Goal: Task Accomplishment & Management: Manage account settings

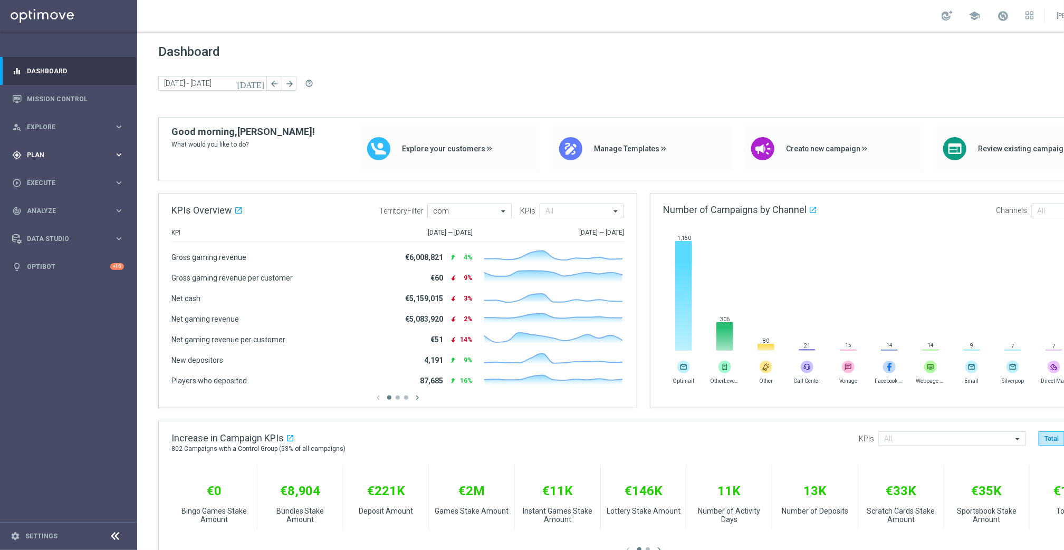
click at [42, 147] on div "gps_fixed Plan keyboard_arrow_right" at bounding box center [68, 155] width 136 height 28
click at [46, 173] on link "Target Groups" at bounding box center [68, 177] width 82 height 8
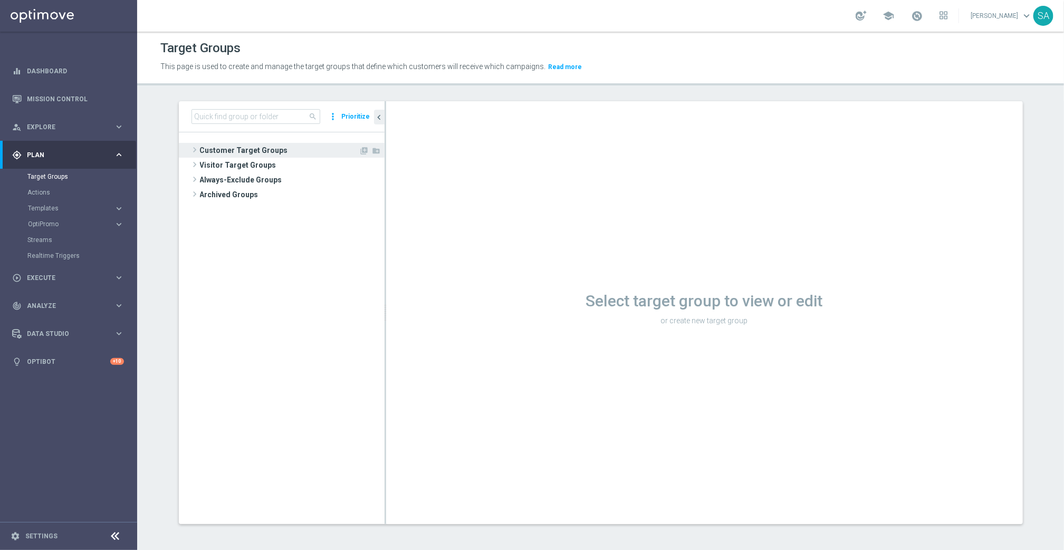
click at [194, 149] on span at bounding box center [194, 150] width 11 height 13
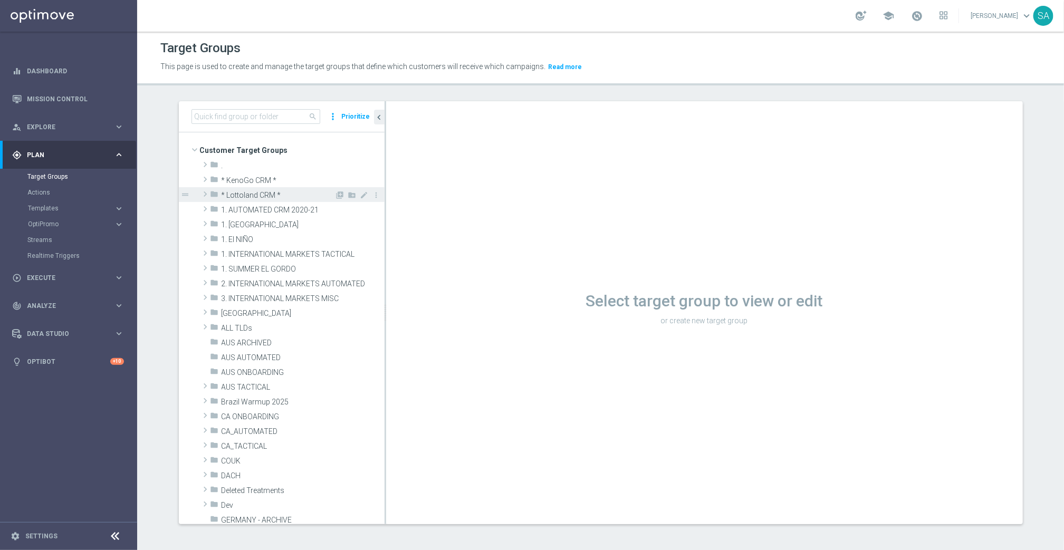
click at [205, 195] on span at bounding box center [205, 194] width 11 height 13
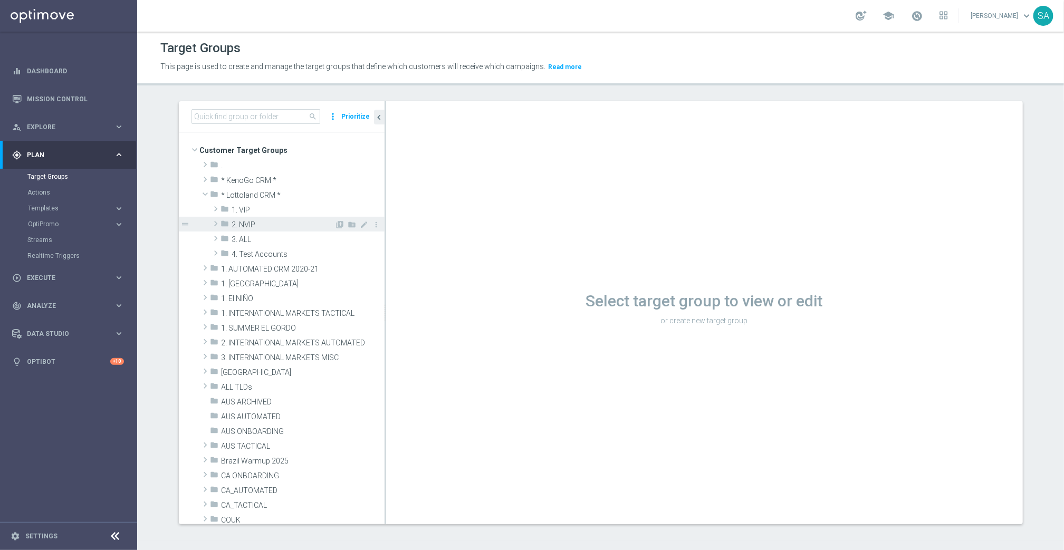
click at [216, 224] on span at bounding box center [216, 223] width 11 height 13
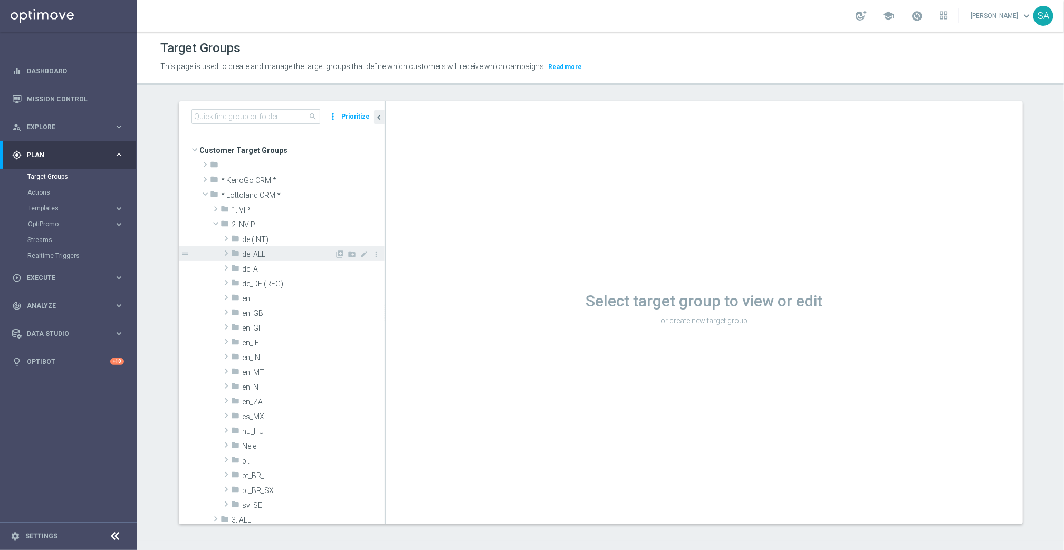
click at [228, 253] on span at bounding box center [226, 253] width 11 height 13
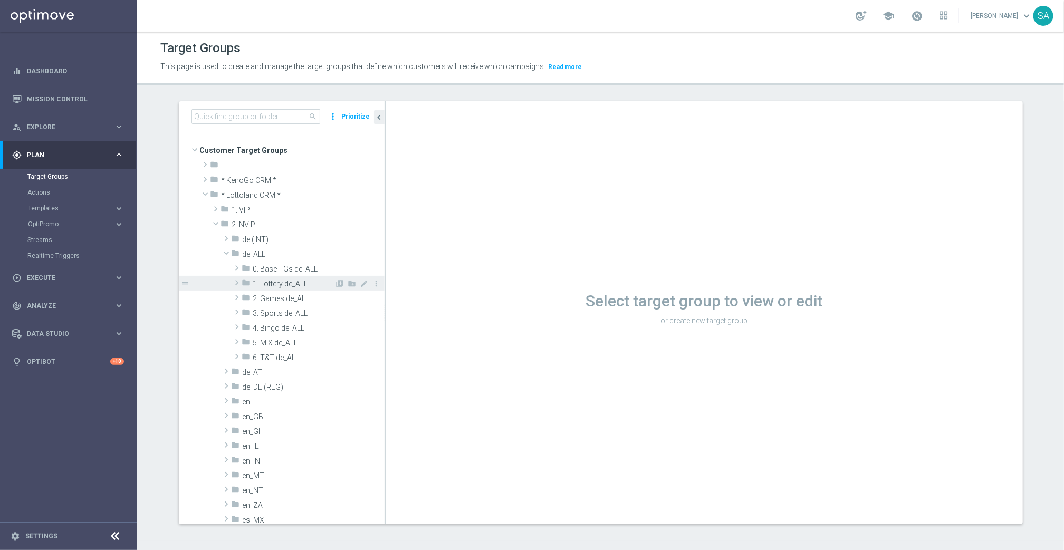
click at [237, 281] on span at bounding box center [237, 283] width 11 height 13
click at [247, 311] on span at bounding box center [247, 312] width 11 height 13
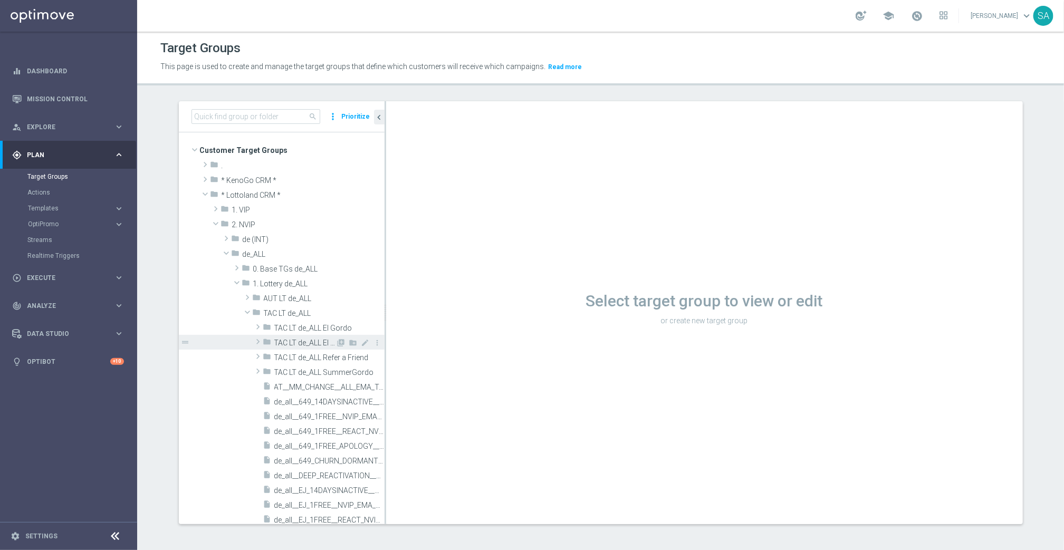
scroll to position [16, 0]
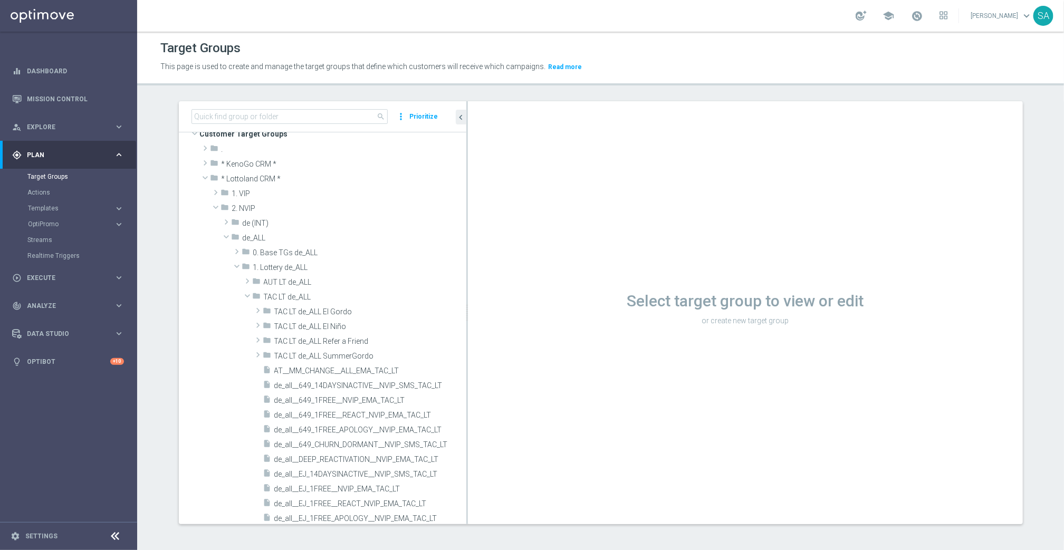
drag, startPoint x: 385, startPoint y: 258, endPoint x: 542, endPoint y: 263, distance: 157.4
click at [542, 263] on as-split "search more_vert Prioritize Customer Target Groups library_add create_new_folder" at bounding box center [601, 312] width 844 height 423
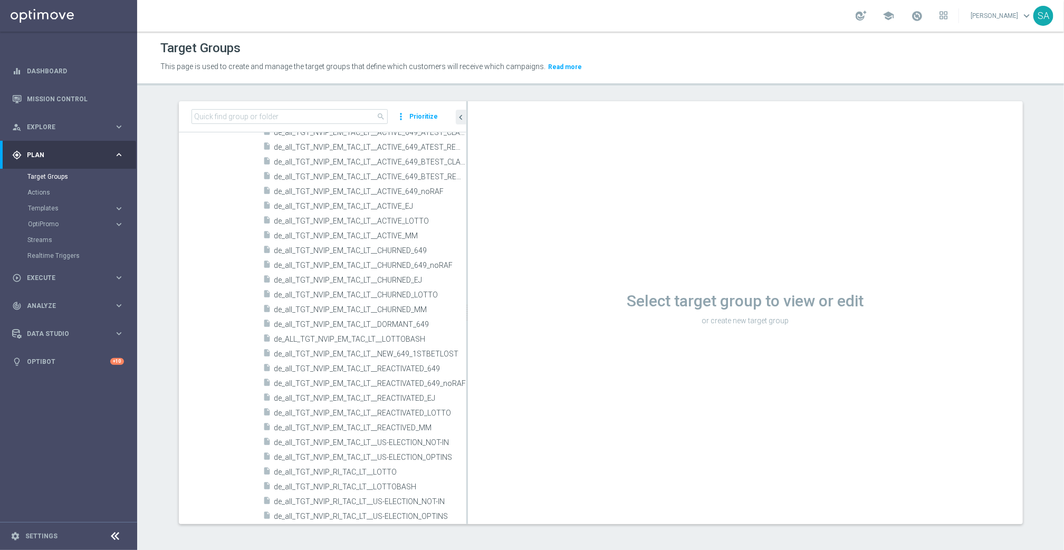
scroll to position [624, 0]
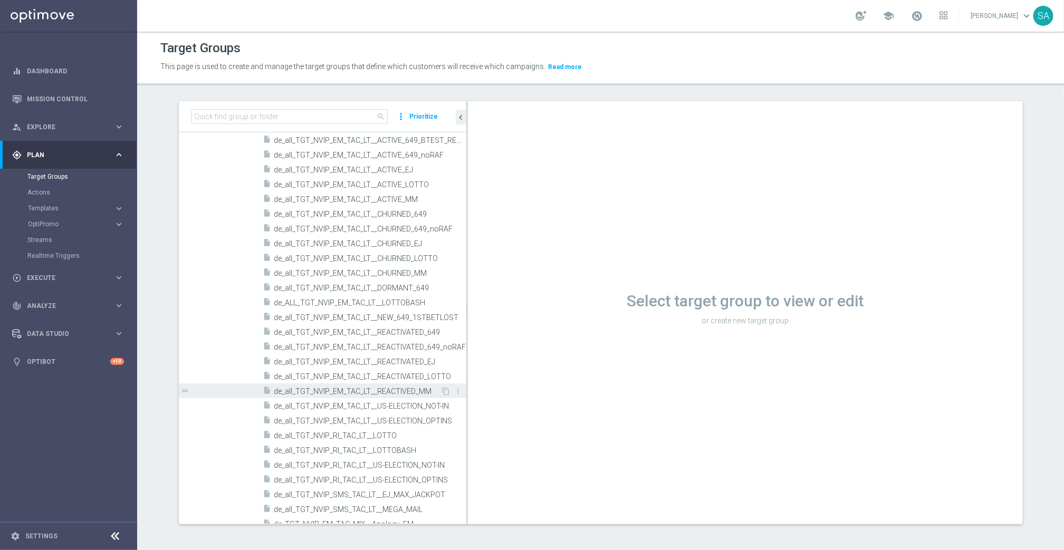
click at [396, 388] on span "de_all_TGT_NVIP_EM_TAC_LT__REACTIVED_MM" at bounding box center [357, 391] width 167 height 9
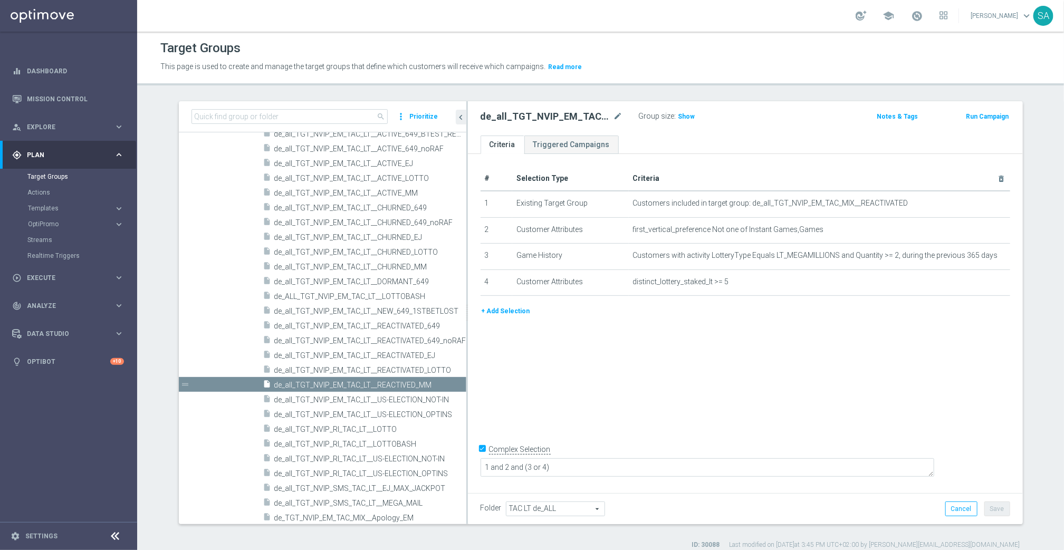
scroll to position [676, 0]
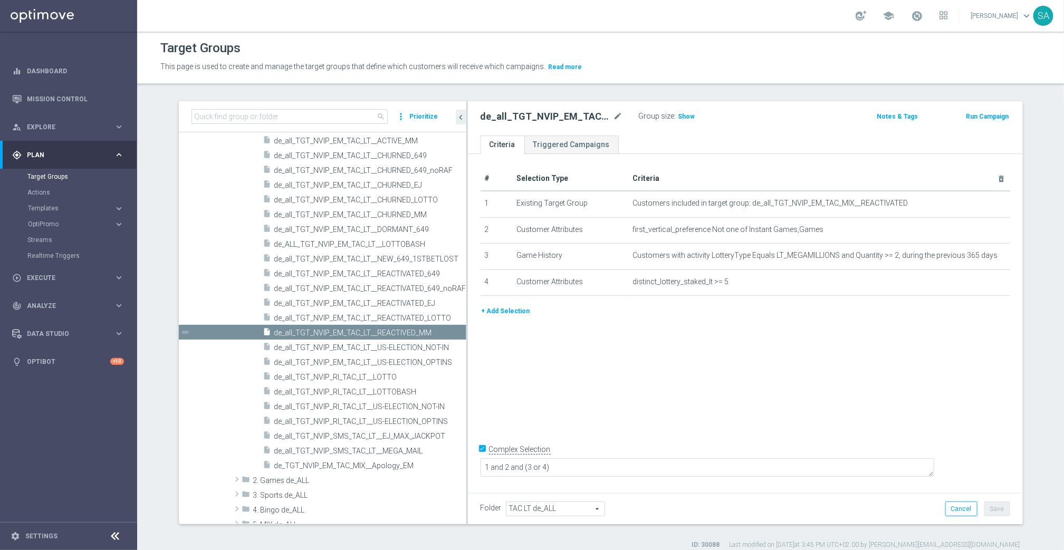
click at [663, 338] on div "# Selection Type Criteria delete_forever 1 Existing Target Group Customers incl…" at bounding box center [745, 322] width 555 height 336
click at [687, 118] on span "Show" at bounding box center [687, 116] width 17 height 7
click at [447, 334] on icon "content_copy" at bounding box center [446, 333] width 8 height 8
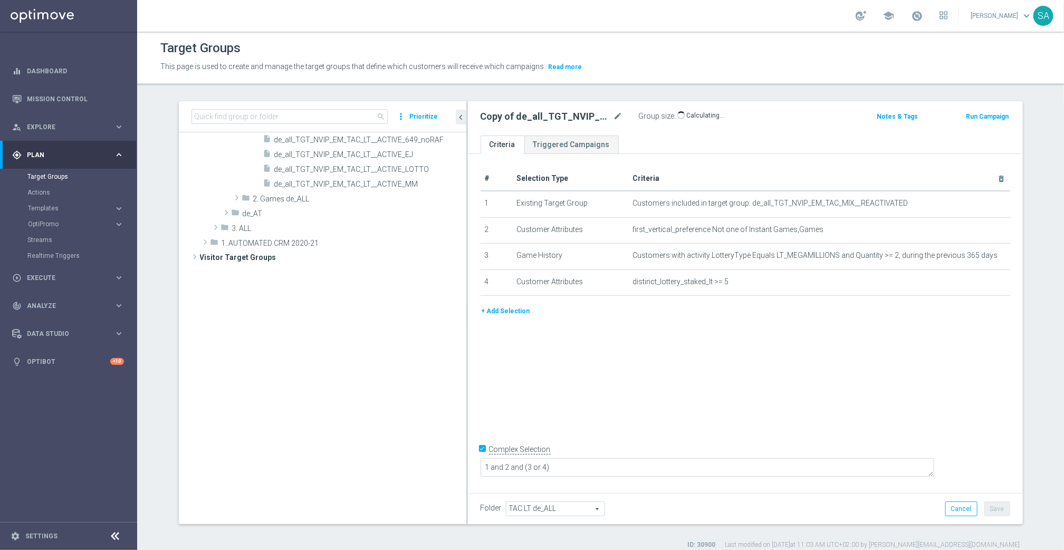
scroll to position [37, 0]
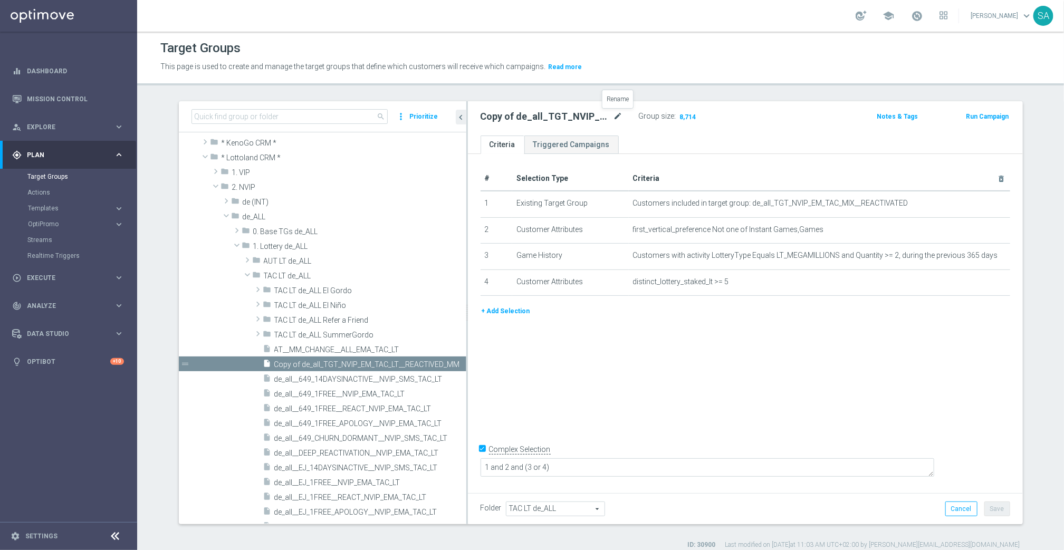
click at [618, 115] on icon "mode_edit" at bounding box center [618, 116] width 9 height 13
paste input "DE_ALL__REACTIVATED_PB__NVIP_EMA_TAC_LT"
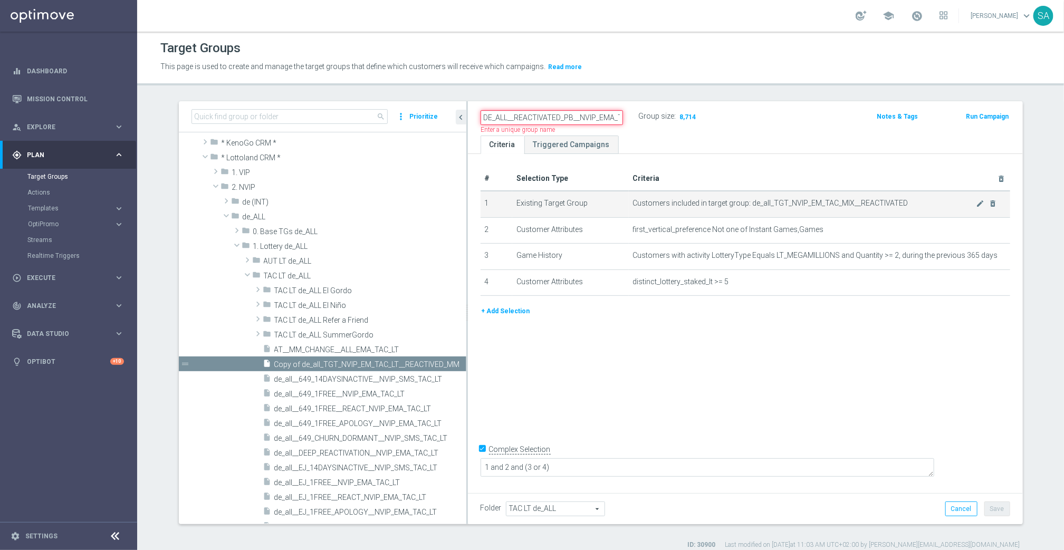
scroll to position [0, 22]
type input "DE_ALL__REACTIVATED_PB__NVIP_EMA_TAC_LT"
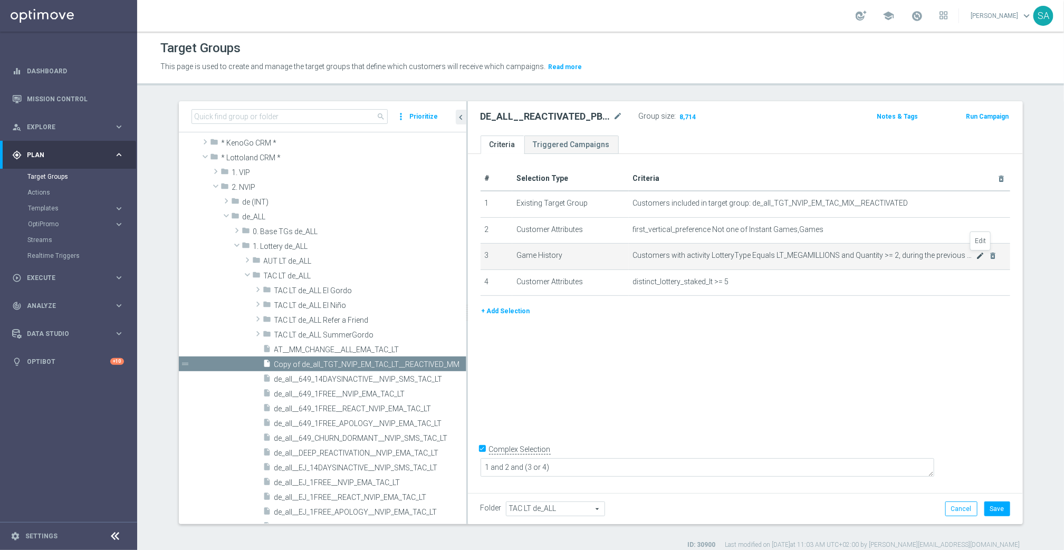
click at [979, 256] on icon "mode_edit" at bounding box center [980, 256] width 8 height 8
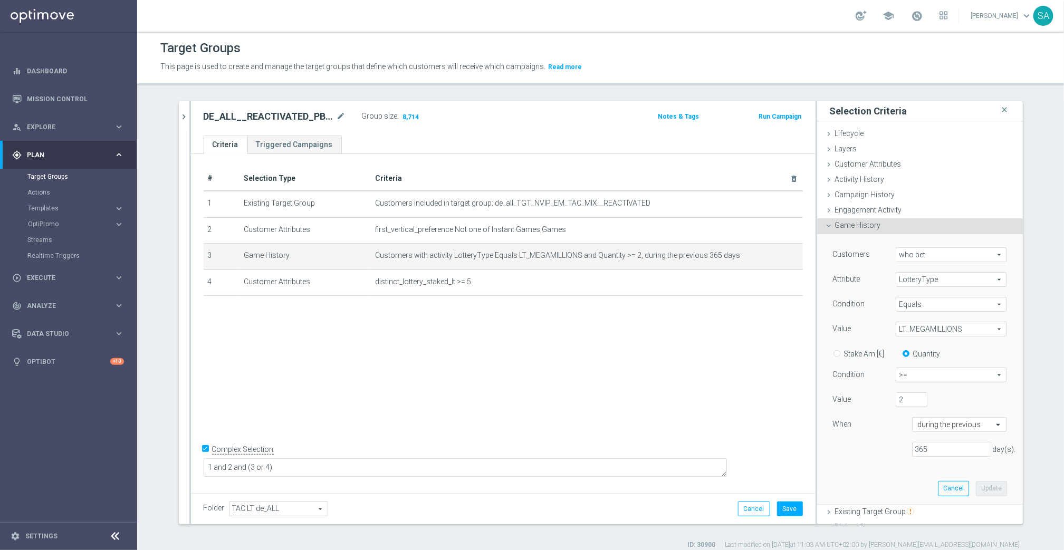
click at [933, 329] on span "LT_MEGAMILLIONS" at bounding box center [952, 329] width 110 height 14
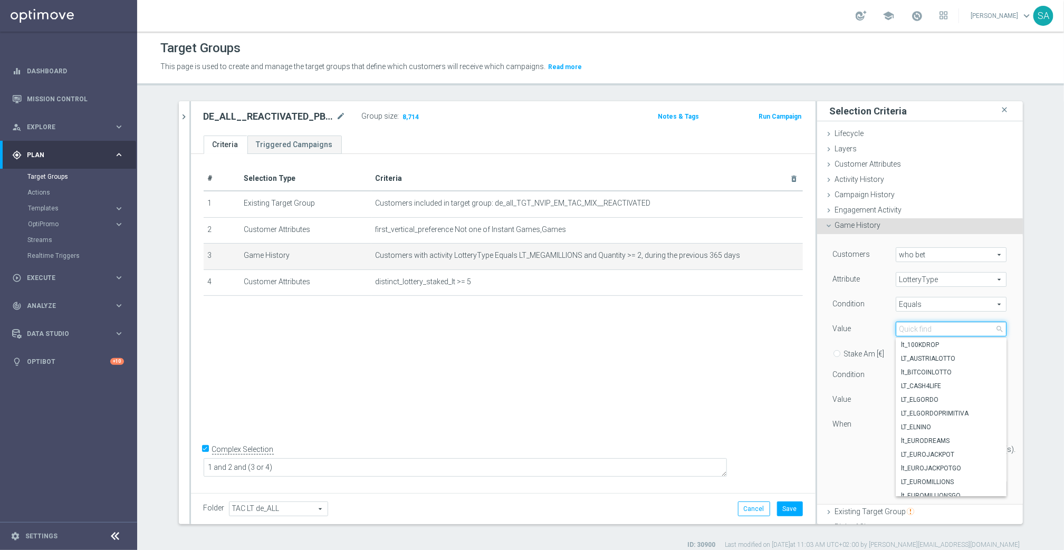
click at [933, 329] on input "search" at bounding box center [951, 329] width 111 height 15
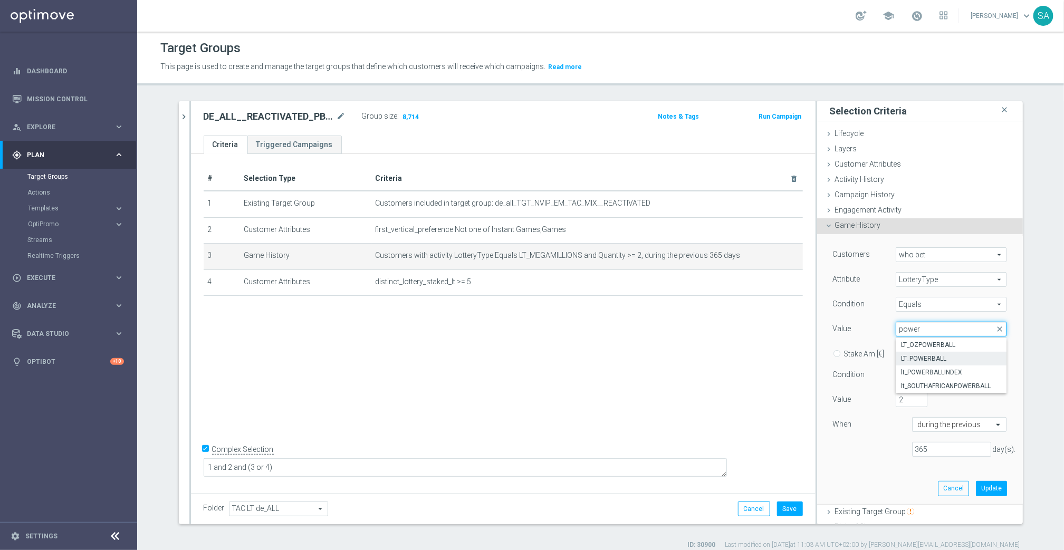
type input "power"
click at [934, 357] on span "LT_POWERBALL" at bounding box center [951, 359] width 100 height 8
type input "LT_POWERBALL"
click at [995, 489] on button "Update" at bounding box center [991, 488] width 31 height 15
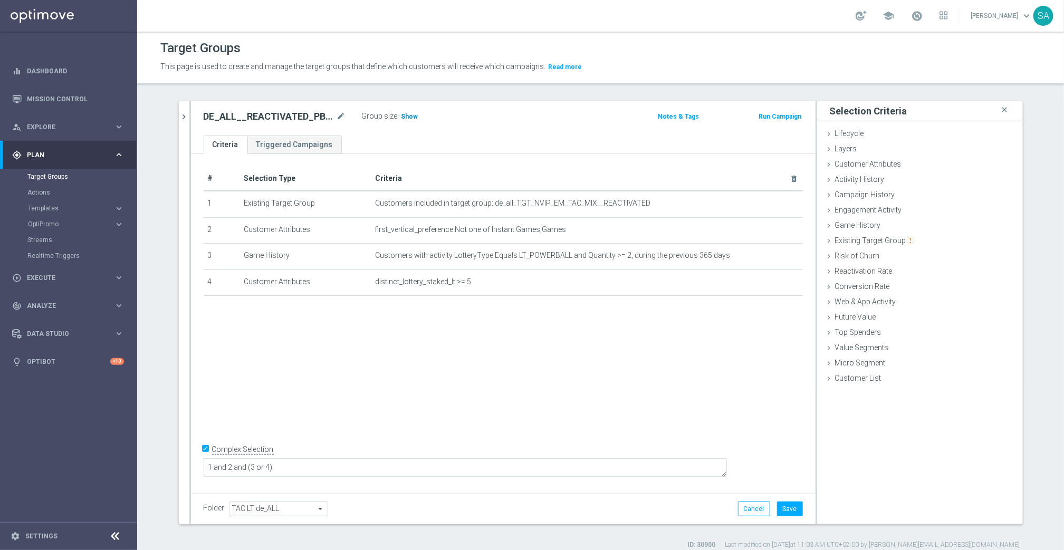
click at [408, 115] on span "Show" at bounding box center [410, 116] width 17 height 7
click at [794, 511] on button "Save" at bounding box center [790, 509] width 26 height 15
click at [271, 115] on h2 "DE_ALL__REACTIVATED_PB__NVIP_EMA_TAC_LT" at bounding box center [269, 116] width 131 height 13
copy h2 "DE_ALL__REACTIVATED_PB__NVIP_EMA_TAC_LT"
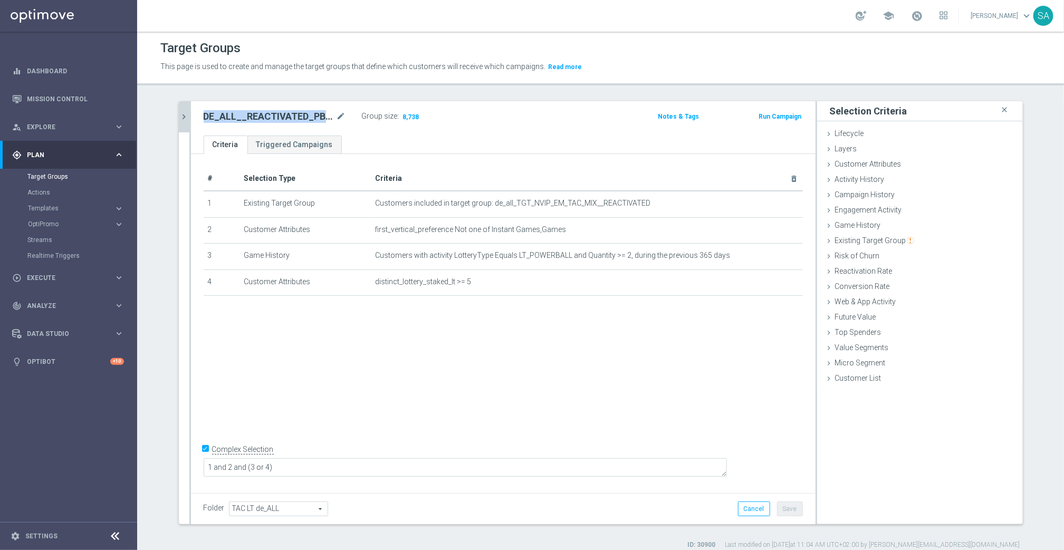
click at [184, 118] on icon "chevron_right" at bounding box center [184, 117] width 10 height 10
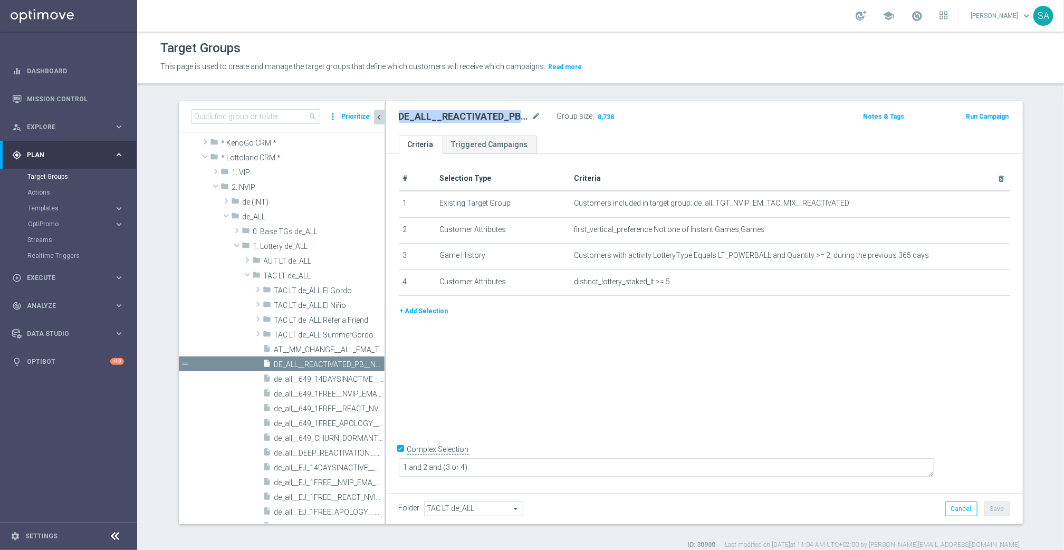
scroll to position [22, 0]
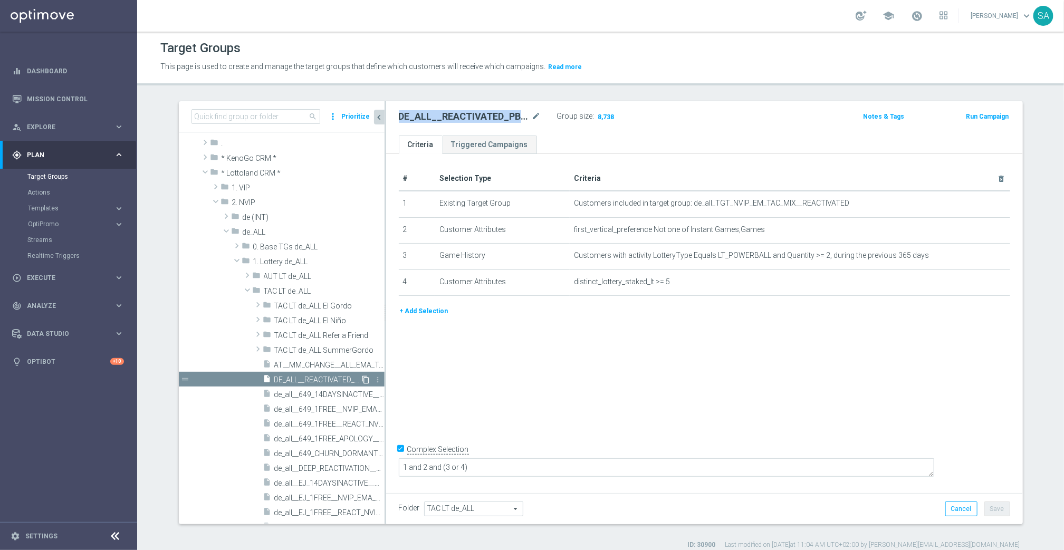
click at [366, 378] on icon "content_copy" at bounding box center [366, 380] width 8 height 8
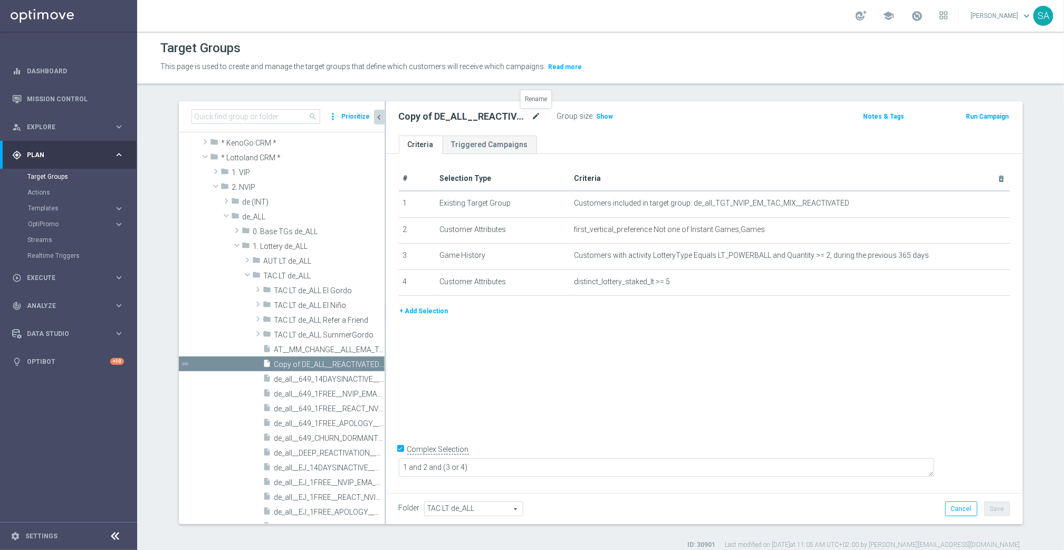
click at [538, 121] on icon "mode_edit" at bounding box center [536, 116] width 9 height 13
type input "AT__REACTIVATED_PB__NVIP_EMA_TAC_LT"
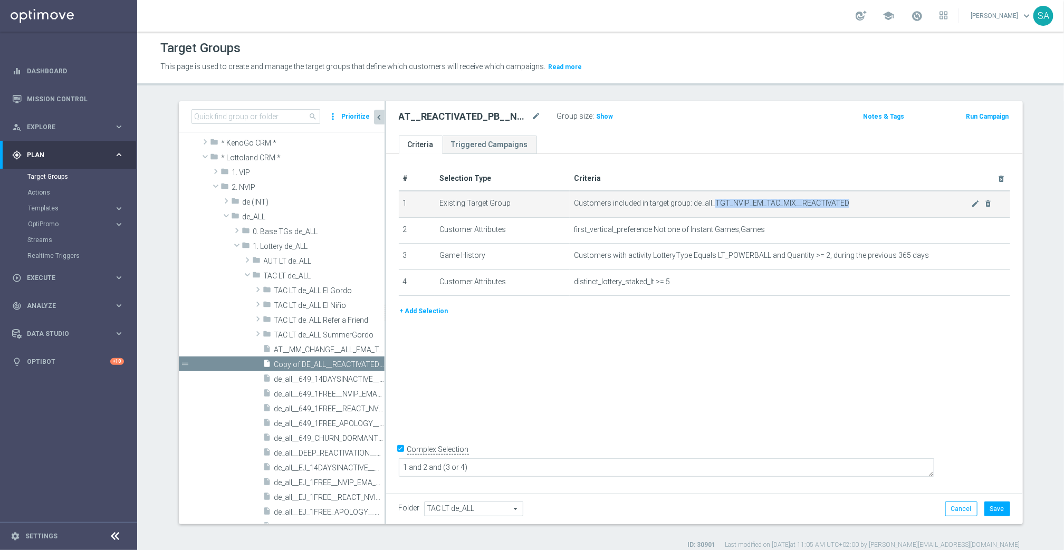
drag, startPoint x: 713, startPoint y: 203, endPoint x: 857, endPoint y: 201, distance: 143.6
click at [857, 201] on span "Customers included in target group: de_all_TGT_NVIP_EM_TAC_MIX__REACTIVATED" at bounding box center [772, 203] width 397 height 9
copy span "TGT_NVIP_EM_TAC_MIX__REACTIVATED"
click at [973, 203] on icon "mode_edit" at bounding box center [975, 203] width 8 height 8
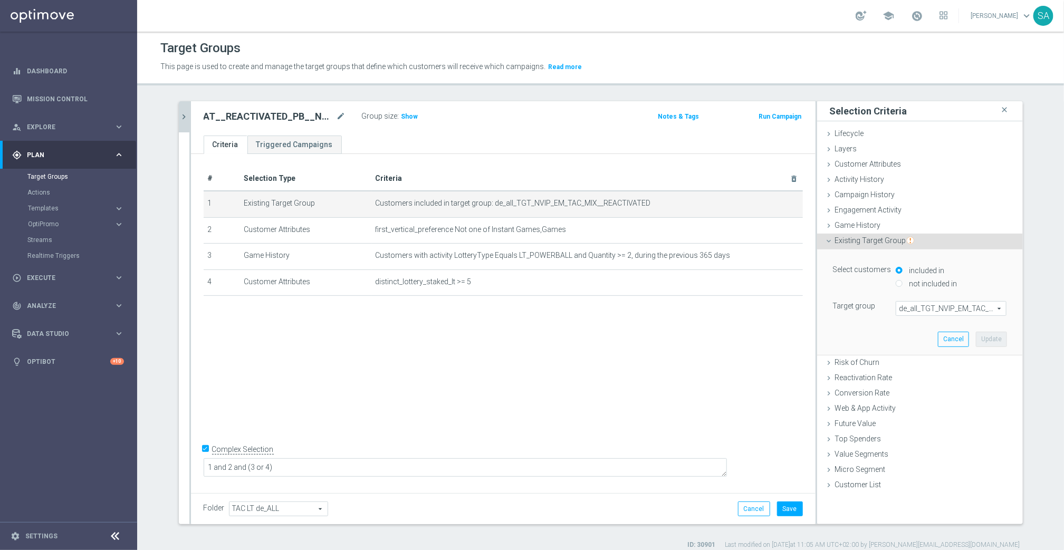
click at [922, 318] on div "Select customers included in not included in Target group de_all_TGT_NVIP_EM_TA…" at bounding box center [920, 302] width 190 height 105
click at [931, 304] on span "de_all_TGT_NVIP_EM_TAC_MIX__REACTIVATED" at bounding box center [952, 309] width 110 height 14
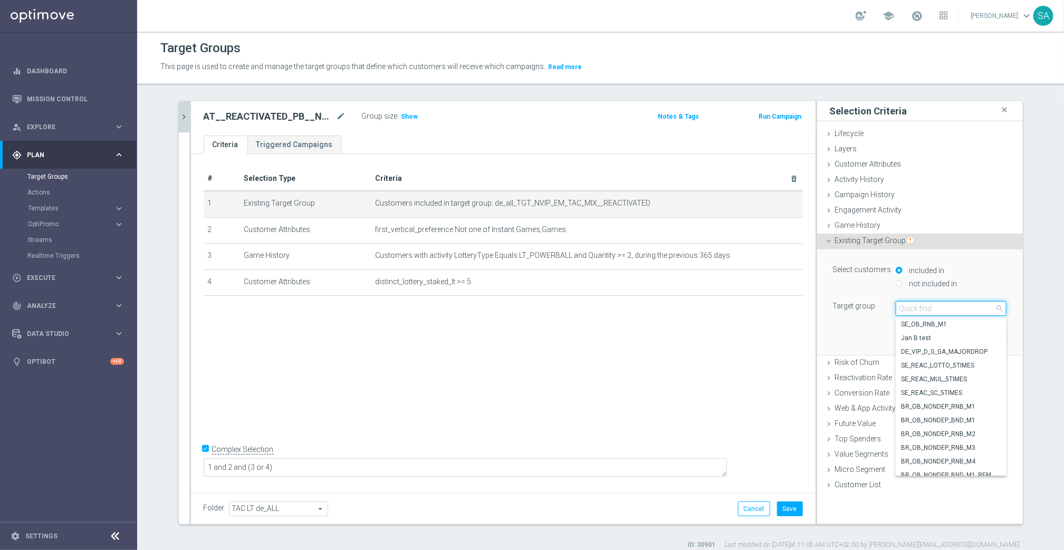
click at [932, 306] on input "search" at bounding box center [951, 308] width 111 height 15
paste input "TGT_NVIP_EM_TAC_MIX__REACTIVATED"
type input "TGT_NVIP_EM_TAC_MIX__REACTIVATED"
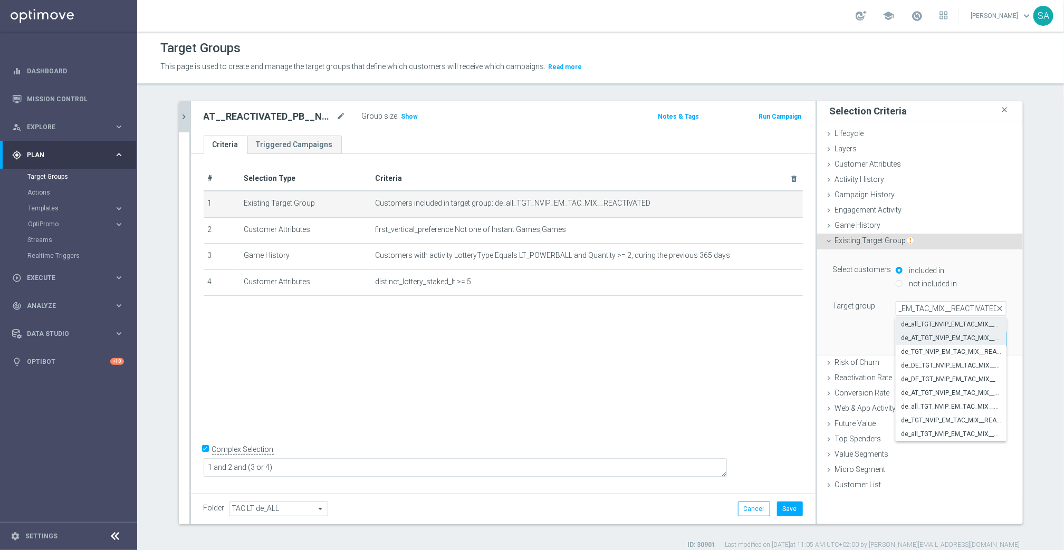
click at [947, 337] on span "de_AT_TGT_NVIP_EM_TAC_MIX__REACTIVATED" at bounding box center [951, 338] width 100 height 8
type input "de_AT_TGT_NVIP_EM_TAC_MIX__REACTIVATED"
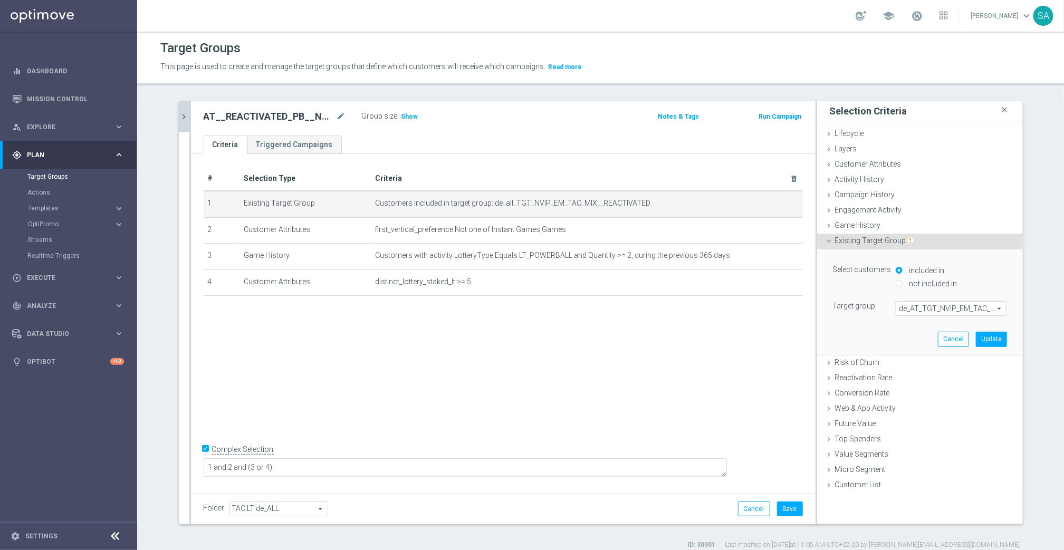
scroll to position [0, 0]
click at [994, 338] on button "Update" at bounding box center [991, 339] width 31 height 15
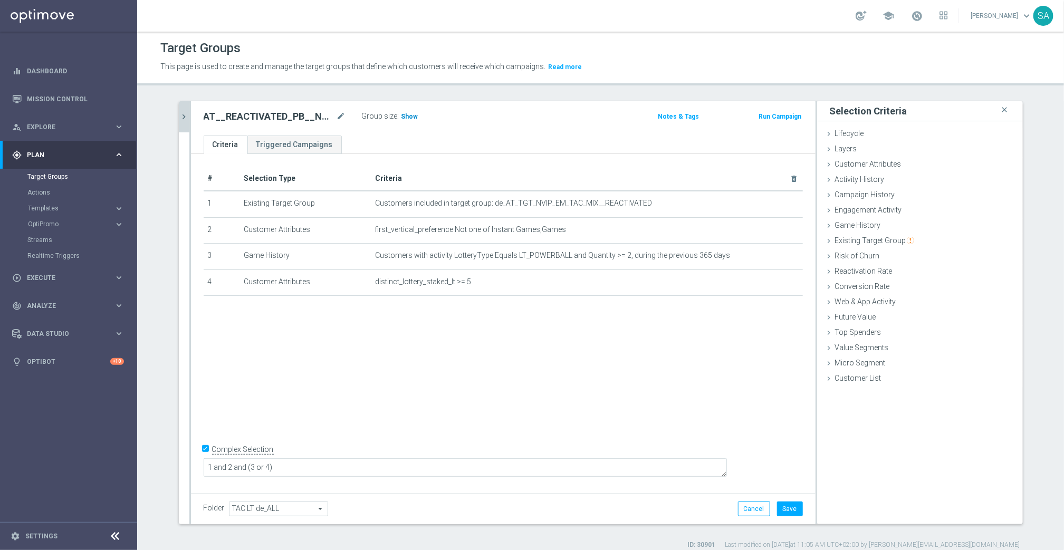
click at [411, 119] on span "Show" at bounding box center [410, 116] width 17 height 7
click at [792, 515] on button "Save" at bounding box center [790, 509] width 26 height 15
click at [278, 511] on span "TAC LT de_ALL" at bounding box center [279, 509] width 98 height 14
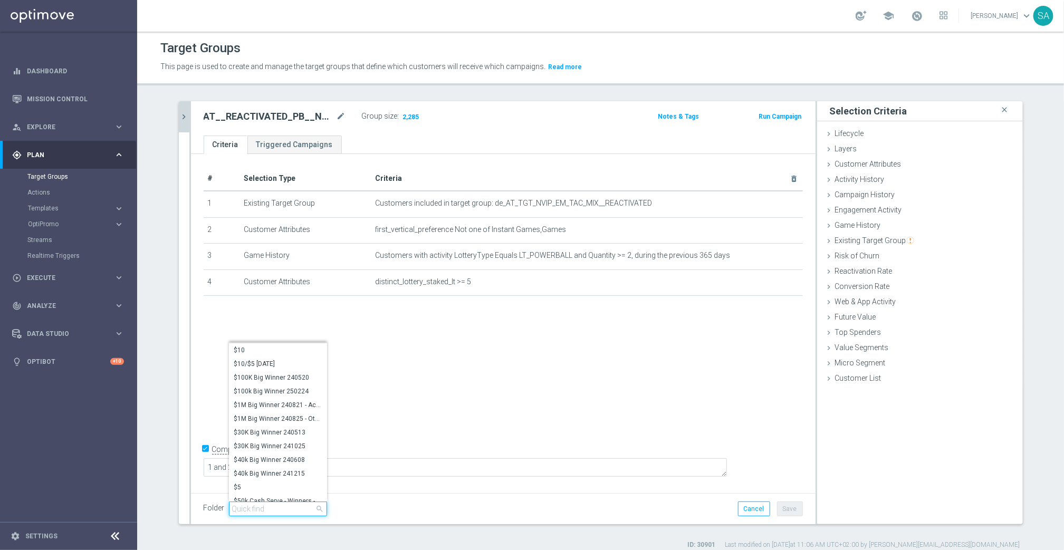
click at [278, 511] on input "search" at bounding box center [278, 509] width 98 height 15
type input "tac lt de_at"
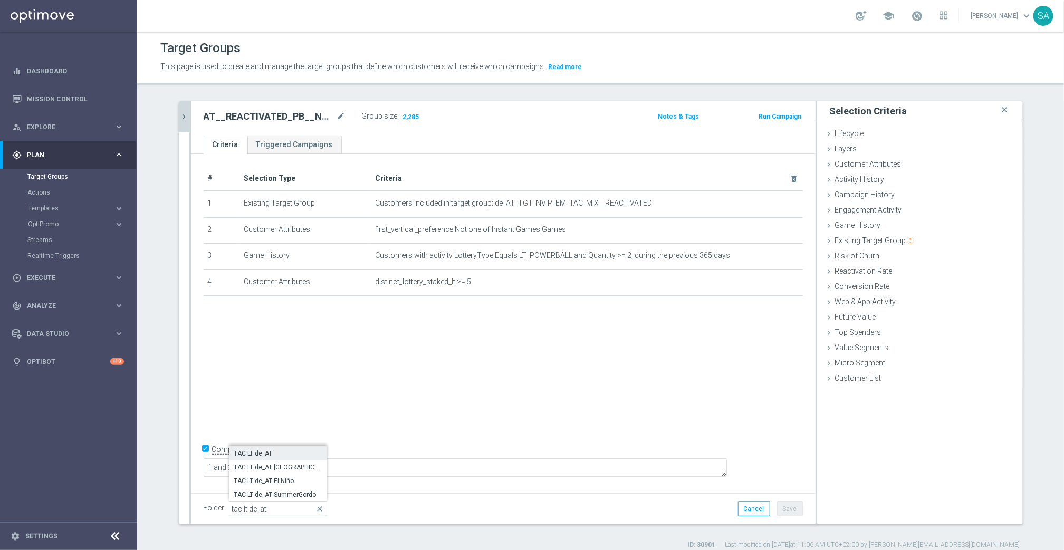
click at [277, 453] on span "TAC LT de_AT" at bounding box center [278, 454] width 88 height 8
type input "TAC LT de_AT"
click at [790, 509] on button "Save" at bounding box center [790, 509] width 26 height 15
click at [294, 119] on h2 "AT__REACTIVATED_PB__NVIP_EMA_TAC_LT" at bounding box center [269, 116] width 131 height 13
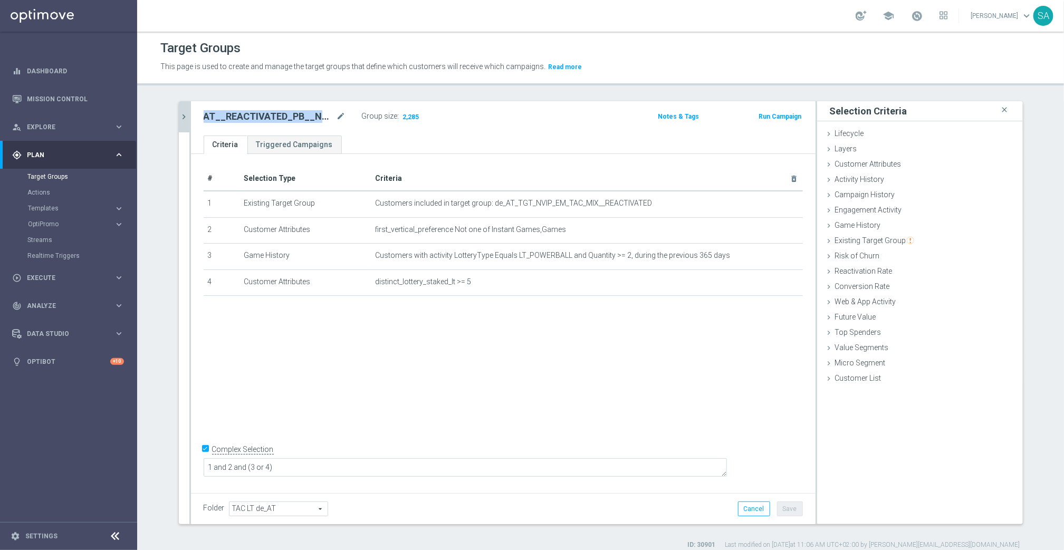
copy h2 "AT__REACTIVATED_PB__NVIP_EMA_TAC_LT"
click at [180, 120] on icon "chevron_right" at bounding box center [184, 117] width 10 height 10
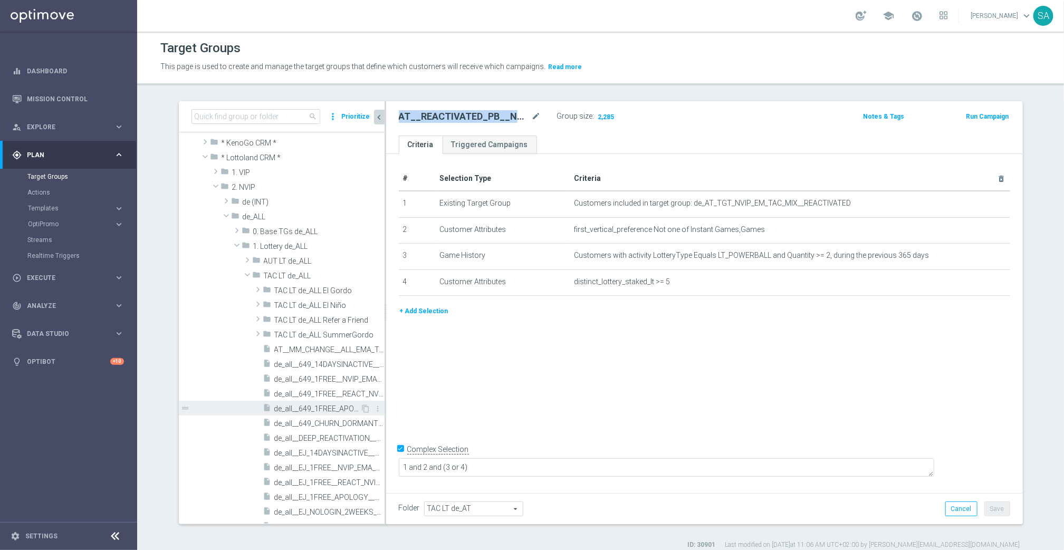
scroll to position [194, 0]
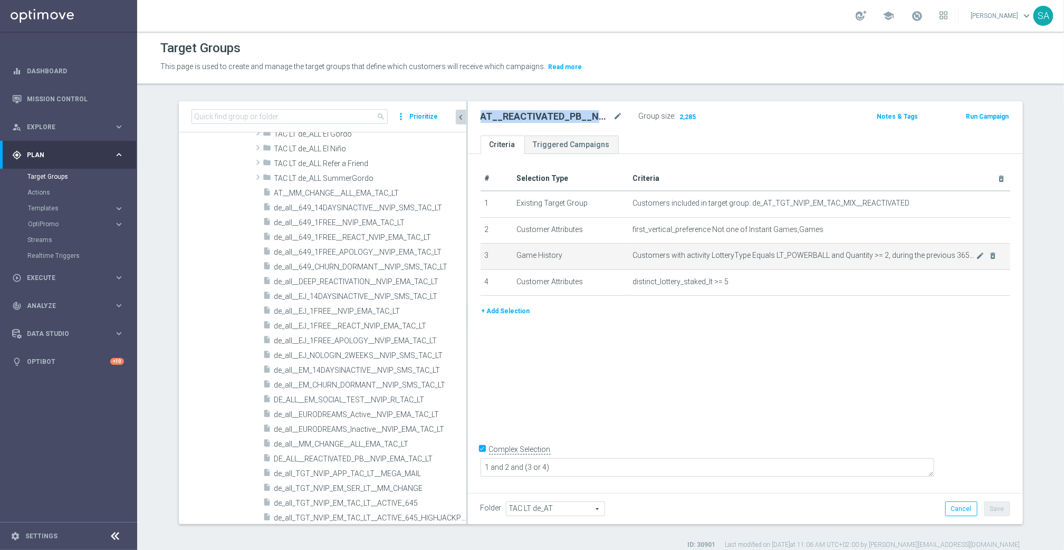
drag, startPoint x: 385, startPoint y: 246, endPoint x: 666, endPoint y: 250, distance: 281.3
click at [666, 250] on as-split "search more_vert Prioritize Customer Target Groups library_add create_new_folder" at bounding box center [601, 312] width 844 height 423
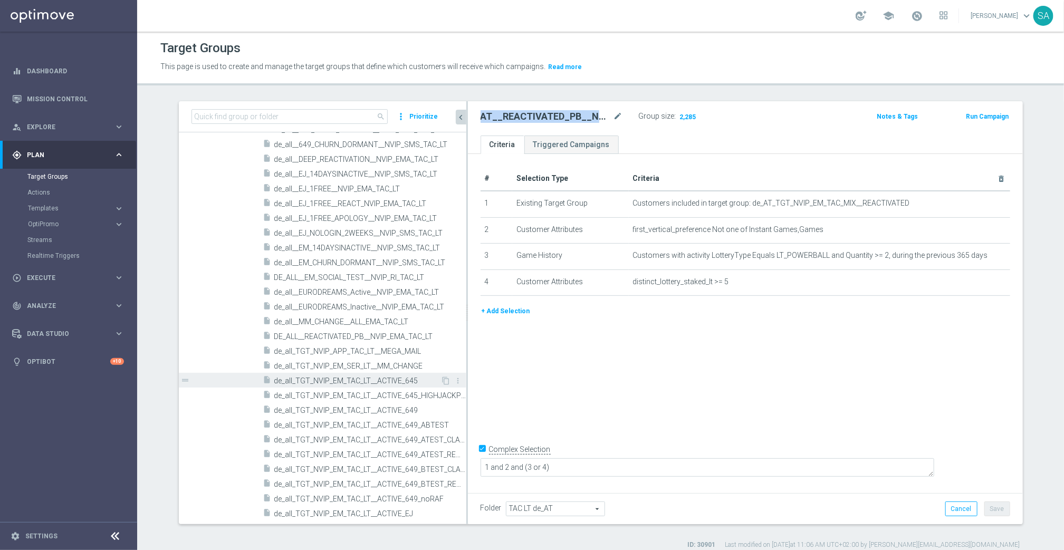
scroll to position [375, 0]
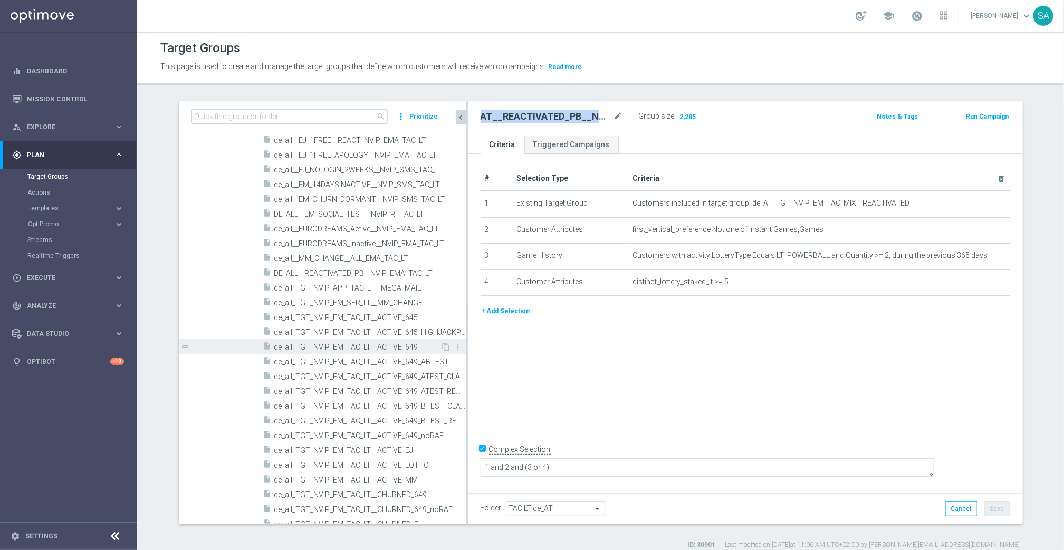
click at [393, 344] on span "de_all_TGT_NVIP_EM_TAC_LT__ACTIVE_649" at bounding box center [357, 347] width 167 height 9
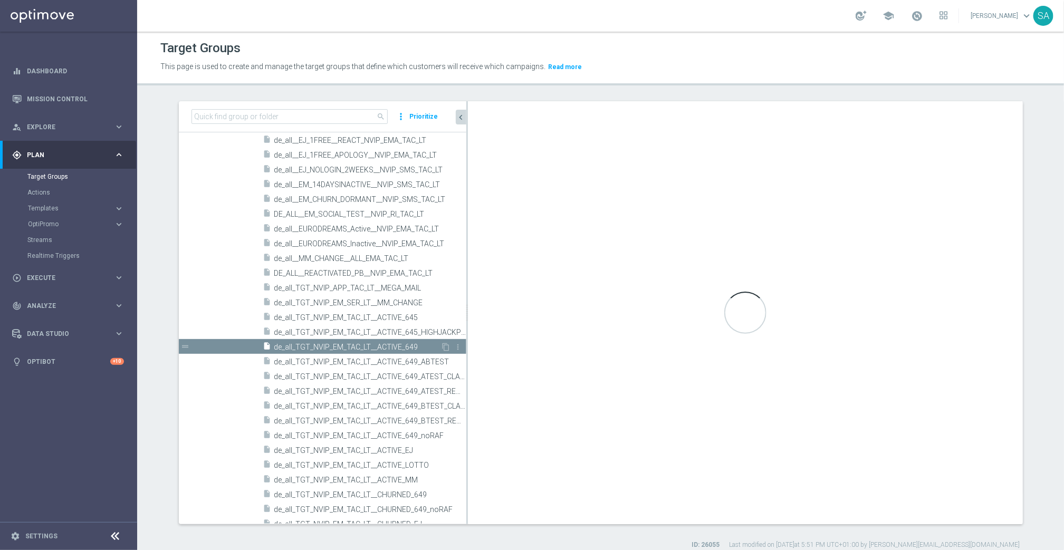
type textarea "1 and 2 and 3 and (4 or 5)"
type input "TAC LT de_ALL"
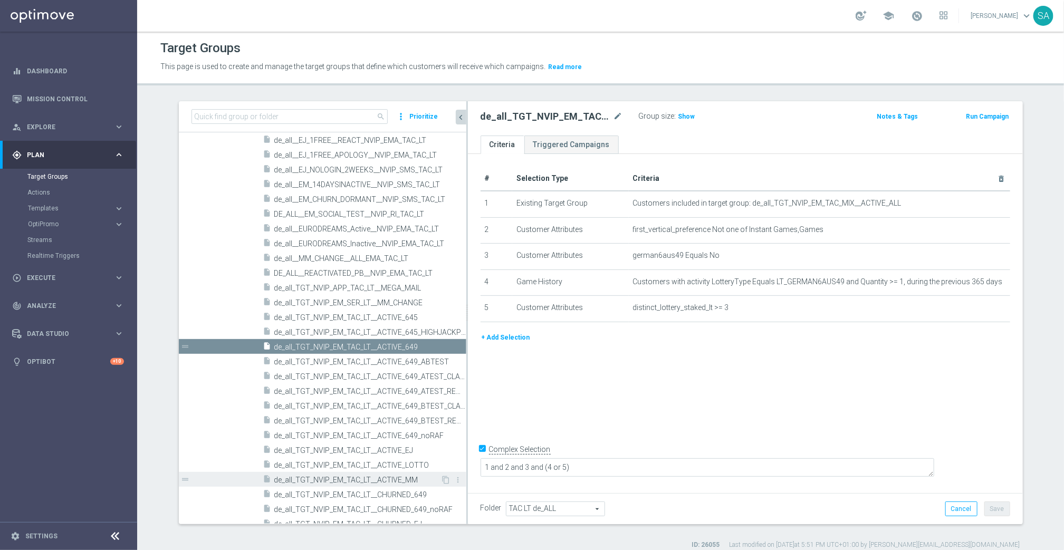
click at [401, 477] on span "de_all_TGT_NVIP_EM_TAC_LT__ACTIVE_MM" at bounding box center [357, 480] width 167 height 9
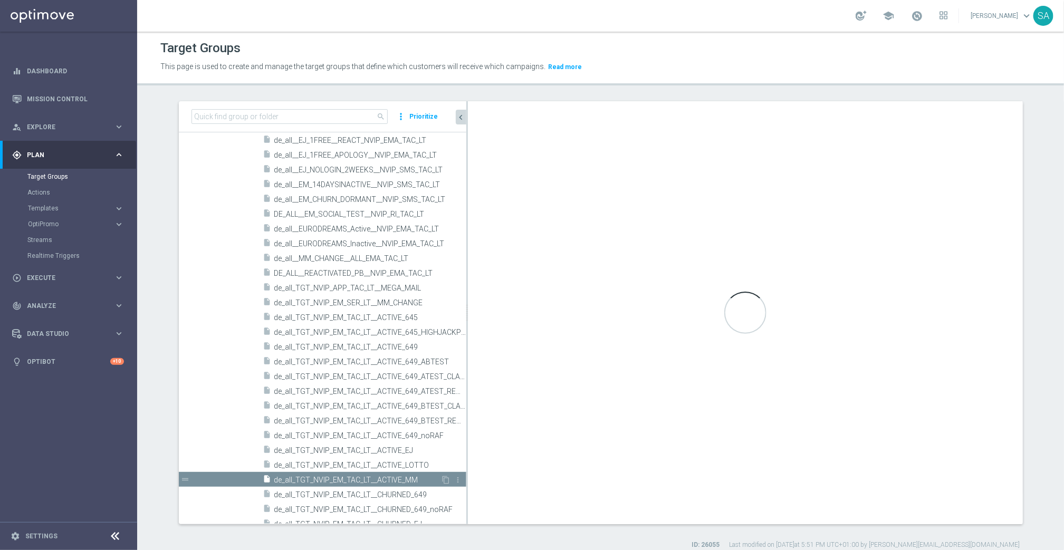
type textarea "1 and 2 and (3 or 4)"
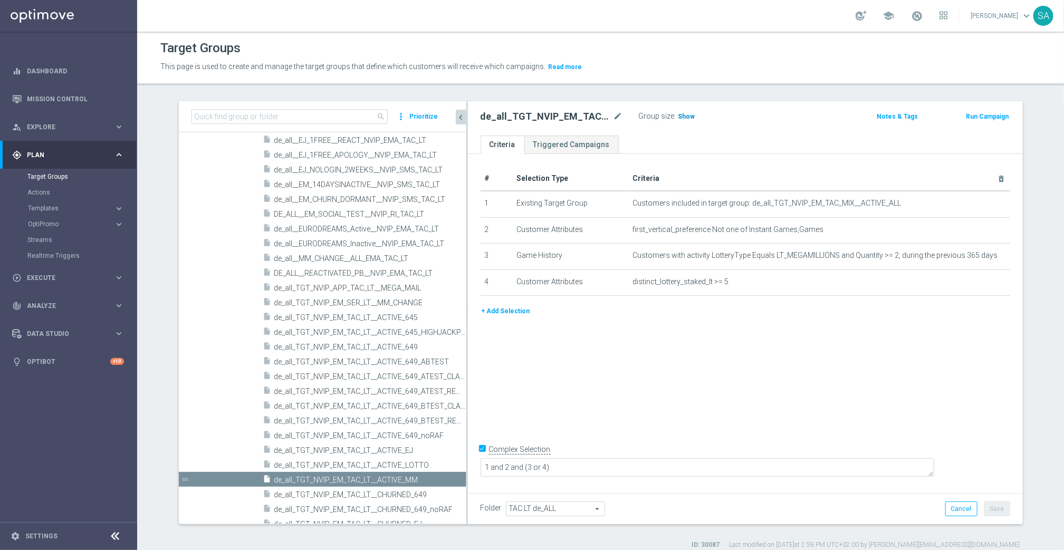
click at [683, 118] on span "Show" at bounding box center [687, 116] width 17 height 7
click at [446, 481] on icon "content_copy" at bounding box center [446, 480] width 8 height 8
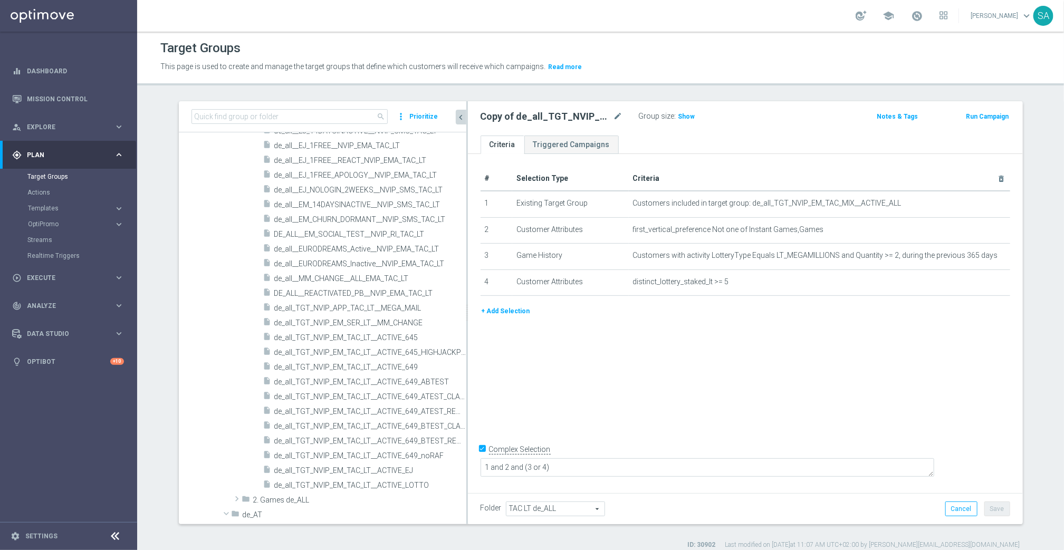
scroll to position [37, 0]
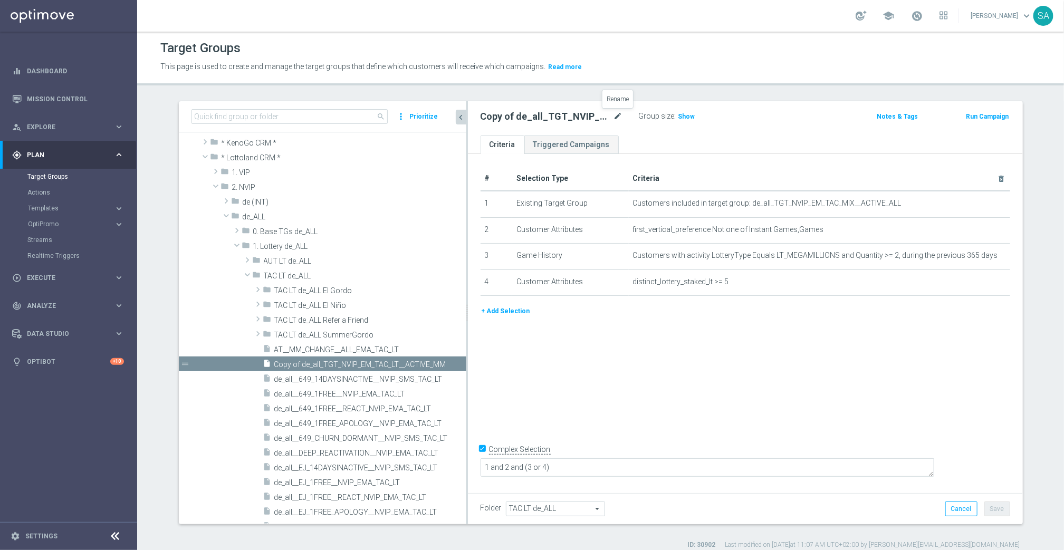
click at [622, 111] on icon "mode_edit" at bounding box center [618, 116] width 9 height 13
type input "DE_ALL__ACTIVE_PB__NVIP_EMA_TAC_LT"
click at [692, 116] on span "Show" at bounding box center [687, 116] width 17 height 7
click at [807, 255] on span "Customers with activity LotteryType Equals LT_MEGAMILLIONS and Quantity >= 2, d…" at bounding box center [804, 255] width 343 height 9
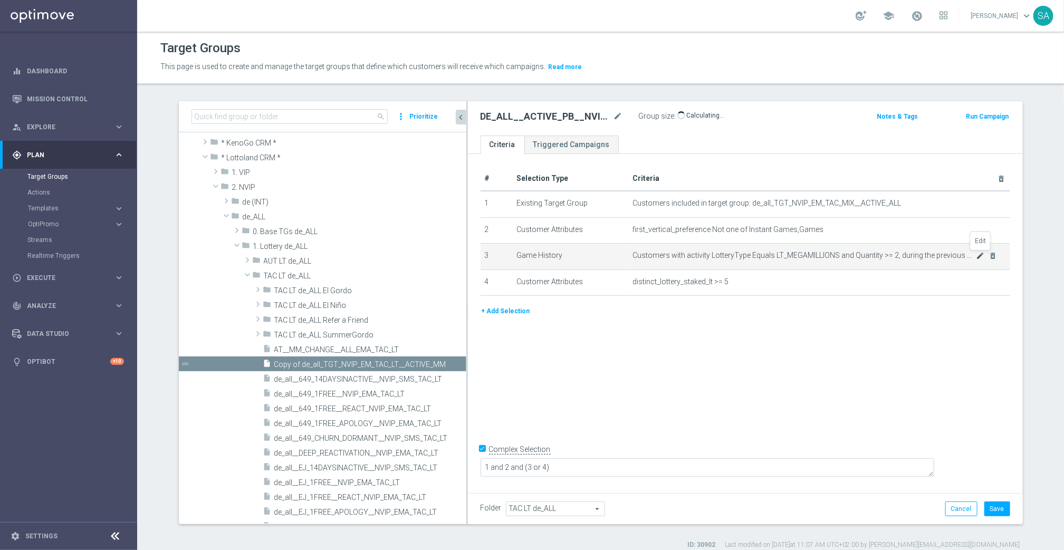
click at [979, 257] on icon "mode_edit" at bounding box center [980, 256] width 8 height 8
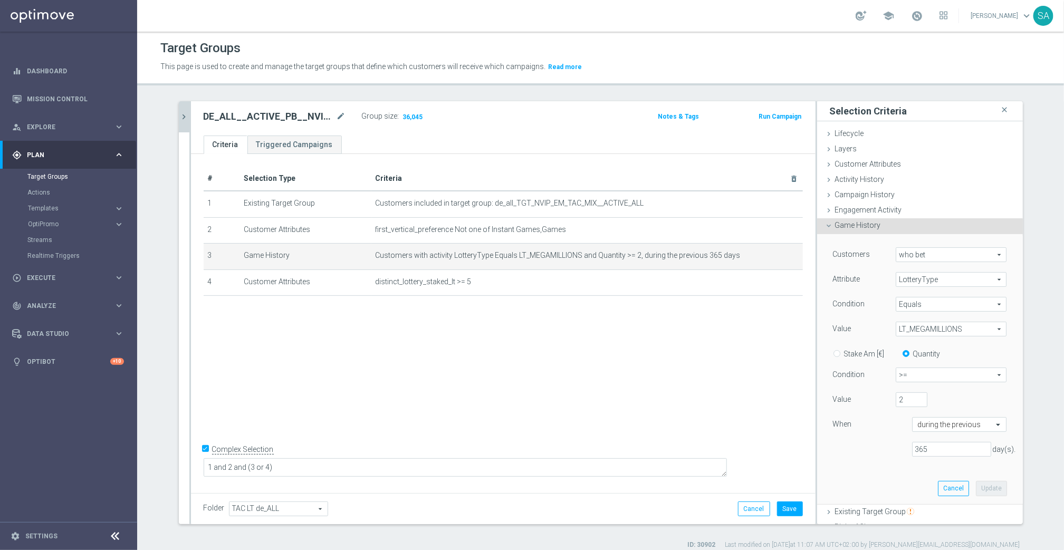
click at [925, 330] on span "LT_MEGAMILLIONS" at bounding box center [952, 329] width 110 height 14
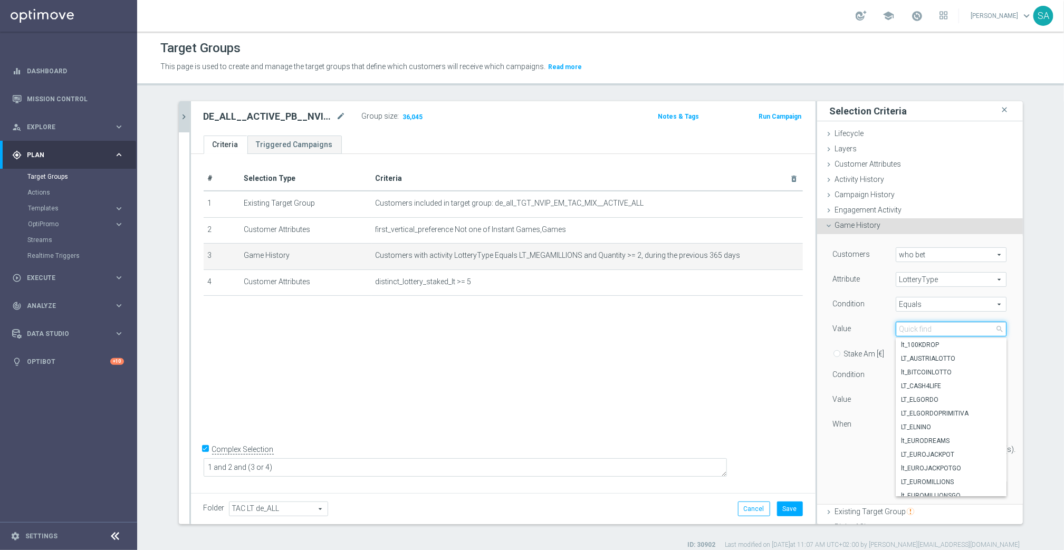
click at [925, 330] on input "search" at bounding box center [951, 329] width 111 height 15
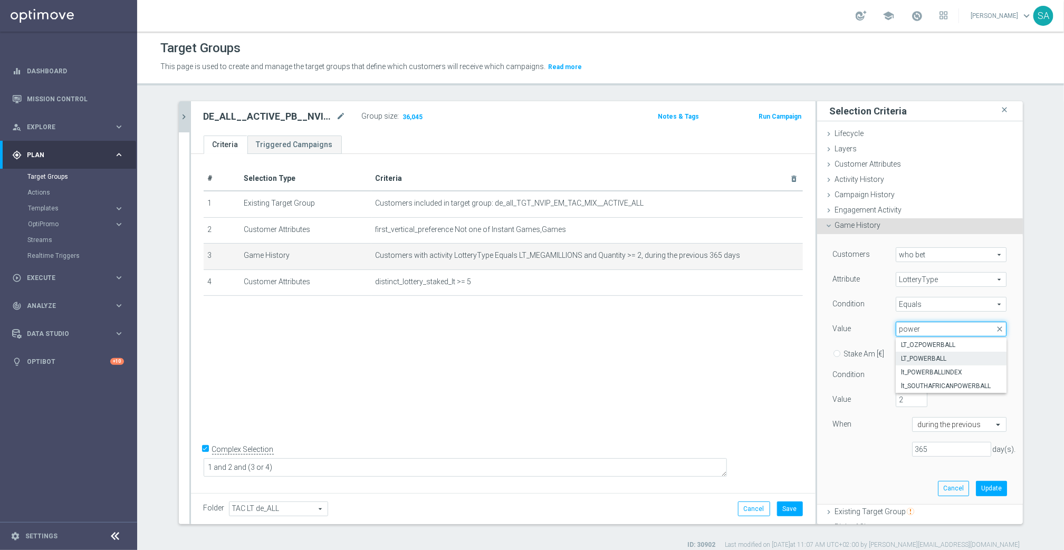
type input "power"
click at [931, 355] on span "LT_POWERBALL" at bounding box center [951, 359] width 100 height 8
type input "LT_POWERBALL"
click at [992, 489] on button "Update" at bounding box center [991, 488] width 31 height 15
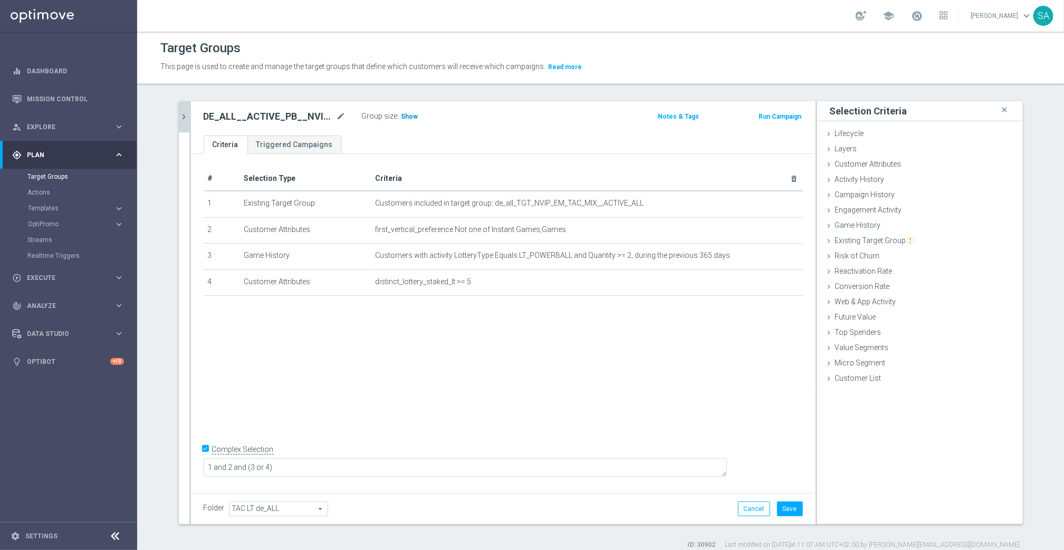
click at [407, 113] on span "Show" at bounding box center [410, 116] width 17 height 7
click at [793, 503] on button "Save" at bounding box center [790, 509] width 26 height 15
click at [287, 113] on h2 "DE_ALL__ACTIVE_PB__NVIP_EMA_TAC_LT" at bounding box center [269, 116] width 131 height 13
copy h2 "DE_ALL__ACTIVE_PB__NVIP_EMA_TAC_LT"
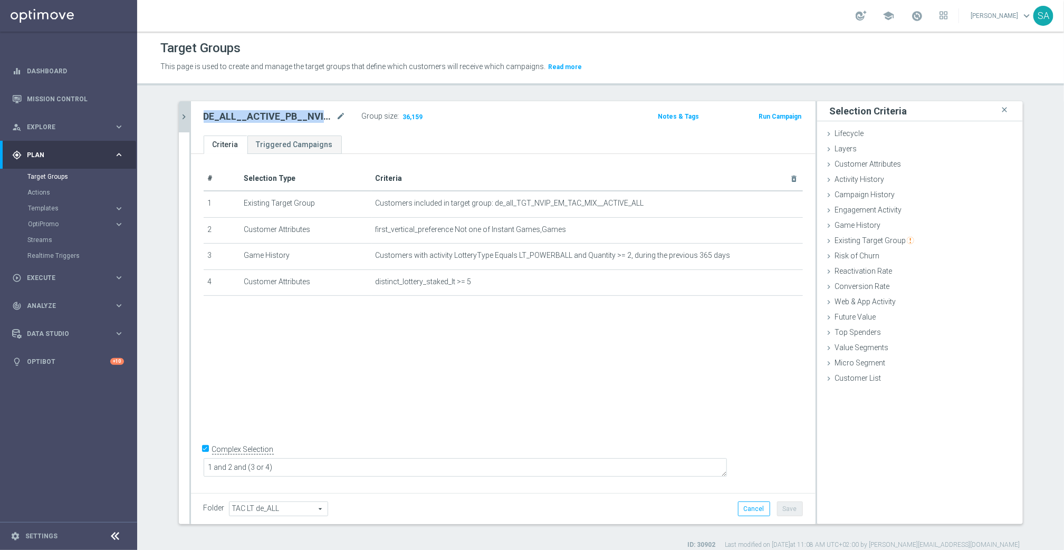
click at [183, 116] on icon "chevron_right" at bounding box center [184, 117] width 10 height 10
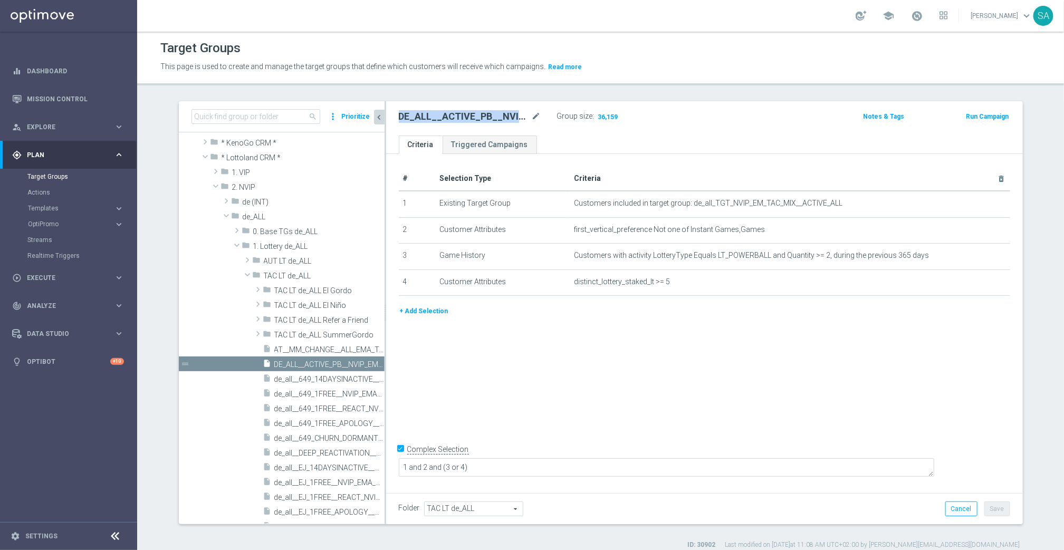
scroll to position [22, 0]
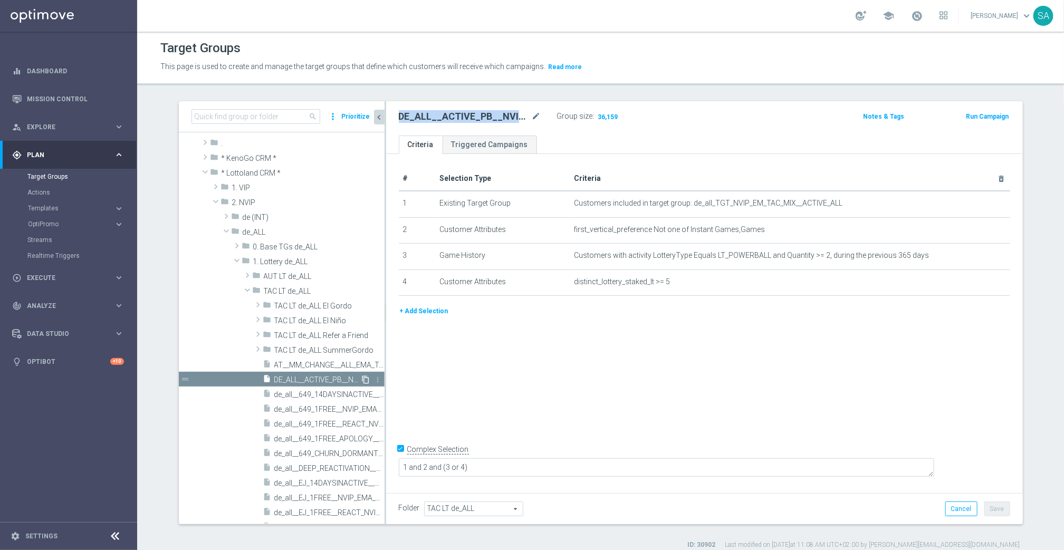
click at [366, 377] on icon "content_copy" at bounding box center [366, 380] width 8 height 8
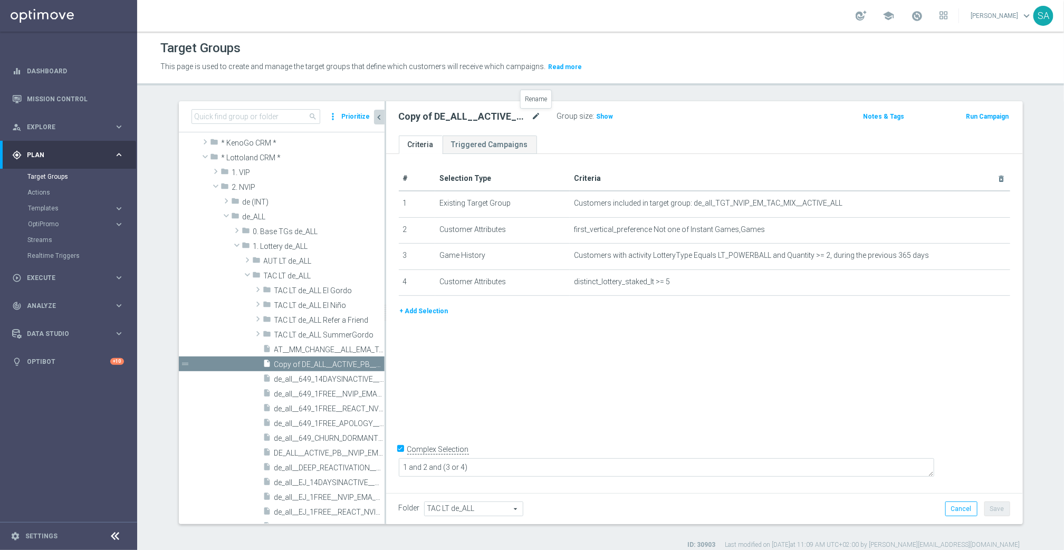
click at [535, 116] on icon "mode_edit" at bounding box center [536, 116] width 9 height 13
click at [453, 119] on input "Copy of DE_ALL__ACTIVE_PB__NVIP_EMA_TAC_LT" at bounding box center [470, 117] width 142 height 15
type input "AT__ACTIVE_PB__NVIP_EMA_TAC_LT"
click at [468, 508] on span "TAC LT de_ALL" at bounding box center [474, 509] width 98 height 14
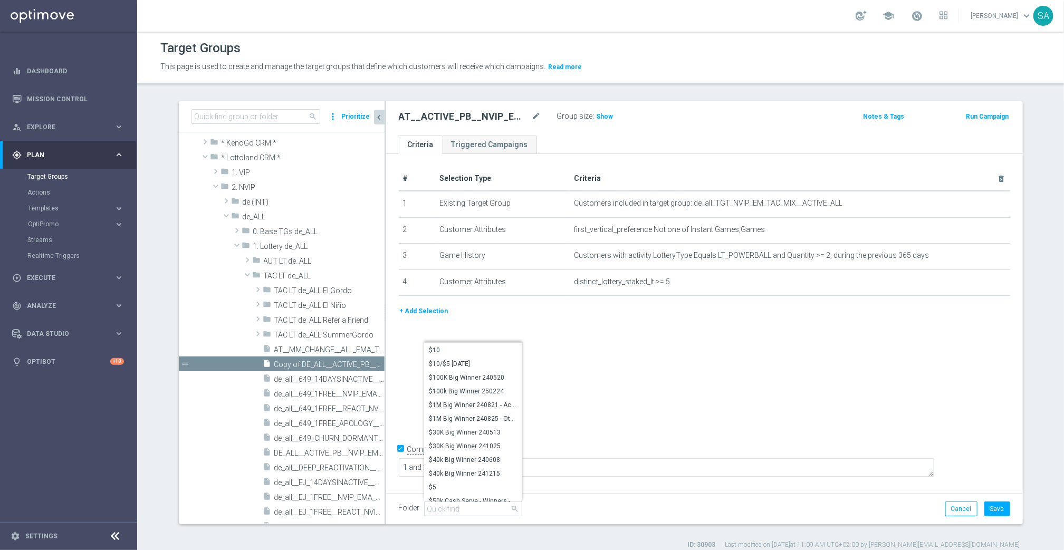
scroll to position [9, 0]
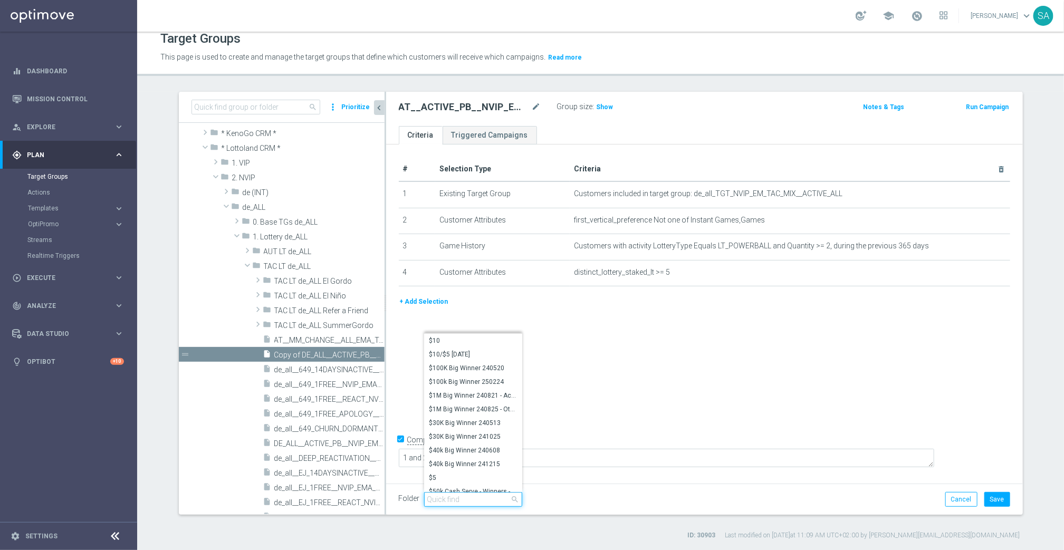
click at [464, 497] on input "search" at bounding box center [473, 499] width 98 height 15
type input "tac lt de"
click at [459, 423] on span "TAC LT de_AT" at bounding box center [474, 423] width 88 height 8
type input "TAC LT de_AT"
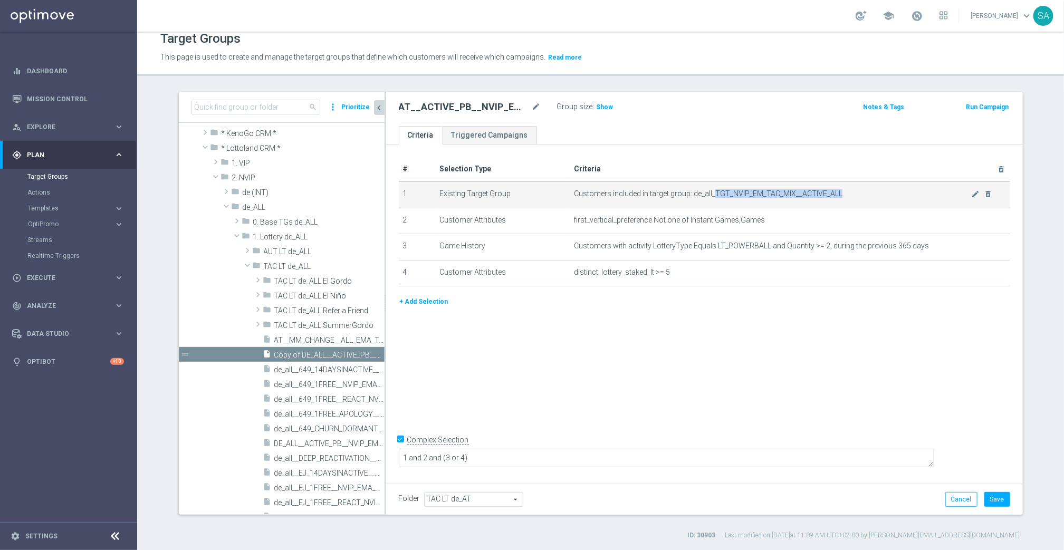
drag, startPoint x: 713, startPoint y: 189, endPoint x: 876, endPoint y: 190, distance: 162.5
click at [876, 190] on span "Customers included in target group: de_all_TGT_NVIP_EM_TAC_MIX__ACTIVE_ALL" at bounding box center [772, 193] width 397 height 9
copy span "TGT_NVIP_EM_TAC_MIX__ACTIVE_ALL"
click at [977, 191] on icon "mode_edit" at bounding box center [975, 194] width 8 height 8
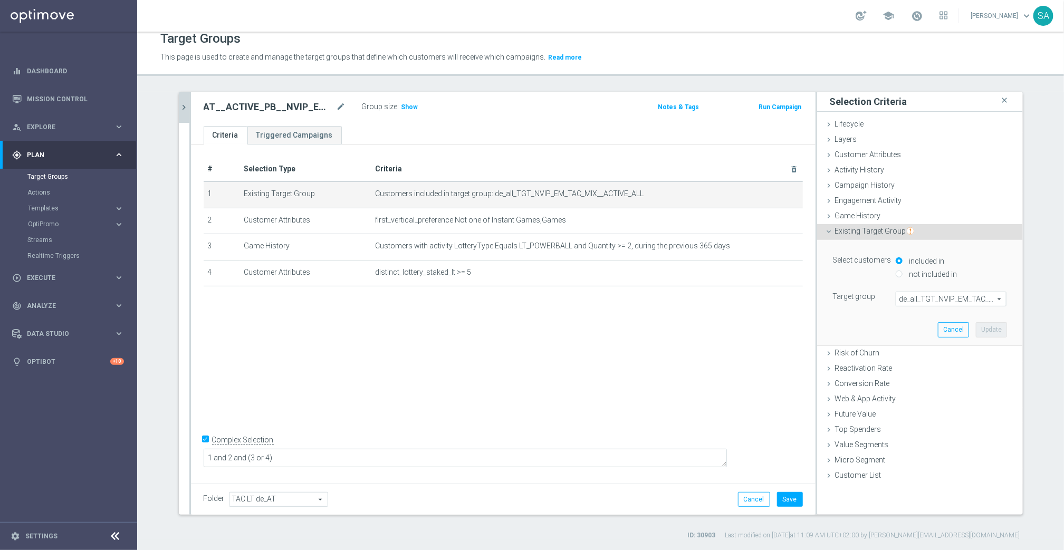
click at [931, 300] on span "de_all_TGT_NVIP_EM_TAC_MIX__ACTIVE_ALL" at bounding box center [952, 299] width 110 height 14
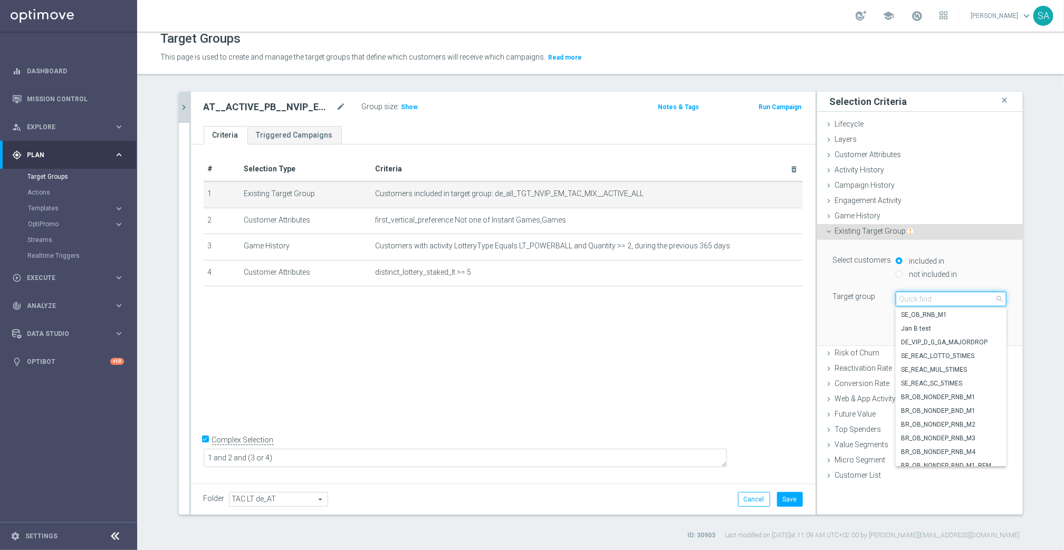
click at [931, 300] on input "search" at bounding box center [951, 299] width 111 height 15
paste input "TGT_NVIP_EM_TAC_MIX__ACTIVE_ALL"
type input "TGT_NVIP_EM_TAC_MIX__ACTIVE_ALL"
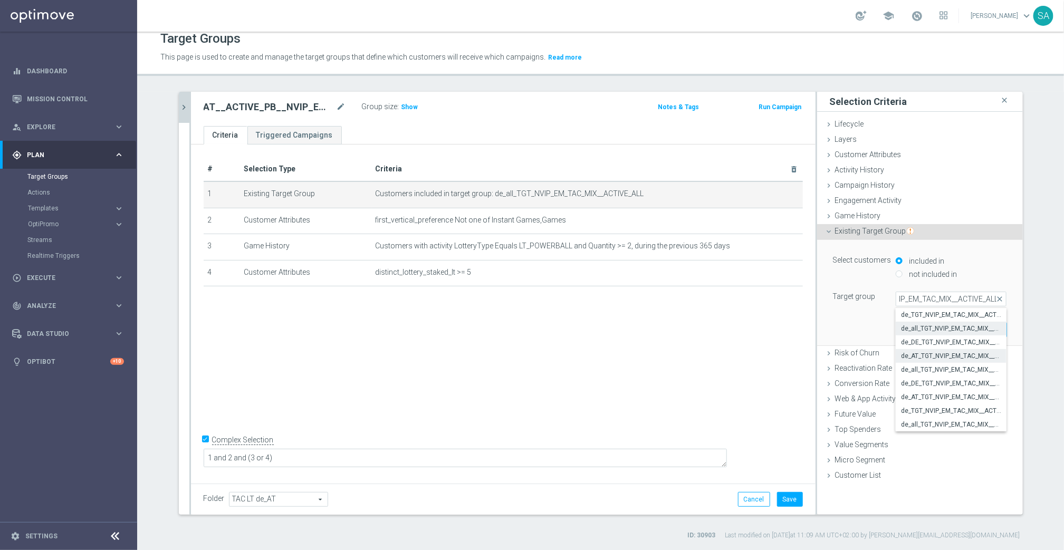
click at [931, 352] on span "de_AT_TGT_NVIP_EM_TAC_MIX__ACTIVE_ALL" at bounding box center [951, 356] width 100 height 8
type input "de_AT_TGT_NVIP_EM_TAC_MIX__ACTIVE_ALL"
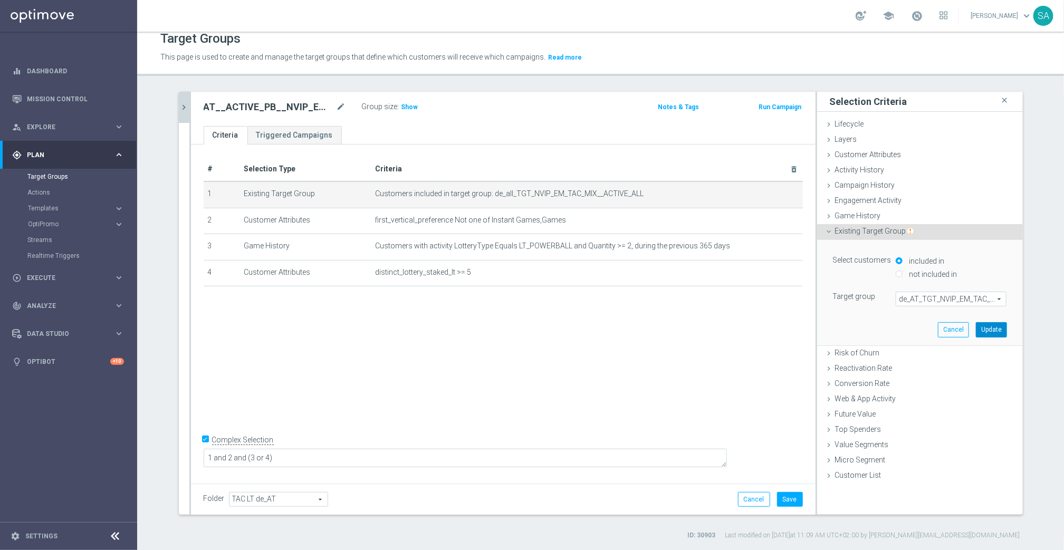
click at [994, 330] on button "Update" at bounding box center [991, 329] width 31 height 15
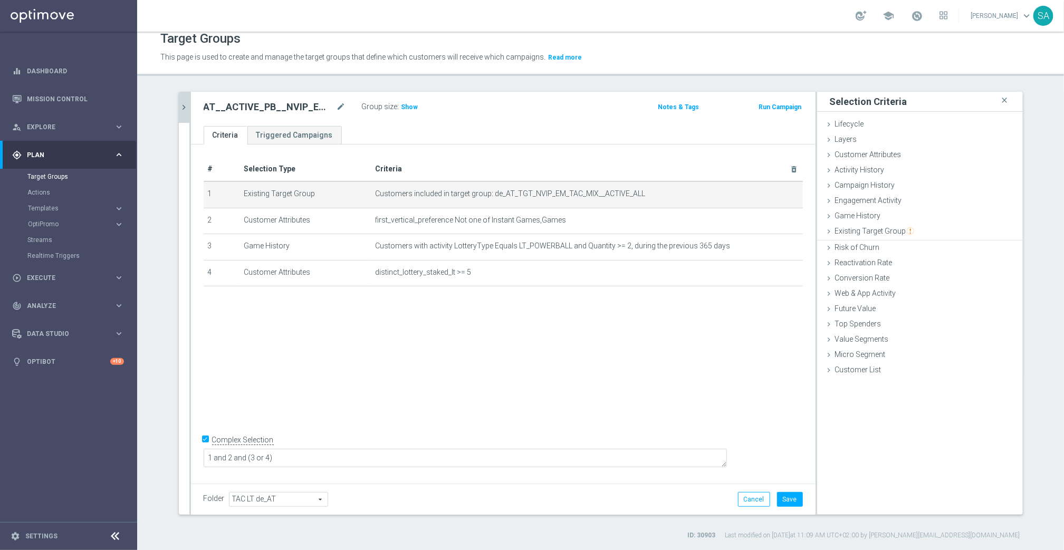
scroll to position [0, 0]
click at [402, 106] on span "Show" at bounding box center [410, 106] width 17 height 7
click at [789, 500] on button "Save" at bounding box center [790, 499] width 26 height 15
click at [241, 103] on h2 "AT__ACTIVE_PB__NVIP_EMA_TAC_LT" at bounding box center [269, 107] width 131 height 13
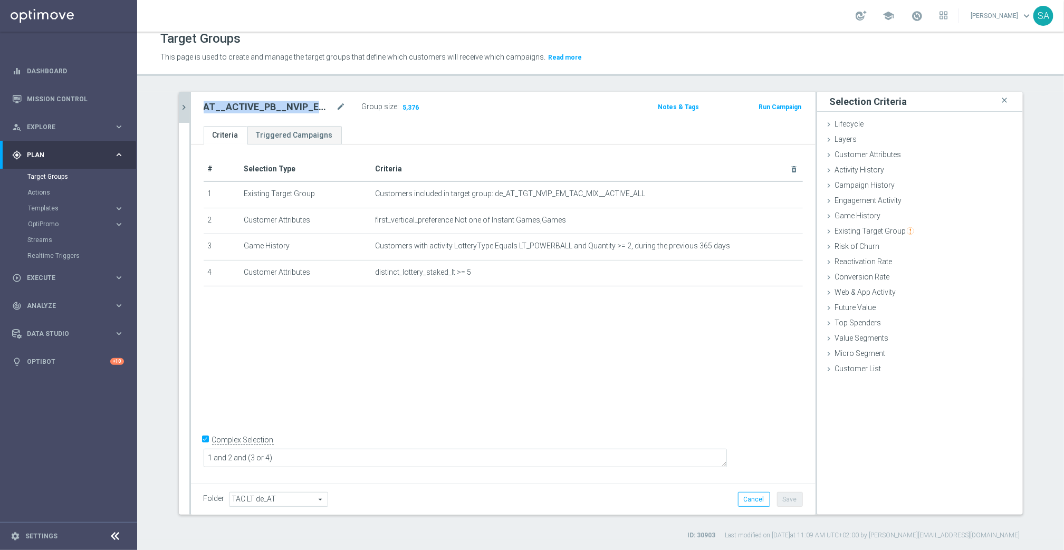
copy h2 "AT__ACTIVE_PB__NVIP_EMA_TAC_LT"
click at [182, 103] on icon "chevron_right" at bounding box center [184, 107] width 10 height 10
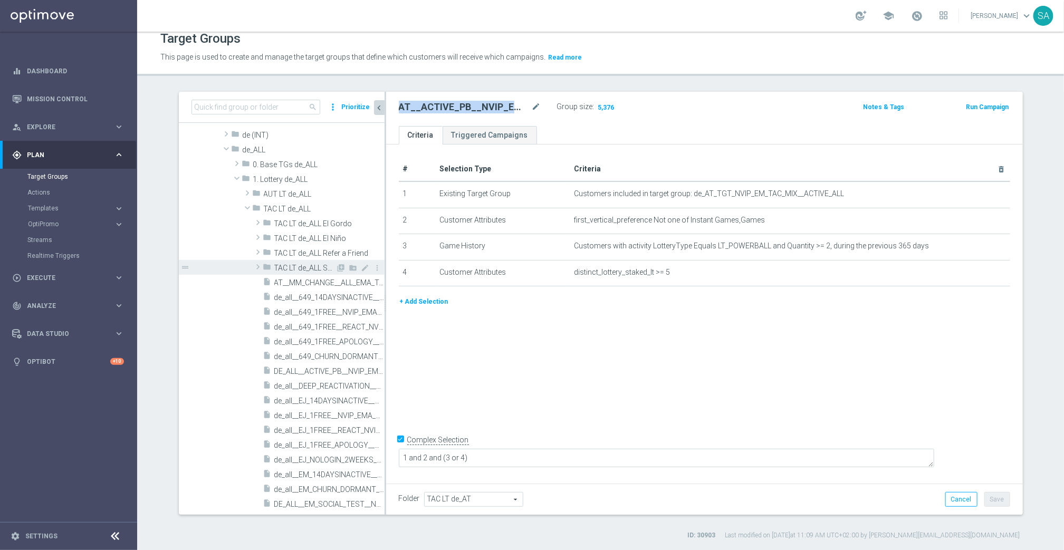
scroll to position [104, 0]
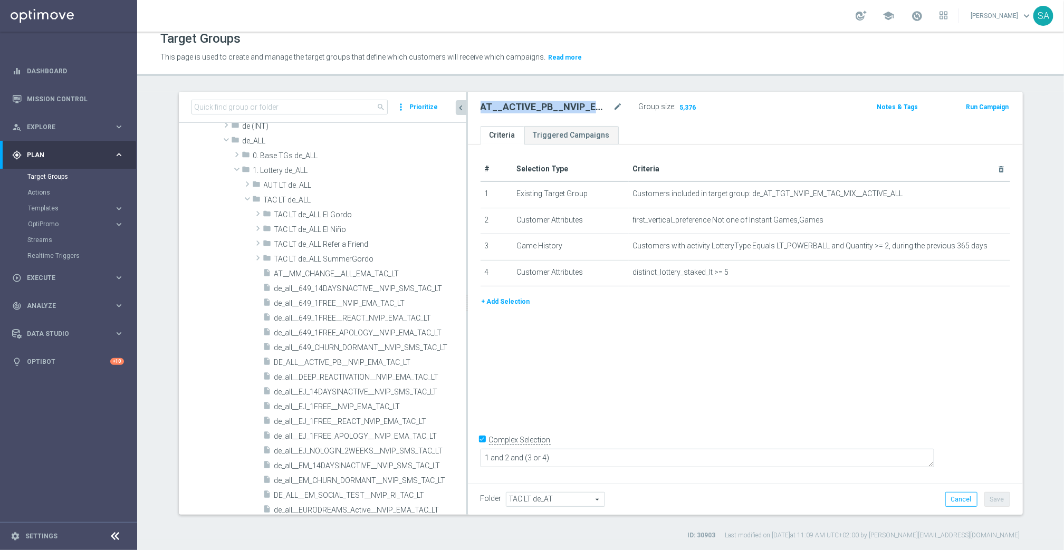
drag, startPoint x: 385, startPoint y: 292, endPoint x: 548, endPoint y: 296, distance: 163.1
click at [548, 296] on as-split "search more_vert Prioritize Customer Target Groups library_add create_new_folder" at bounding box center [601, 303] width 844 height 423
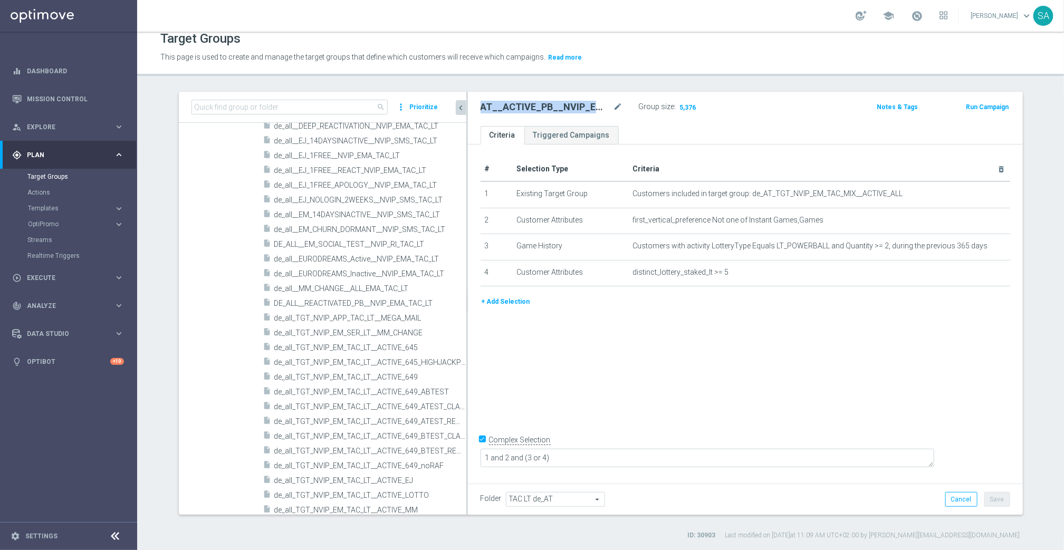
scroll to position [462, 0]
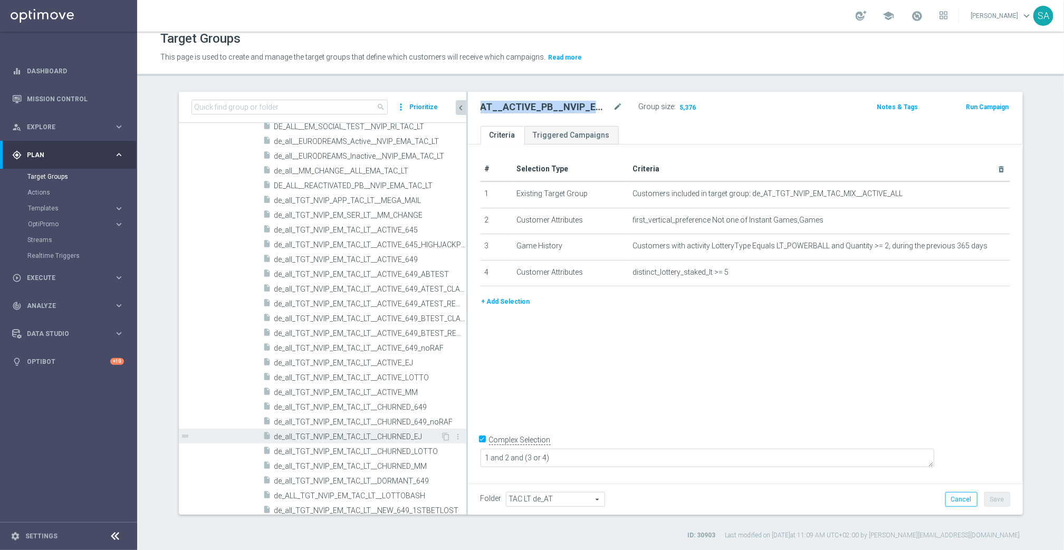
click at [368, 435] on span "de_all_TGT_NVIP_EM_TAC_LT__CHURNED_EJ" at bounding box center [357, 437] width 167 height 9
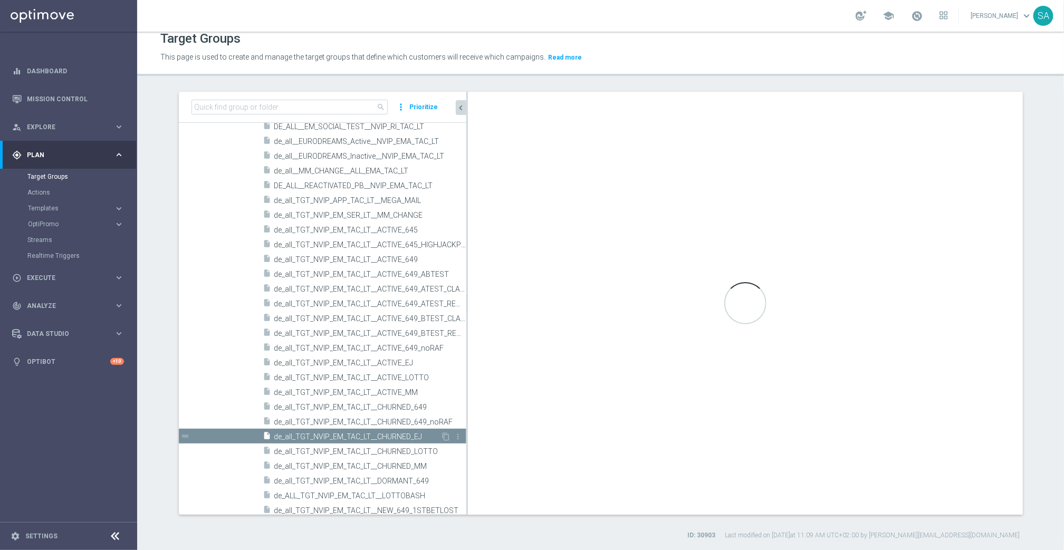
checkbox input "false"
type input "TAC LT de_ALL"
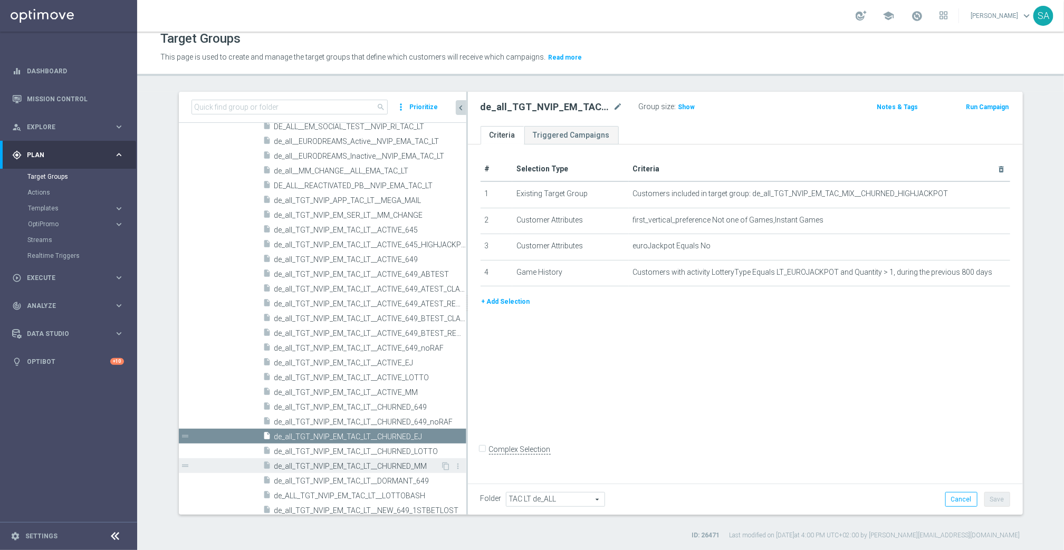
click at [368, 462] on span "de_all_TGT_NVIP_EM_TAC_LT__CHURNED_MM" at bounding box center [357, 466] width 167 height 9
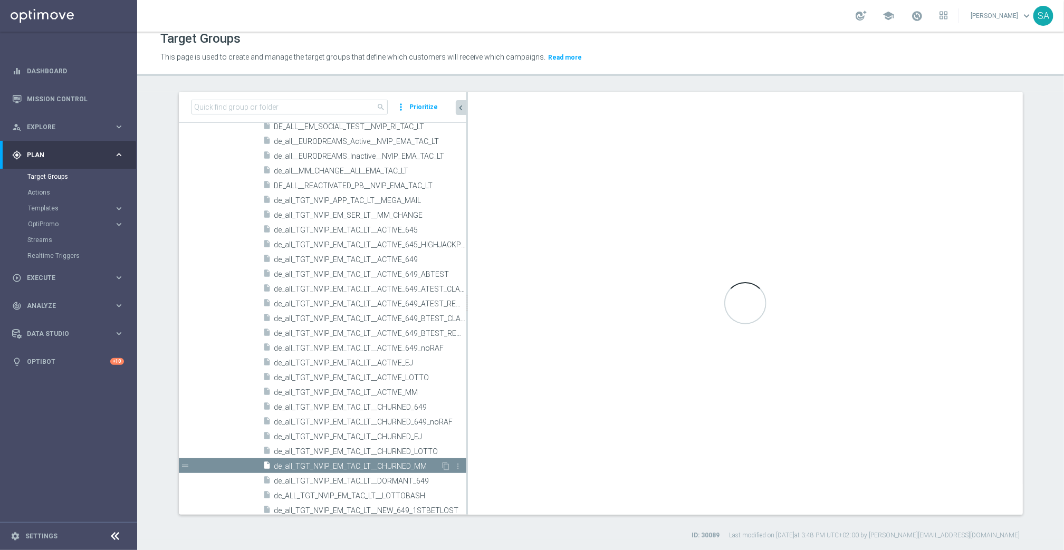
checkbox input "true"
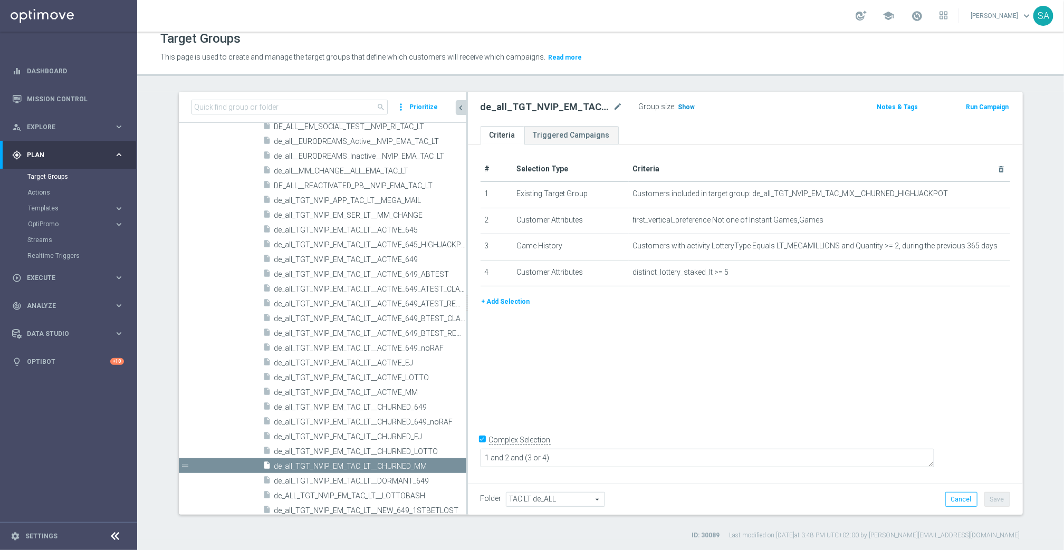
click at [689, 108] on span "Show" at bounding box center [687, 106] width 17 height 7
click at [983, 244] on icon "mode_edit" at bounding box center [980, 246] width 8 height 8
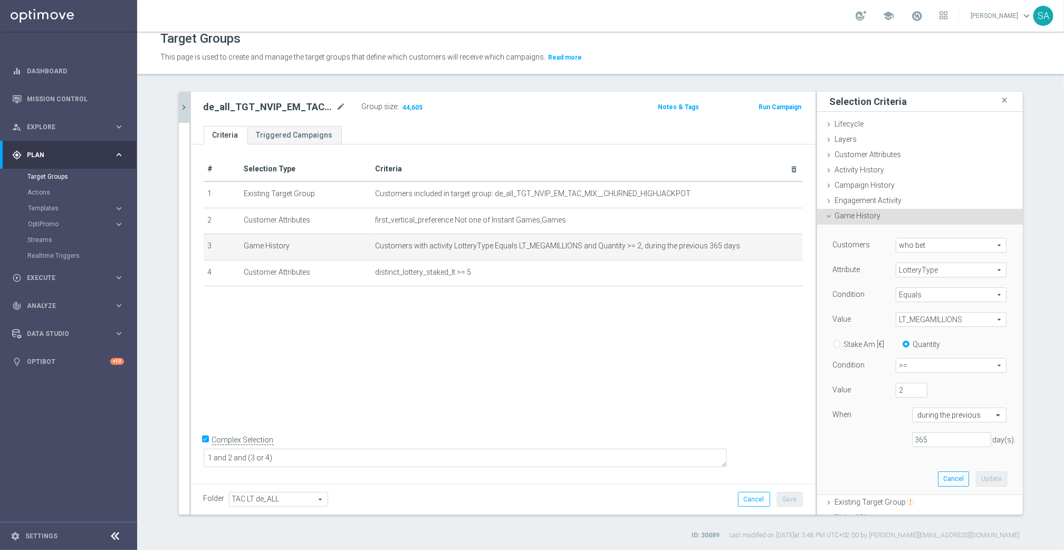
click at [183, 100] on button "chevron_right" at bounding box center [184, 107] width 11 height 31
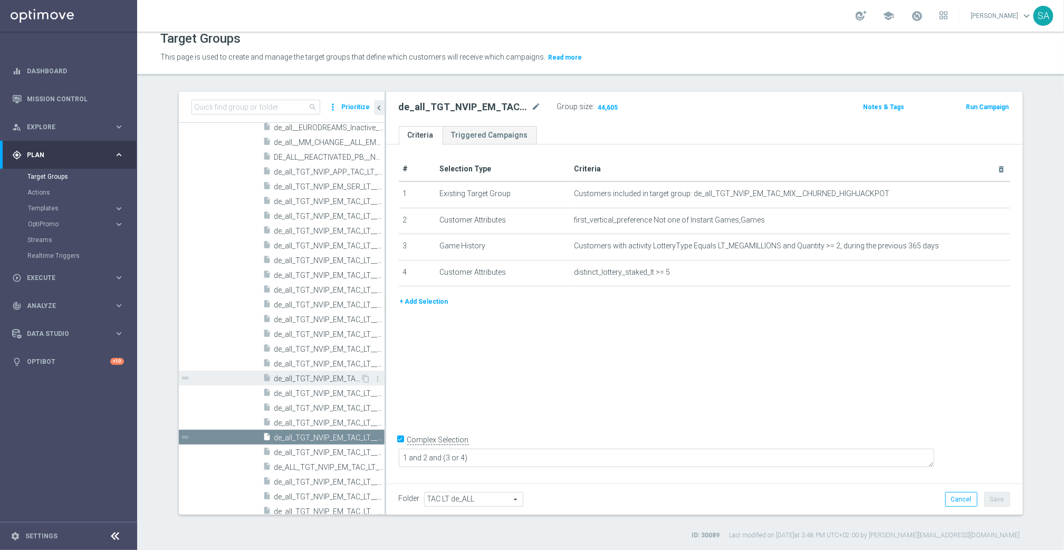
scroll to position [497, 0]
click at [366, 431] on icon "content_copy" at bounding box center [366, 432] width 8 height 8
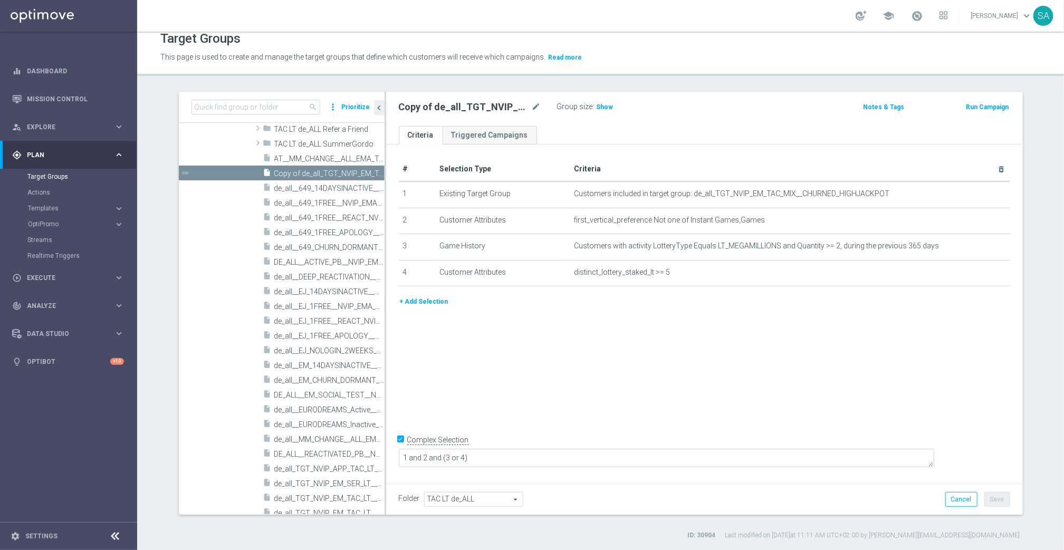
scroll to position [245, 0]
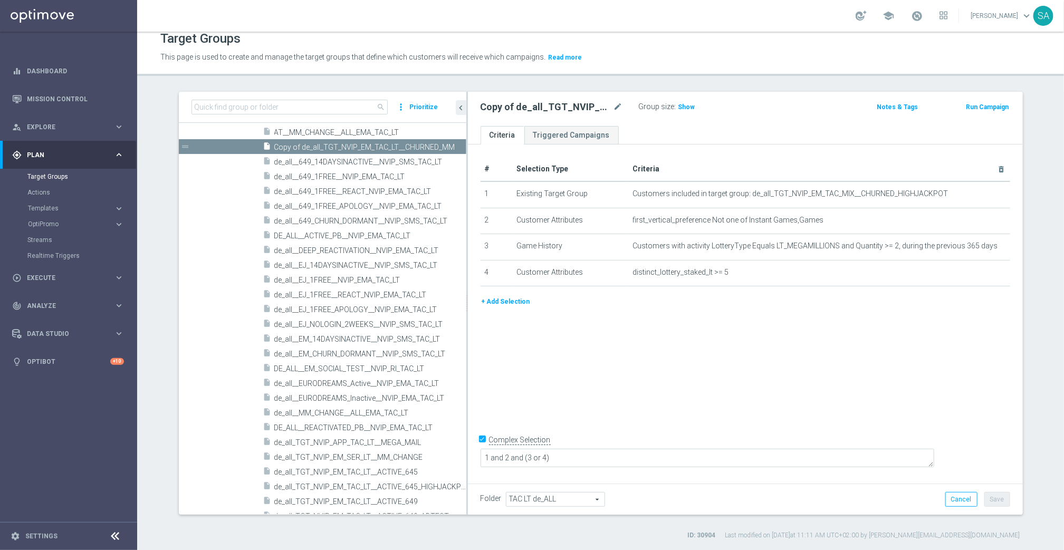
drag, startPoint x: 384, startPoint y: 303, endPoint x: 589, endPoint y: 304, distance: 204.8
click at [589, 304] on as-split "search more_vert Prioritize Customer Target Groups library_add create_new_folder" at bounding box center [601, 303] width 844 height 423
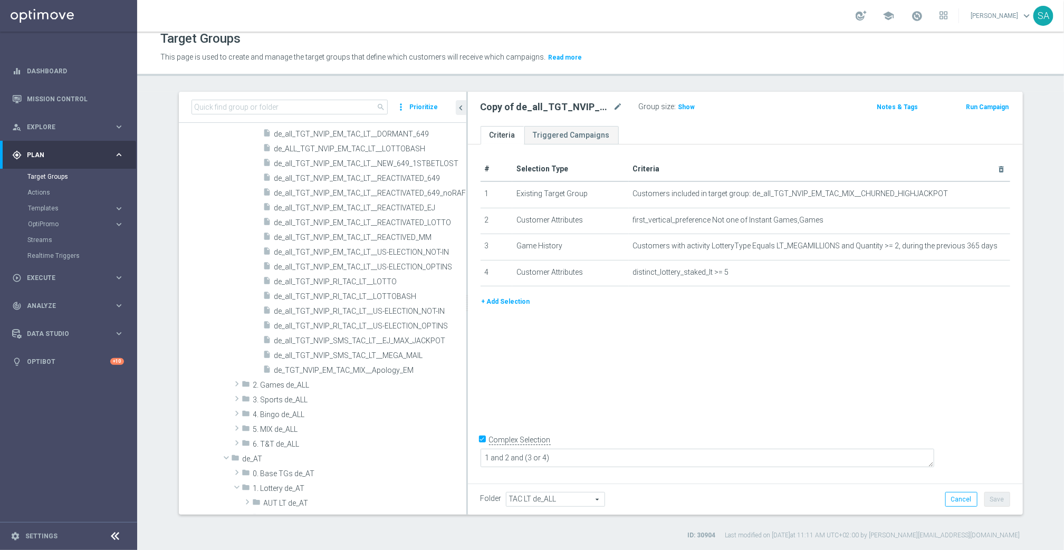
scroll to position [489, 0]
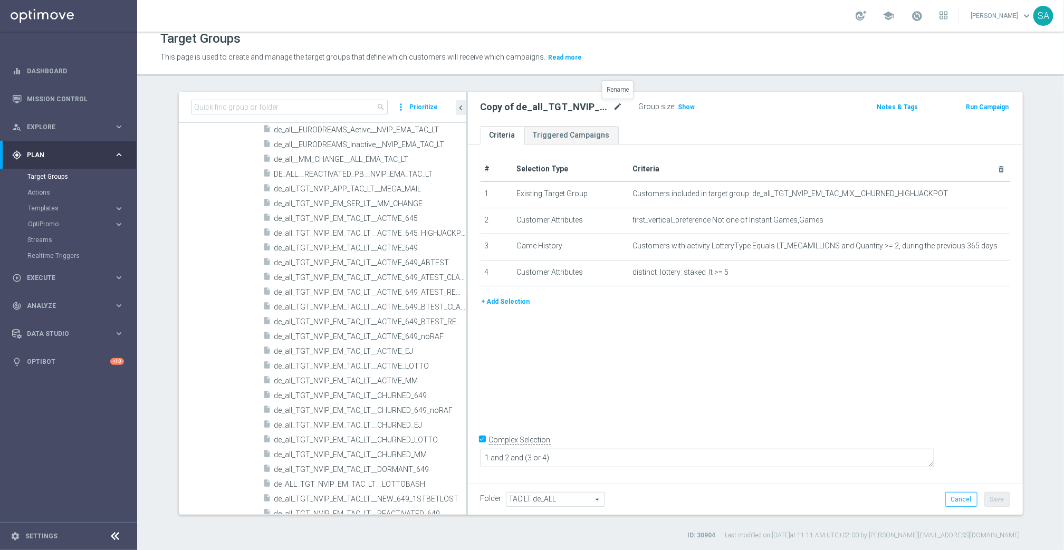
click at [622, 107] on icon "mode_edit" at bounding box center [618, 107] width 9 height 13
type input "DE_ALL__CHURNED_PB__NVIP_EMA_TAC_LT"
click at [983, 246] on icon "mode_edit" at bounding box center [980, 246] width 8 height 8
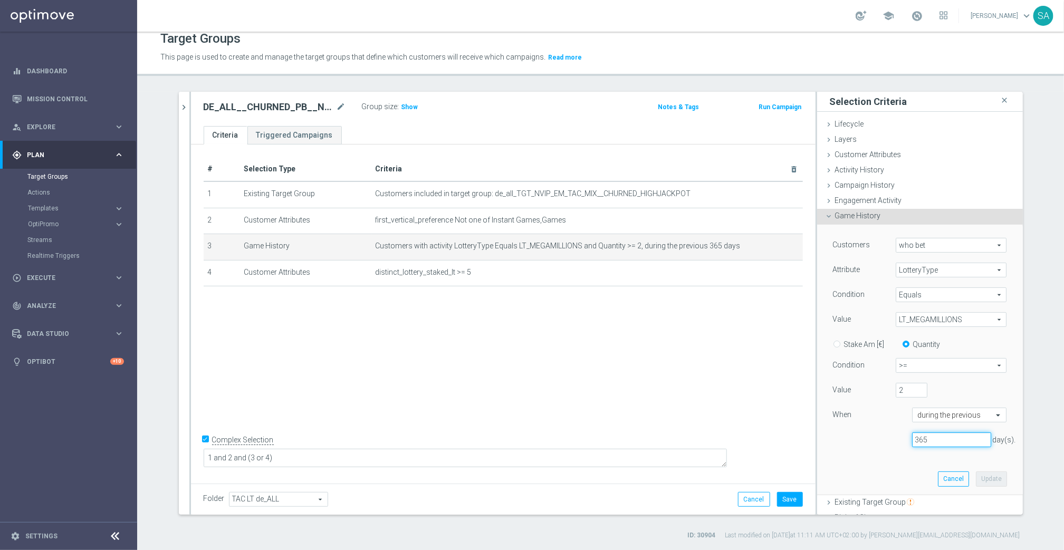
click at [920, 442] on input "365" at bounding box center [951, 440] width 79 height 15
type input "800"
click at [993, 479] on button "Update" at bounding box center [991, 479] width 31 height 15
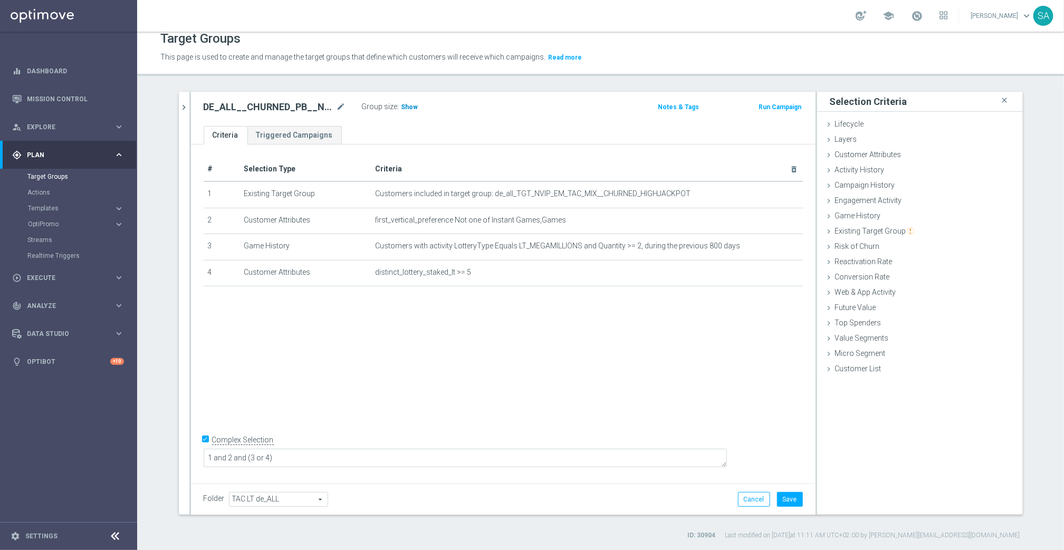
click at [406, 110] on span "Show" at bounding box center [410, 106] width 17 height 7
click at [766, 245] on icon "mode_edit" at bounding box center [769, 246] width 8 height 8
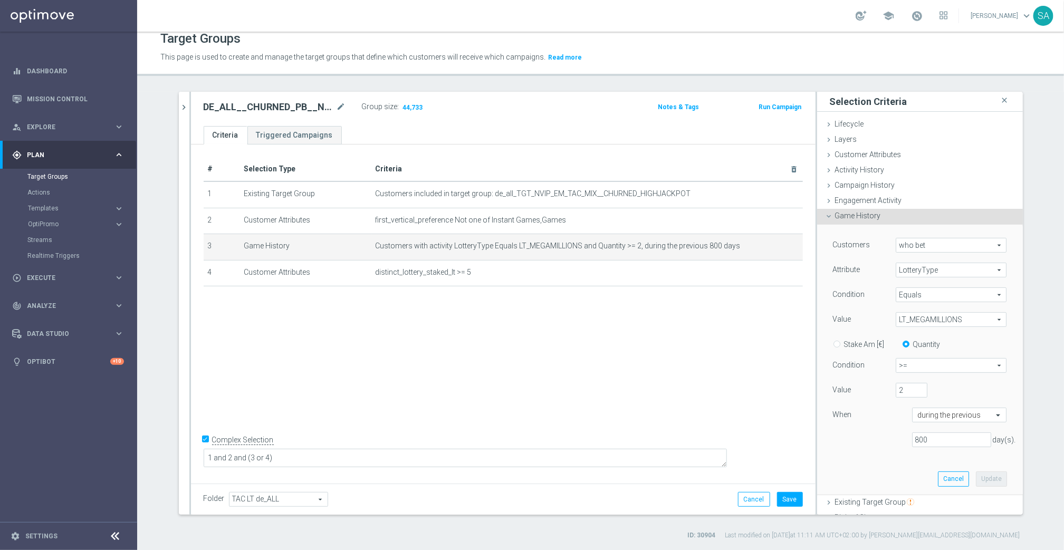
click at [945, 319] on span "LT_MEGAMILLIONS" at bounding box center [952, 320] width 110 height 14
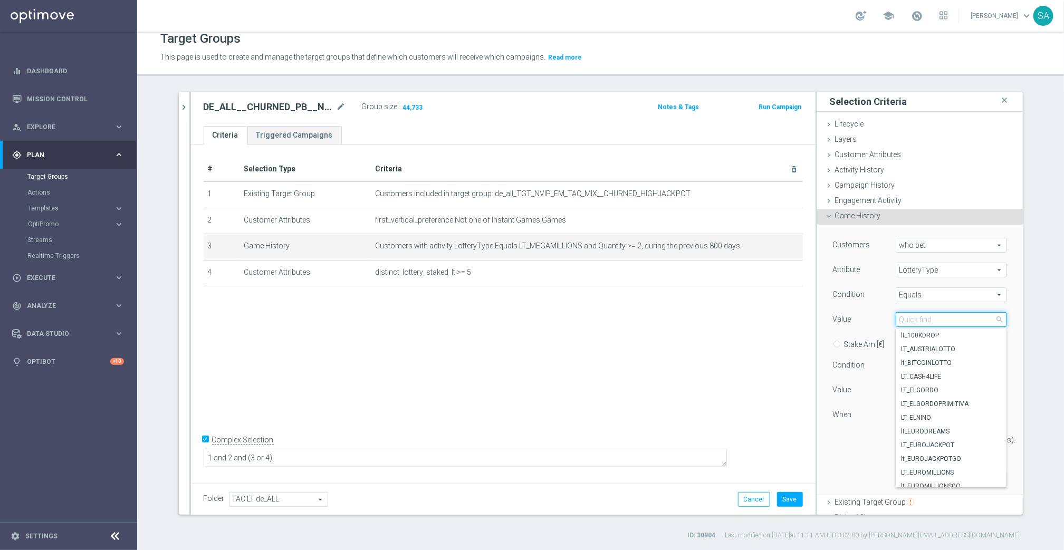
click at [944, 320] on input "search" at bounding box center [951, 319] width 111 height 15
type input "powerb"
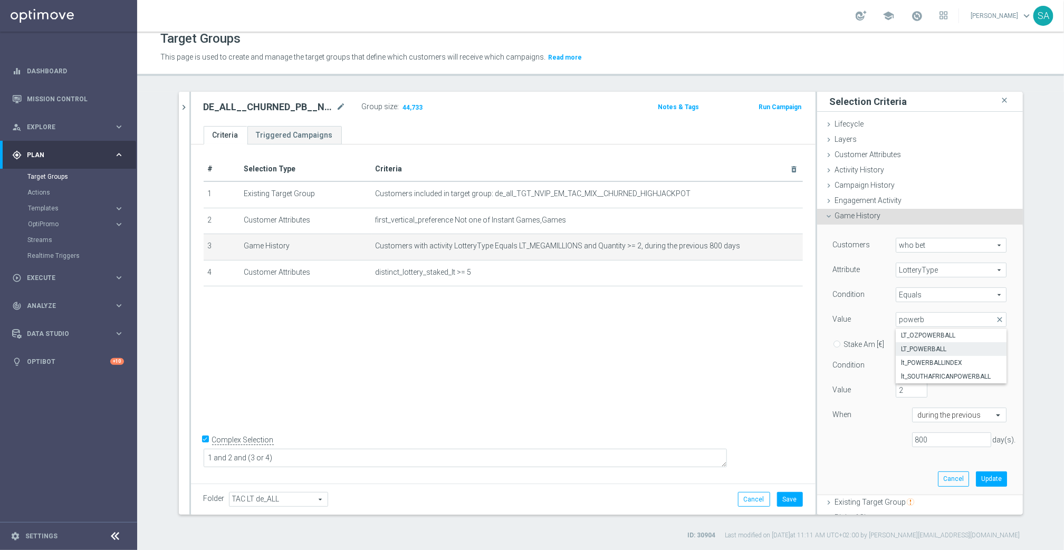
click at [951, 342] on label "LT_POWERBALL" at bounding box center [951, 349] width 111 height 14
type input "LT_POWERBALL"
click at [993, 481] on button "Update" at bounding box center [991, 479] width 31 height 15
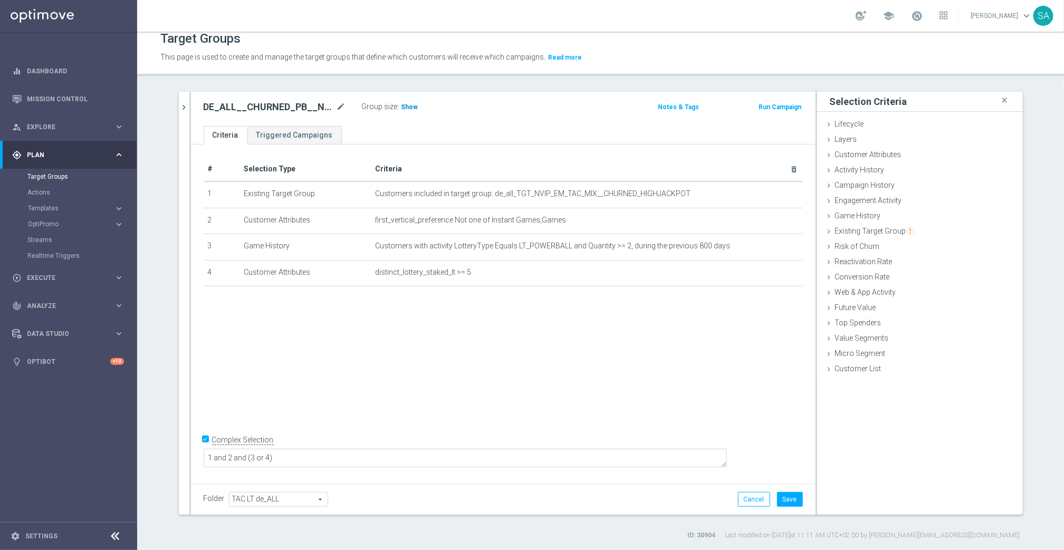
click at [409, 108] on span "Show" at bounding box center [410, 106] width 17 height 7
click at [793, 494] on button "Save" at bounding box center [790, 499] width 26 height 15
click at [183, 107] on icon "chevron_right" at bounding box center [184, 107] width 10 height 10
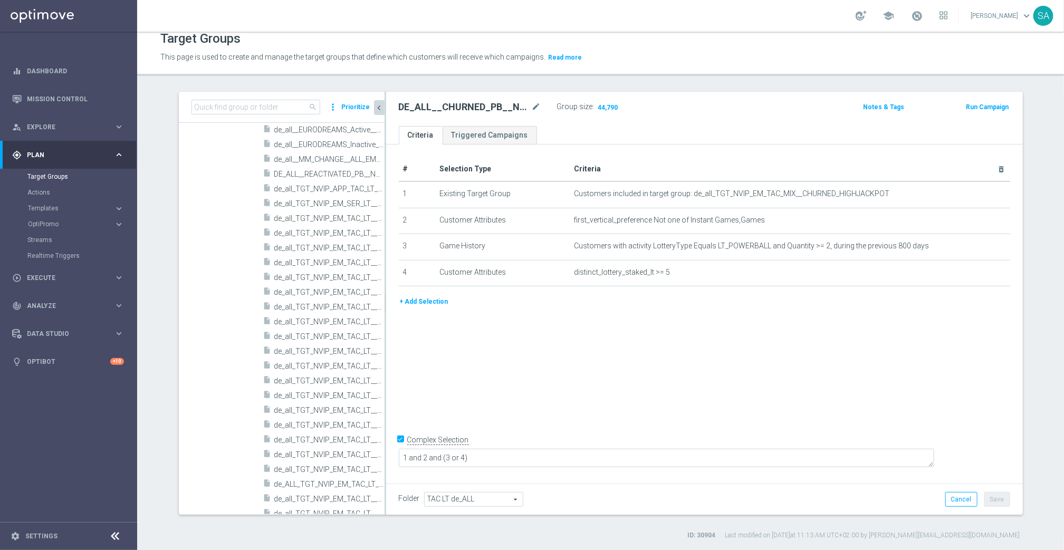
click at [466, 108] on h2 "DE_ALL__CHURNED_PB__NVIP_EMA_TAC_LT" at bounding box center [464, 107] width 131 height 13
copy h2 "DE_ALL__CHURNED_PB__NVIP_EMA_TAC_LT"
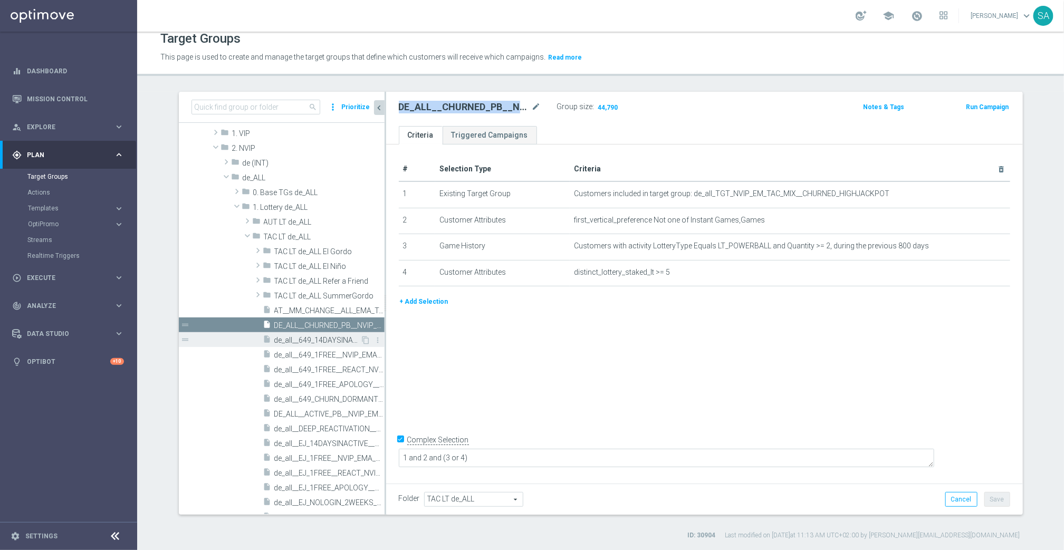
scroll to position [58, 0]
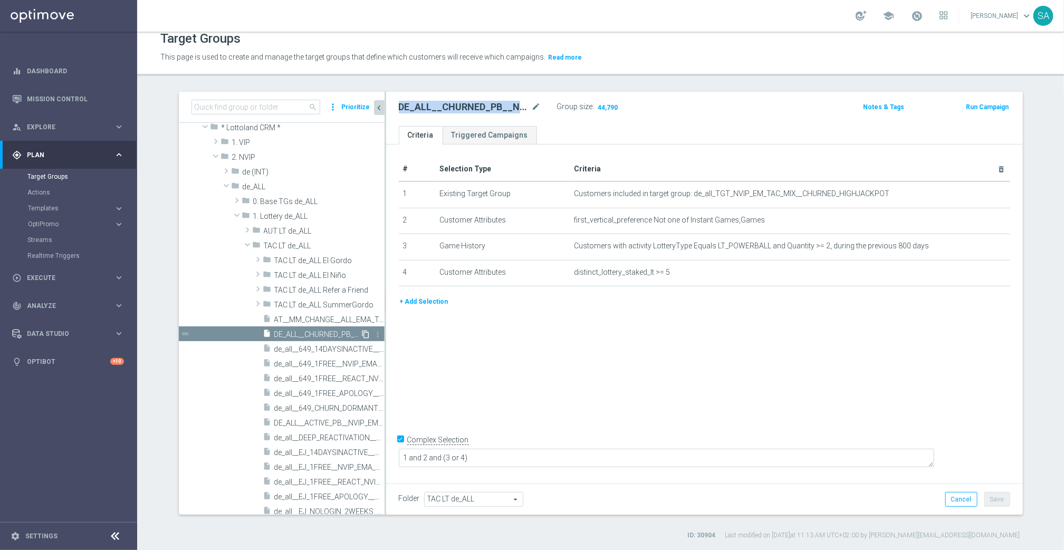
click at [367, 332] on icon "content_copy" at bounding box center [366, 334] width 8 height 8
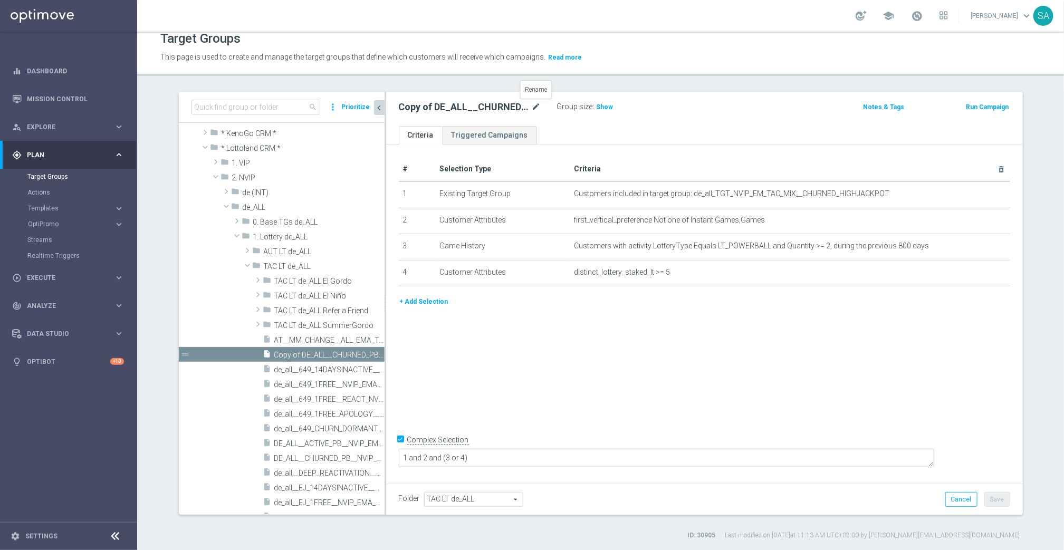
click at [534, 104] on icon "mode_edit" at bounding box center [536, 107] width 9 height 13
click at [452, 107] on input "Copy of DE_ALL__CHURNED_PB__NVIP_EMA_TAC_LT" at bounding box center [470, 108] width 142 height 15
type input "AT__CHURNED_PB__NVIP_EMA_TAC_LT"
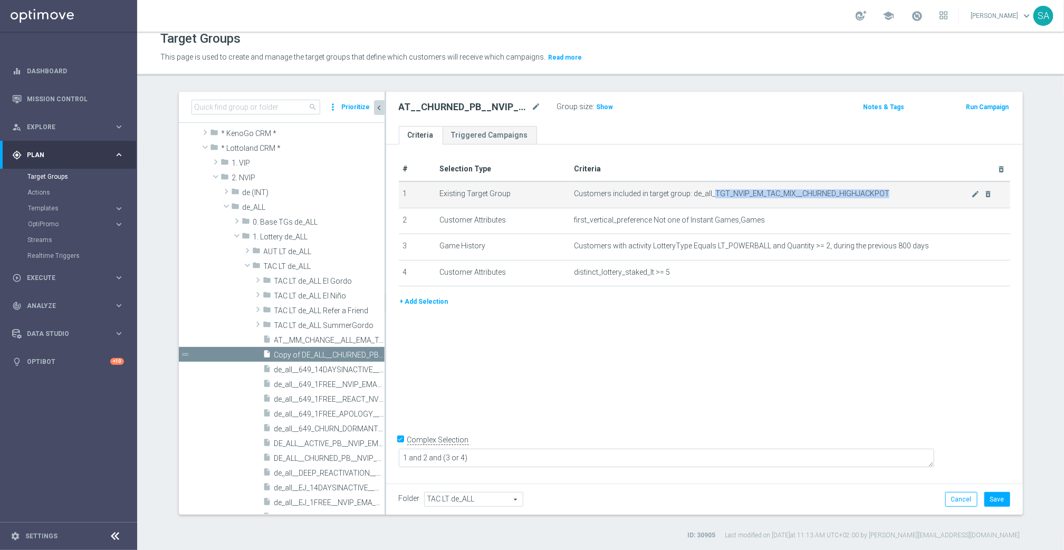
drag, startPoint x: 713, startPoint y: 192, endPoint x: 966, endPoint y: 192, distance: 252.8
click at [966, 192] on span "Customers included in target group: de_all_TGT_NVIP_EM_TAC_MIX__CHURNED_HIGHJAC…" at bounding box center [772, 193] width 397 height 9
copy span "TGT_NVIP_EM_TAC_MIX__CHURNED_HIGHJACKPOT"
click at [975, 194] on icon "mode_edit" at bounding box center [975, 194] width 8 height 8
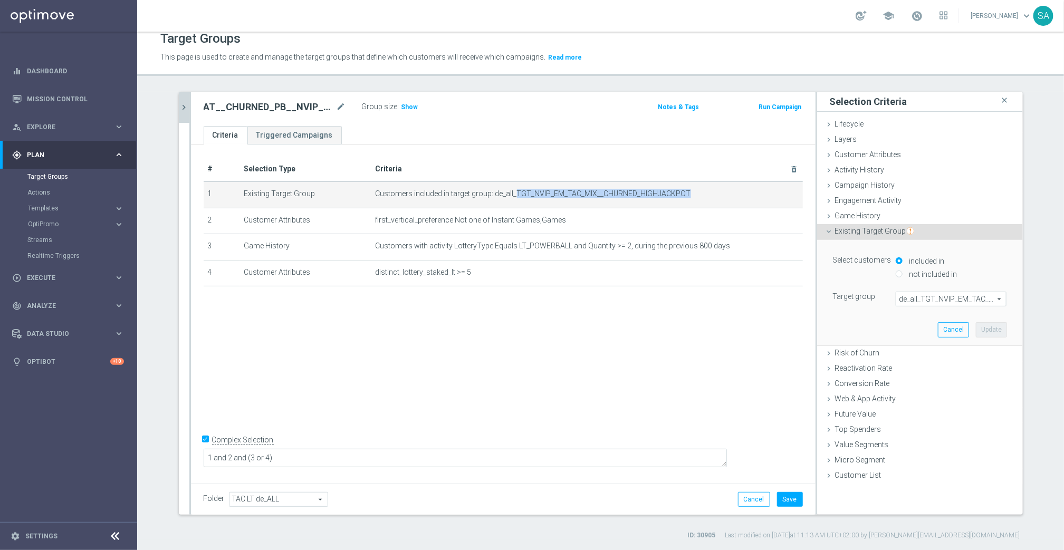
click at [935, 303] on span "de_all_TGT_NVIP_EM_TAC_MIX__CHURNED_HIGHJACKPOT" at bounding box center [952, 299] width 110 height 14
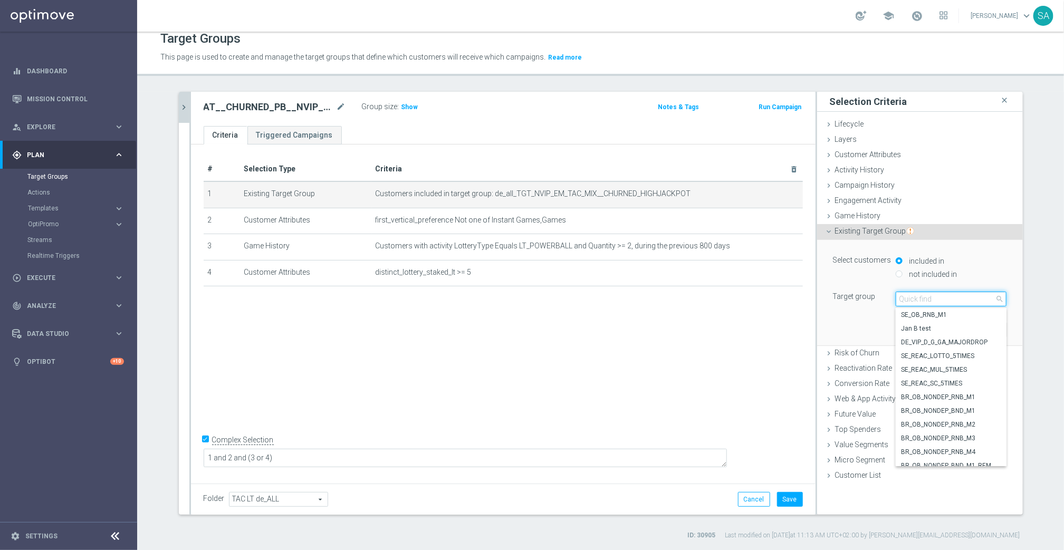
click at [935, 303] on input "search" at bounding box center [951, 299] width 111 height 15
paste input "TGT_NVIP_EM_TAC_MIX__CHURNED_HIGHJACKPOT"
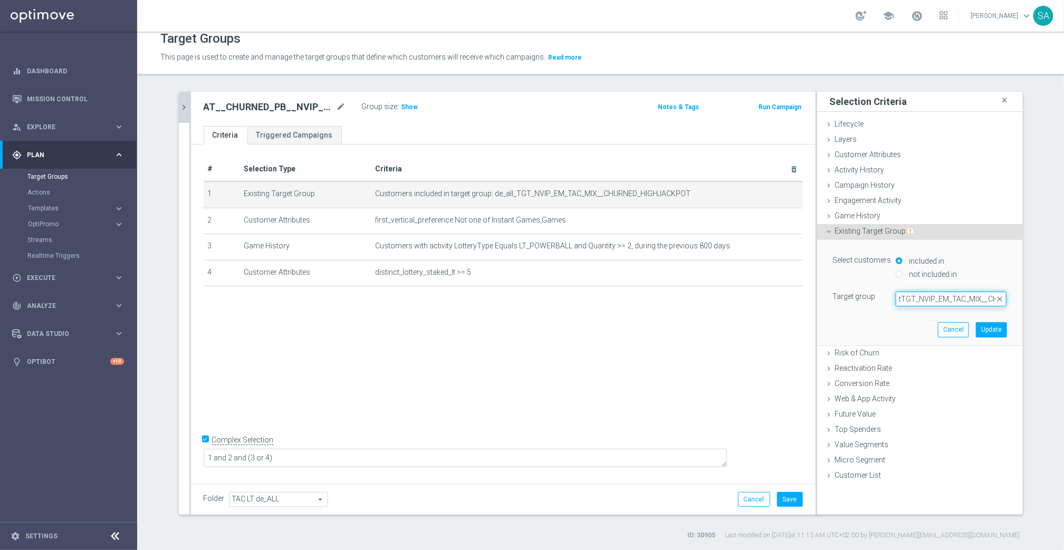
type input "t_TGT_NVIP_EM_TAC_MIX__CHURNED_HIGHJACKPOT"
click at [945, 311] on span "de_AT_TGT_NVIP_EM_TAC_MIX__CHURNED_HIGHJACKPOT" at bounding box center [951, 315] width 100 height 8
type input "de_AT_TGT_NVIP_EM_TAC_MIX__CHURNED_HIGHJACKPOT"
click at [997, 329] on button "Update" at bounding box center [991, 329] width 31 height 15
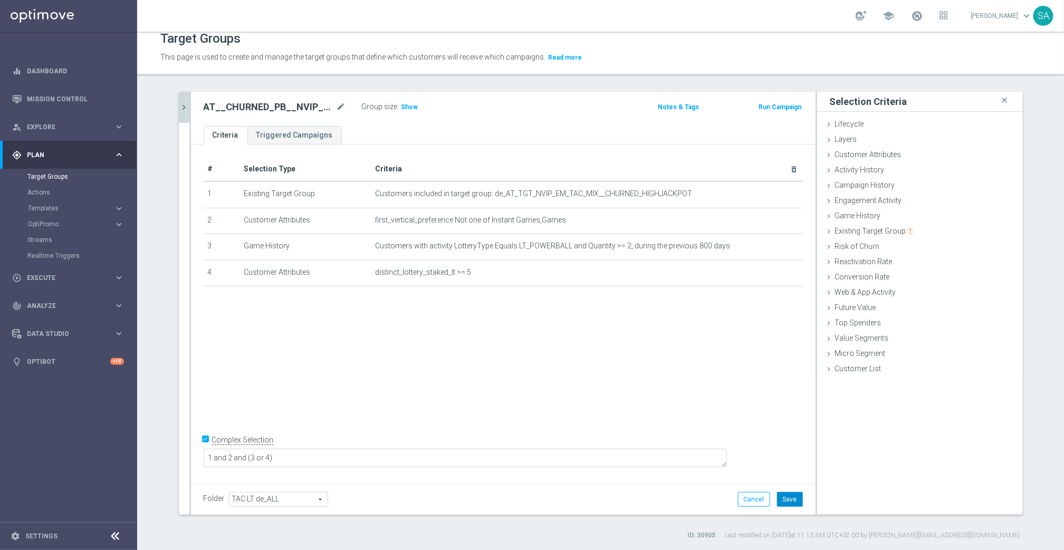
click at [787, 500] on button "Save" at bounding box center [790, 499] width 26 height 15
click at [411, 104] on span "Show" at bounding box center [410, 106] width 17 height 7
click at [430, 130] on ul "Criteria Triggered Campaigns" at bounding box center [503, 135] width 625 height 18
click at [276, 101] on h2 "AT__CHURNED_PB__NVIP_EMA_TAC_LT" at bounding box center [269, 107] width 131 height 13
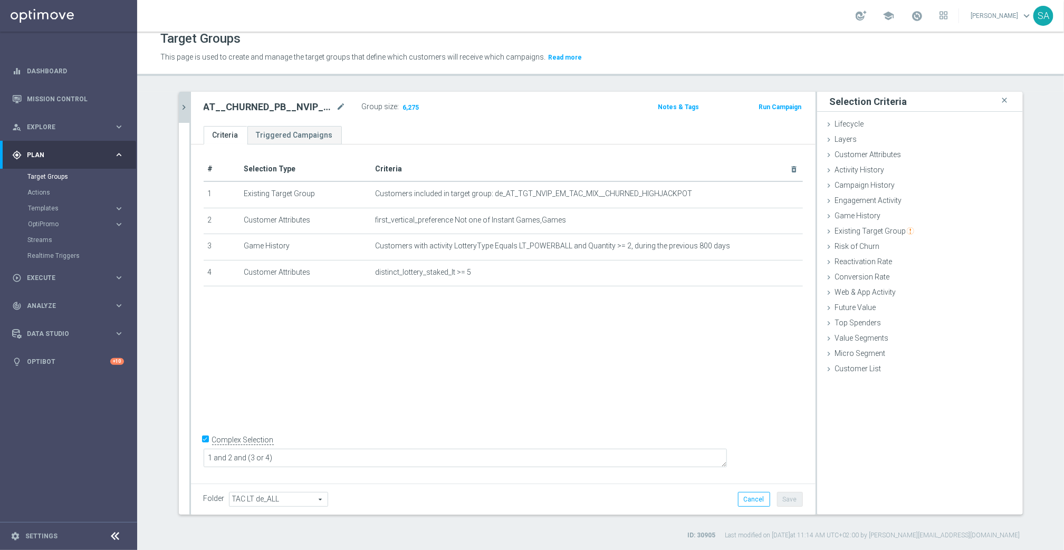
click at [275, 500] on span "TAC LT de_ALL" at bounding box center [279, 500] width 98 height 14
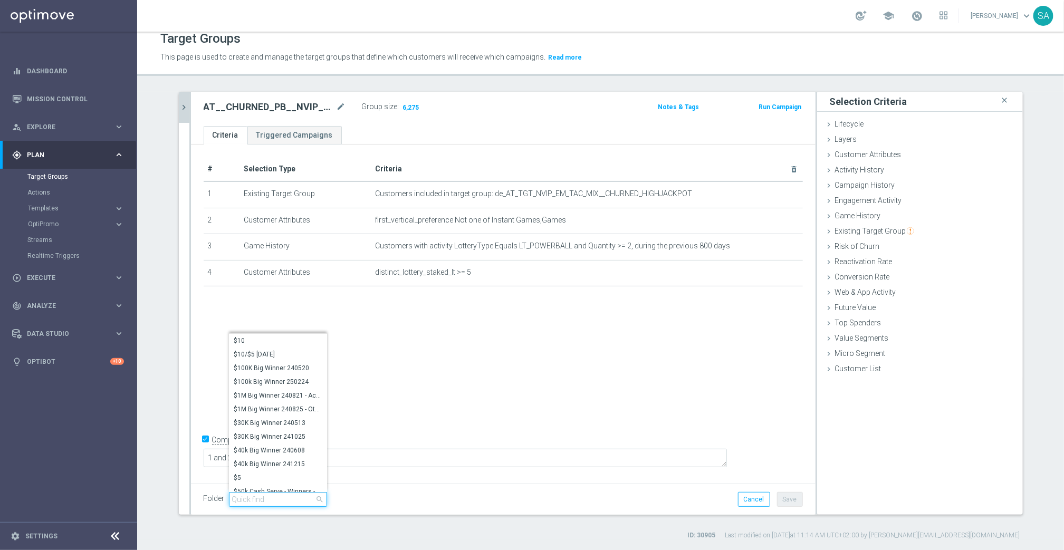
click at [275, 500] on input "search" at bounding box center [278, 499] width 98 height 15
type input "tac lt de_at"
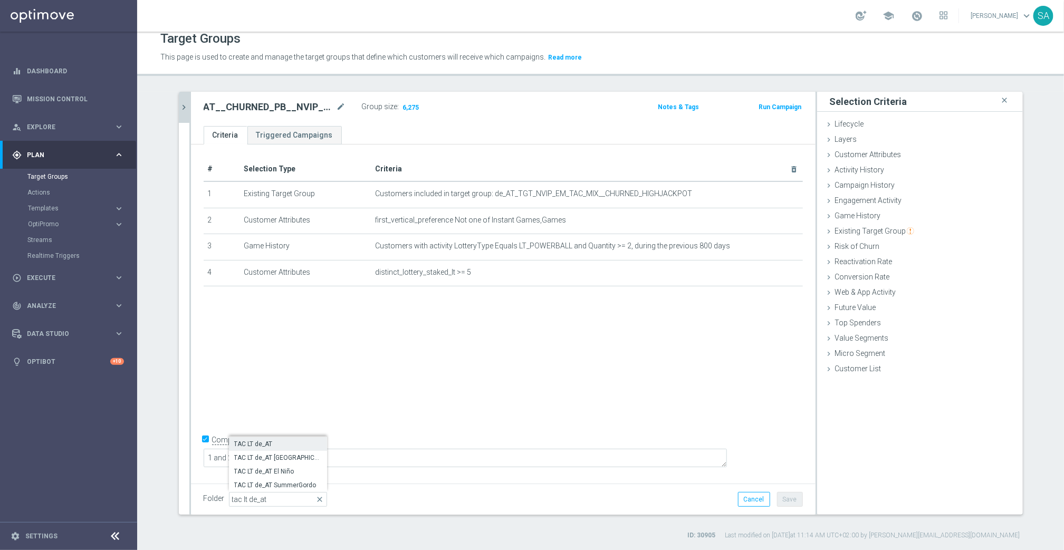
click at [266, 444] on span "TAC LT de_AT" at bounding box center [278, 444] width 88 height 8
type input "TAC LT de_AT"
click at [369, 375] on div "# Selection Type Criteria delete_forever 1 Existing Target Group Customers incl…" at bounding box center [503, 313] width 625 height 336
click at [293, 106] on h2 "AT__CHURNED_PB__NVIP_EMA_TAC_LT" at bounding box center [269, 107] width 131 height 13
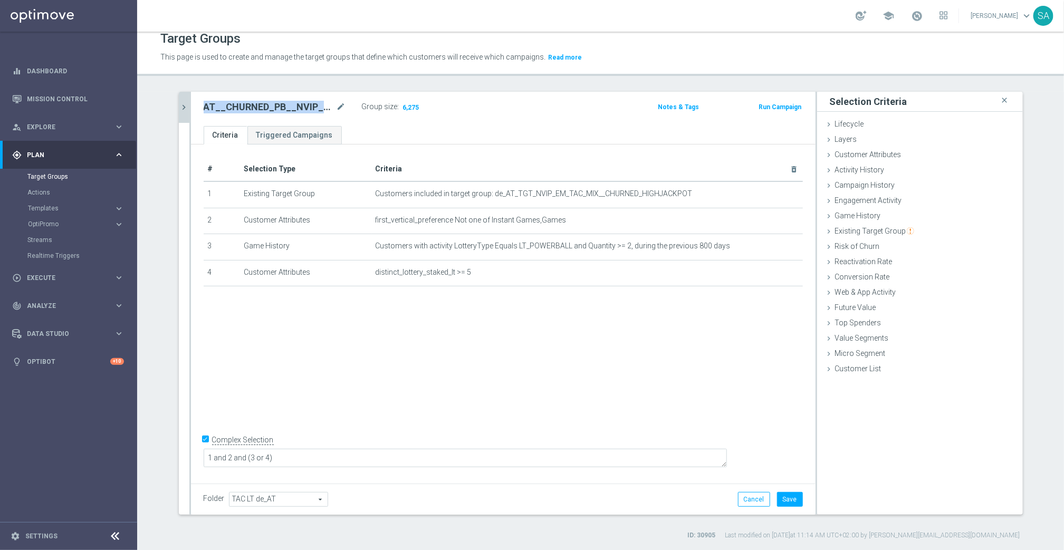
copy h2 "AT__CHURNED_PB__NVIP_EMA_TAC_LT"
click at [541, 360] on div "# Selection Type Criteria delete_forever 1 Existing Target Group Customers incl…" at bounding box center [503, 313] width 625 height 336
click at [796, 497] on button "Save" at bounding box center [790, 499] width 26 height 15
click at [85, 96] on link "Mission Control" at bounding box center [75, 99] width 97 height 28
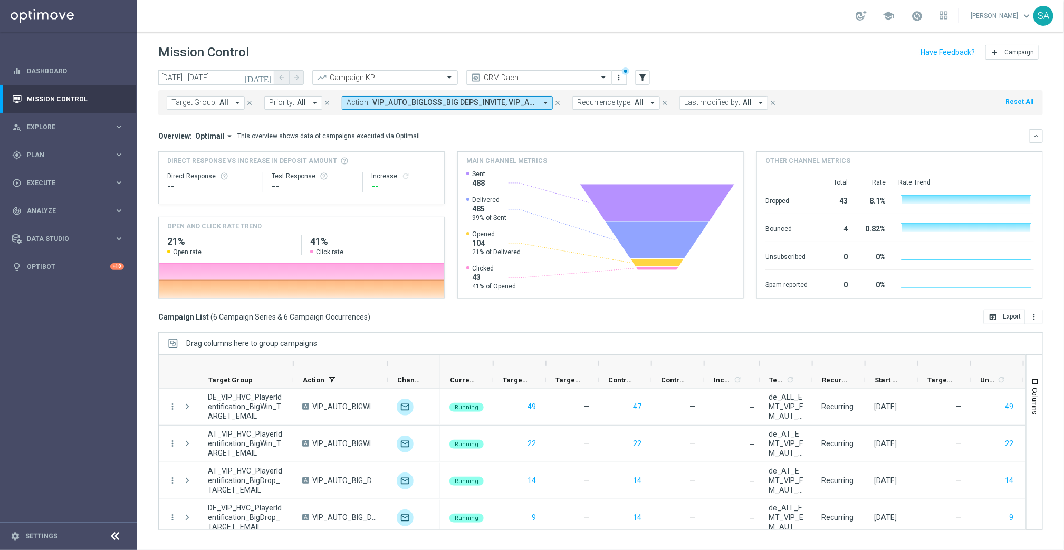
click at [545, 100] on icon "arrow_drop_down" at bounding box center [545, 102] width 9 height 9
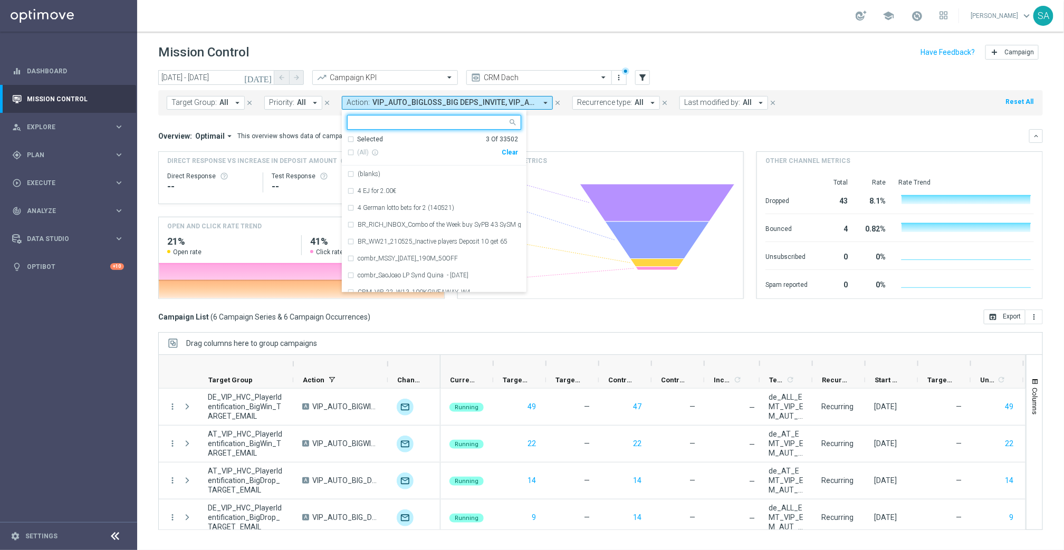
click at [348, 139] on div "Selected 3 Of 33502" at bounding box center [432, 139] width 171 height 9
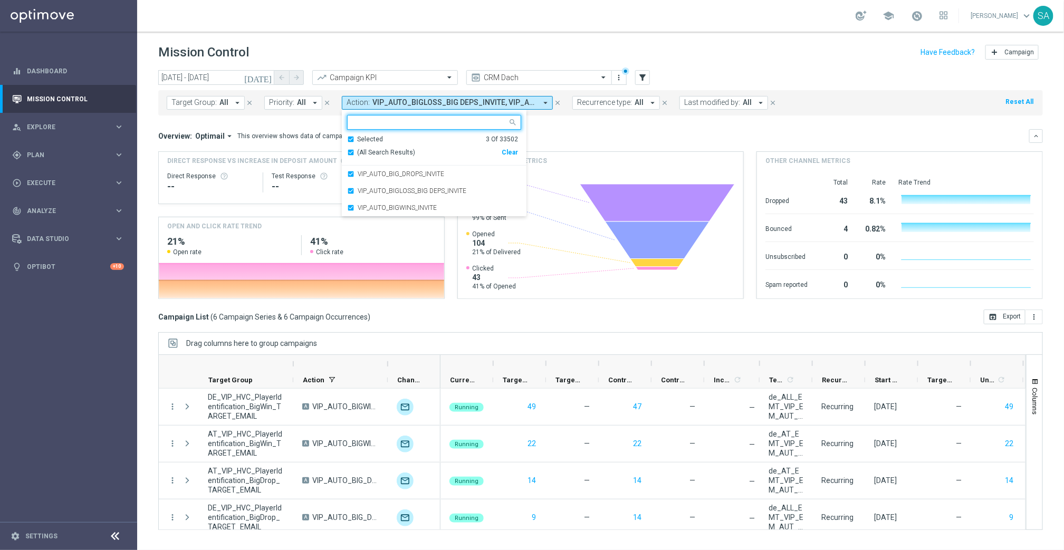
click at [0, 0] on div "Clear" at bounding box center [0, 0] width 0 height 0
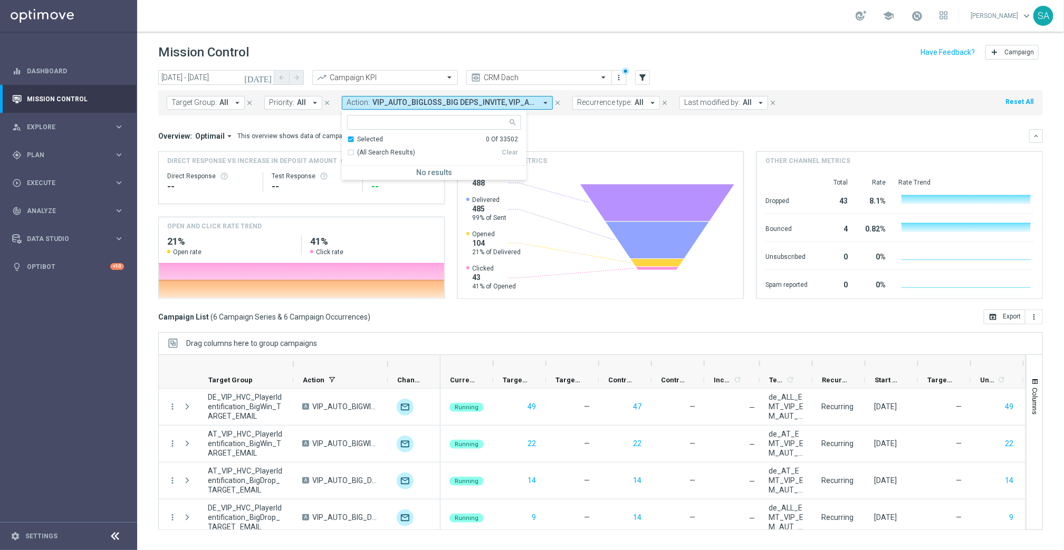
click at [347, 136] on div "Selected 0 Of 33502" at bounding box center [432, 139] width 171 height 9
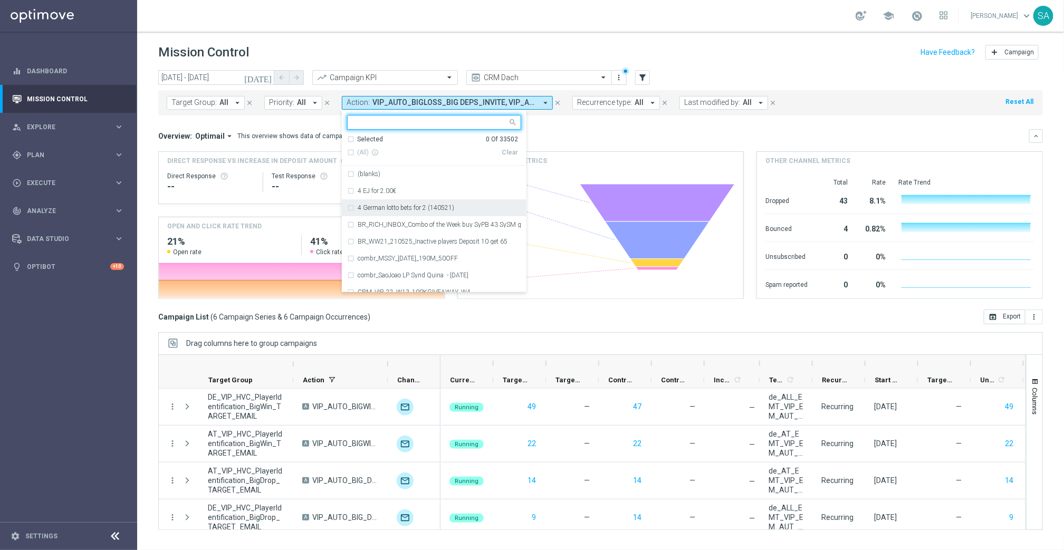
click at [370, 123] on input "text" at bounding box center [430, 122] width 155 height 9
paste input "CRM_VIP_25_W35_VIP_EXCLUSIVE_LB"
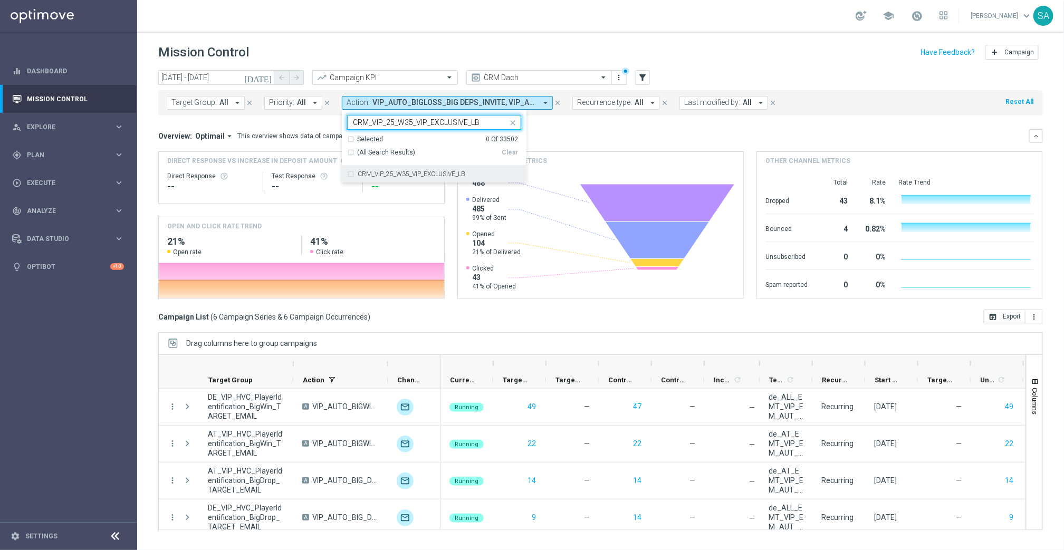
click at [347, 173] on div "CRM_VIP_25_W35_VIP_EXCLUSIVE_LB" at bounding box center [434, 174] width 174 height 17
type input "CRM_VIP_25_W35_VIP_EXCLUSIVE_LB"
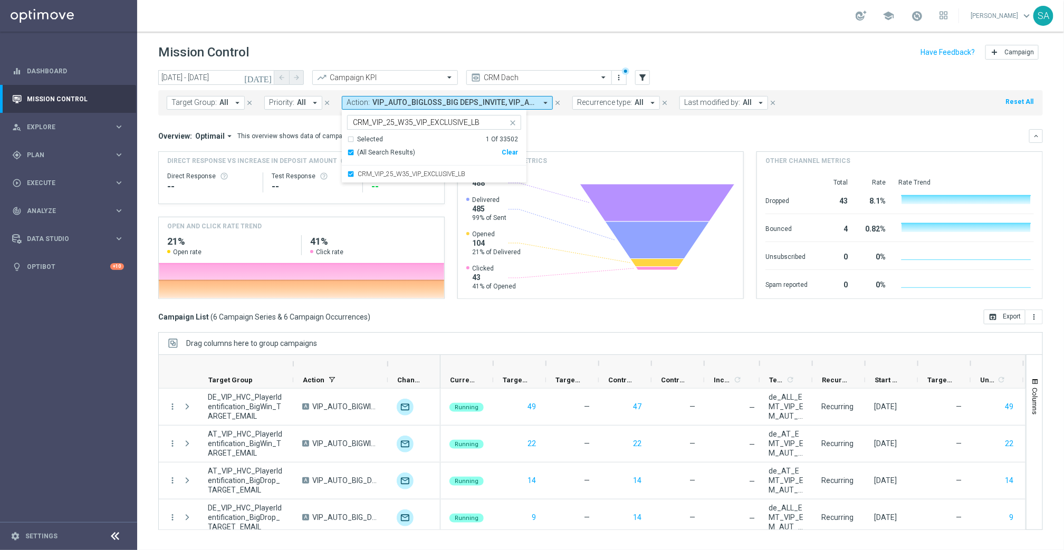
click at [509, 46] on div "Mission Control add Campaign" at bounding box center [600, 52] width 885 height 21
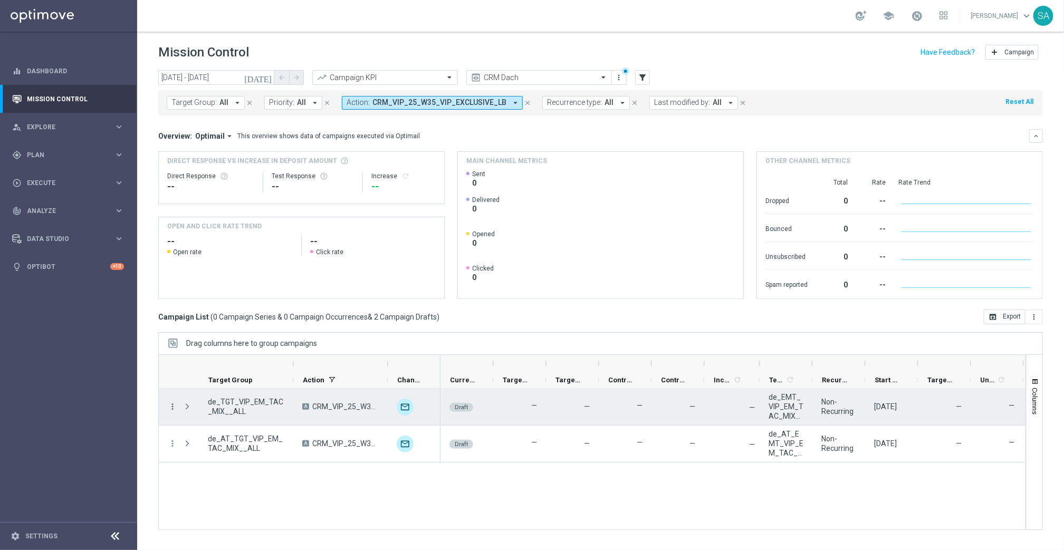
click at [172, 404] on icon "more_vert" at bounding box center [172, 406] width 9 height 9
click at [204, 447] on span "Edit" at bounding box center [199, 447] width 12 height 7
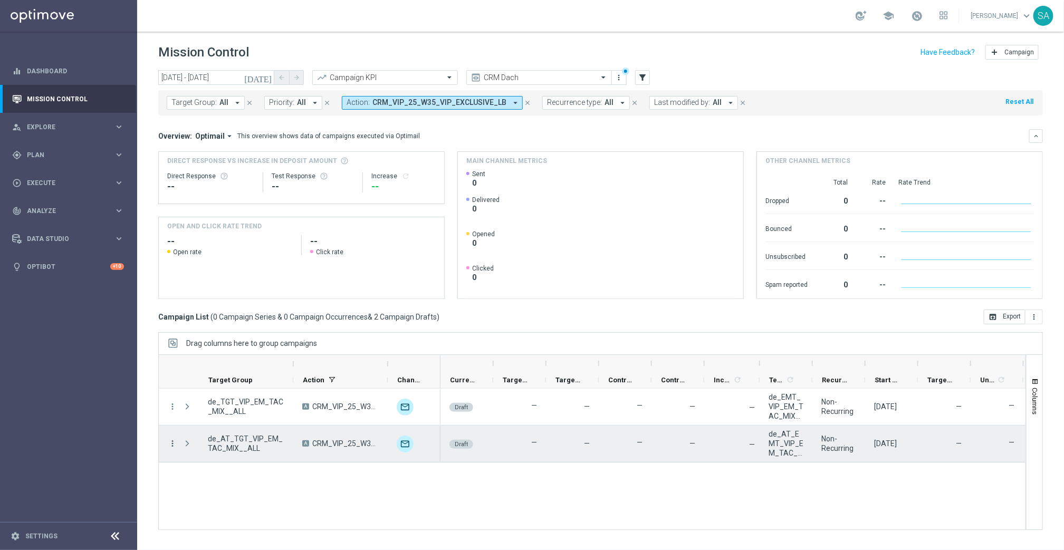
click at [173, 445] on icon "more_vert" at bounding box center [172, 443] width 9 height 9
click at [190, 485] on div "edit" at bounding box center [185, 484] width 16 height 7
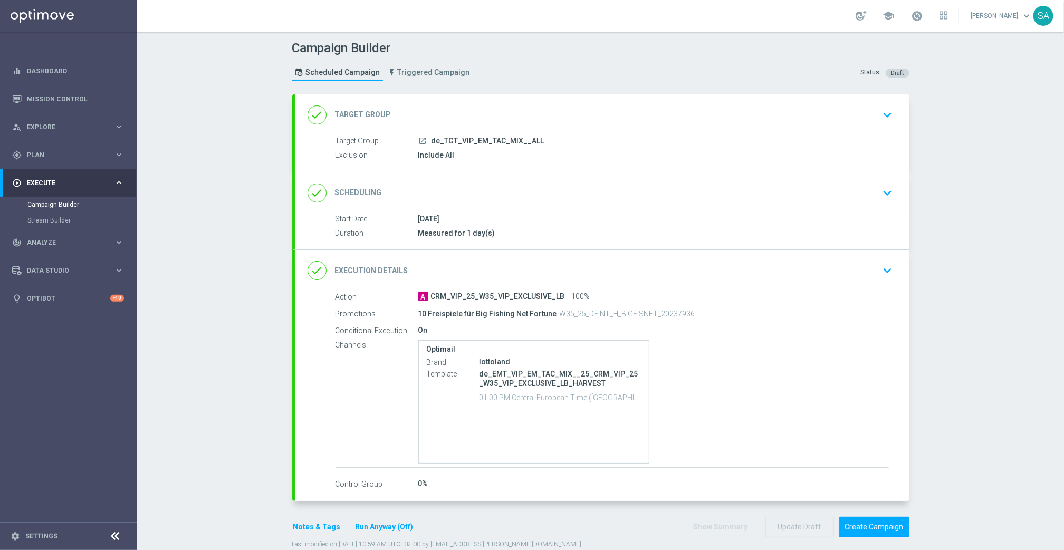
type input "de_TGT_VIP_EM_TAC_MIX__ALL"
click at [893, 107] on icon "keyboard_arrow_down" at bounding box center [888, 115] width 16 height 16
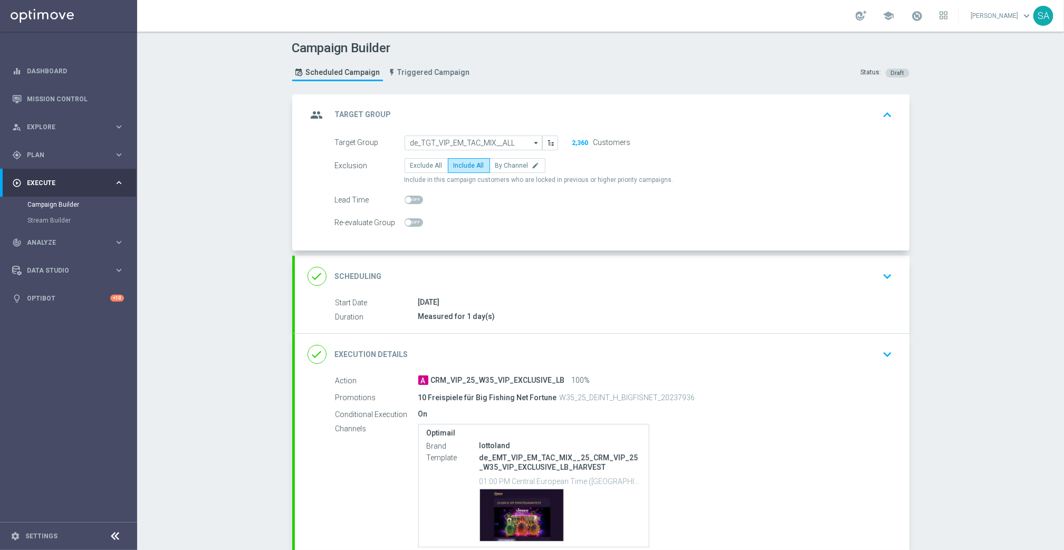
click at [887, 279] on icon "keyboard_arrow_down" at bounding box center [888, 277] width 16 height 16
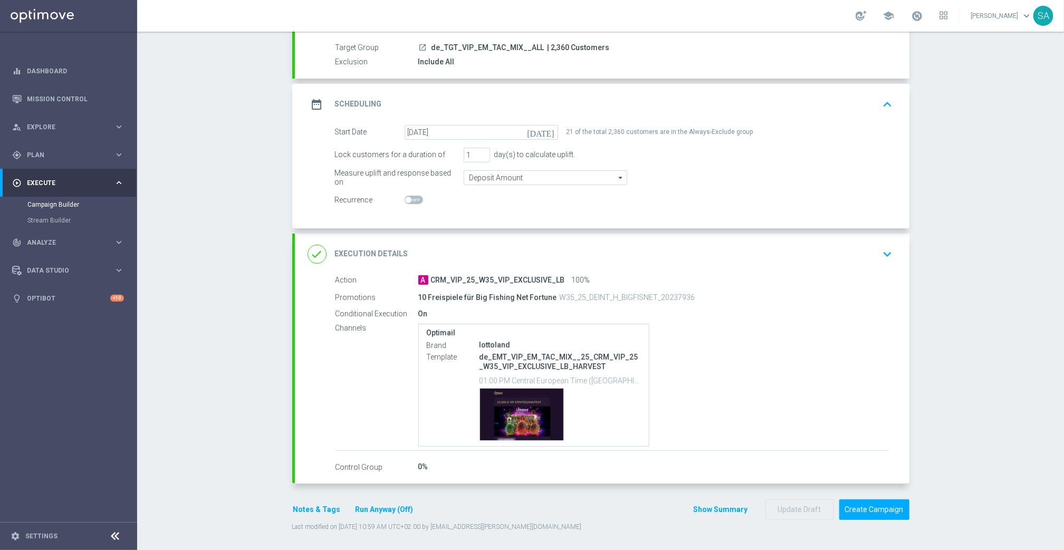
scroll to position [96, 0]
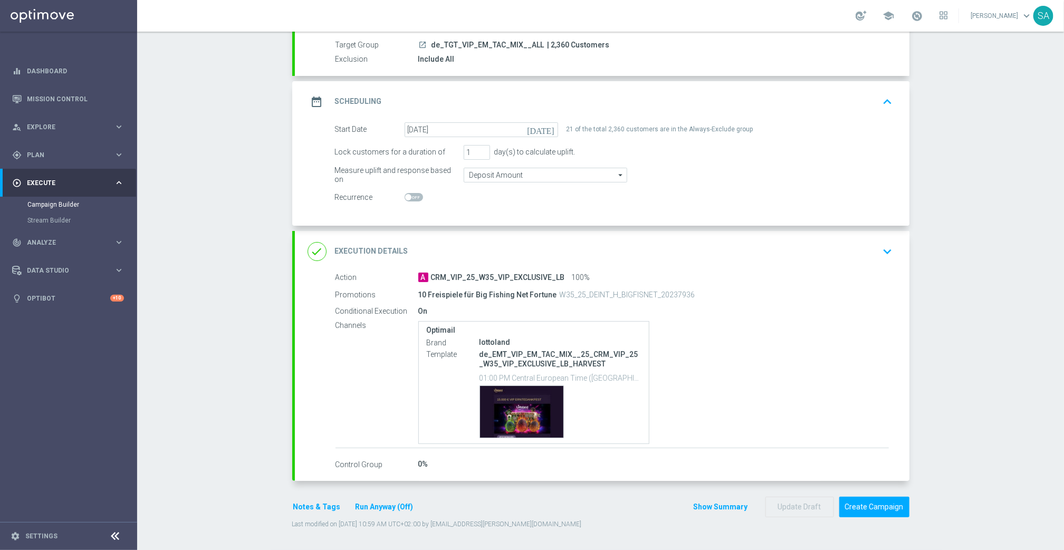
click at [887, 250] on icon "keyboard_arrow_down" at bounding box center [888, 252] width 16 height 16
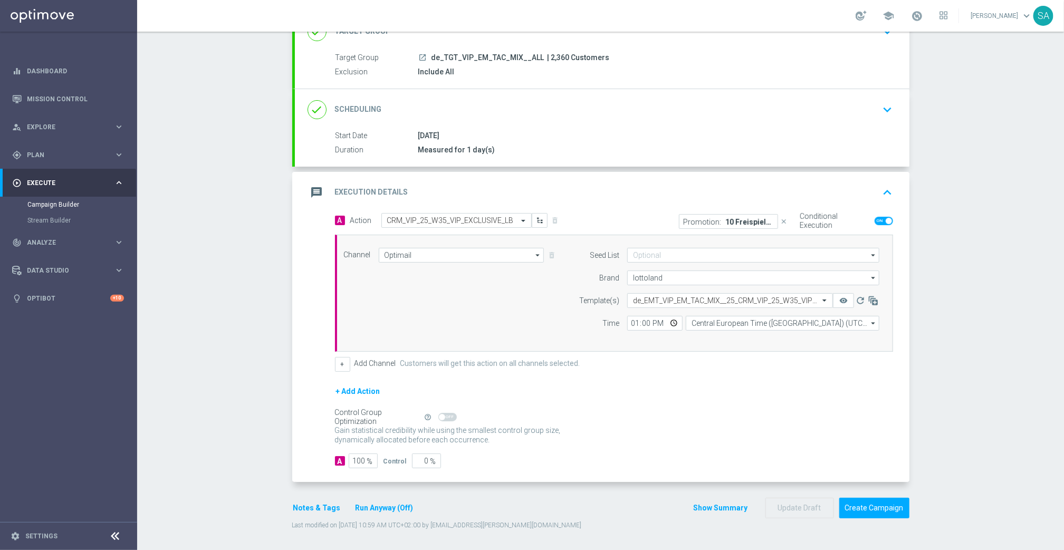
scroll to position [84, 0]
click at [730, 219] on p "10 Freispiele für Big Fishing Net Fortune" at bounding box center [749, 221] width 47 height 8
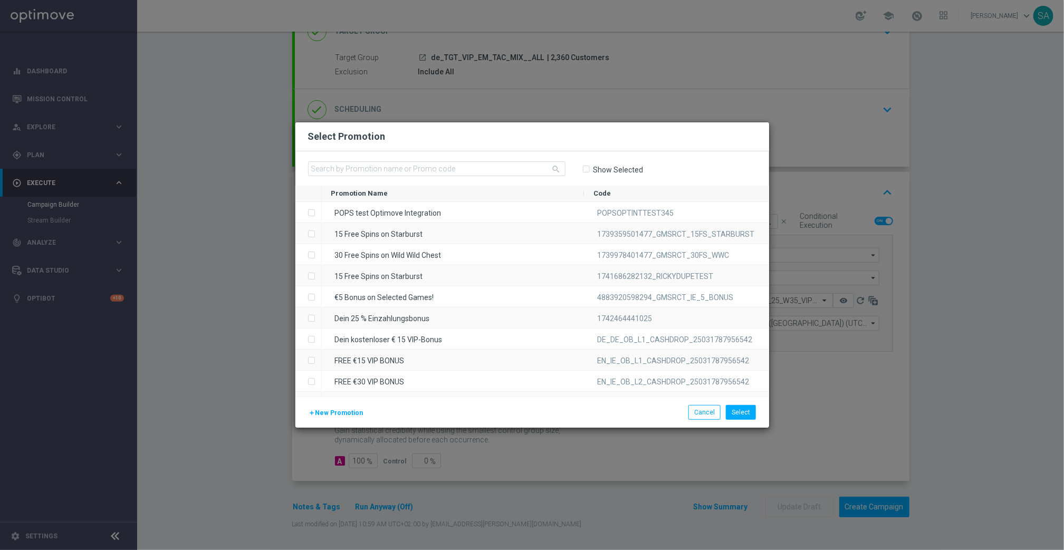
click at [585, 168] on input "Show Selected" at bounding box center [586, 169] width 7 height 7
checkbox input "true"
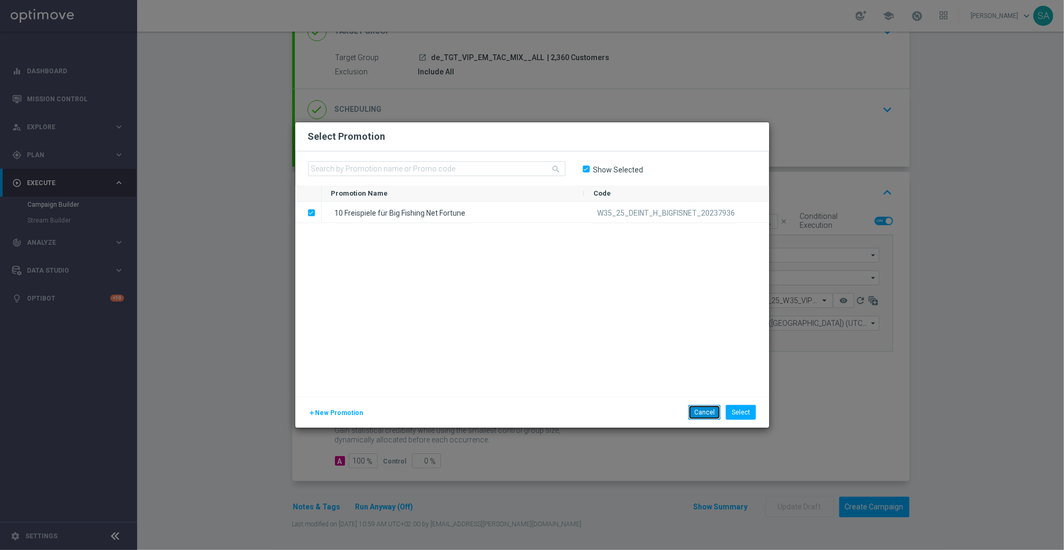
click at [704, 416] on button "Cancel" at bounding box center [705, 412] width 32 height 15
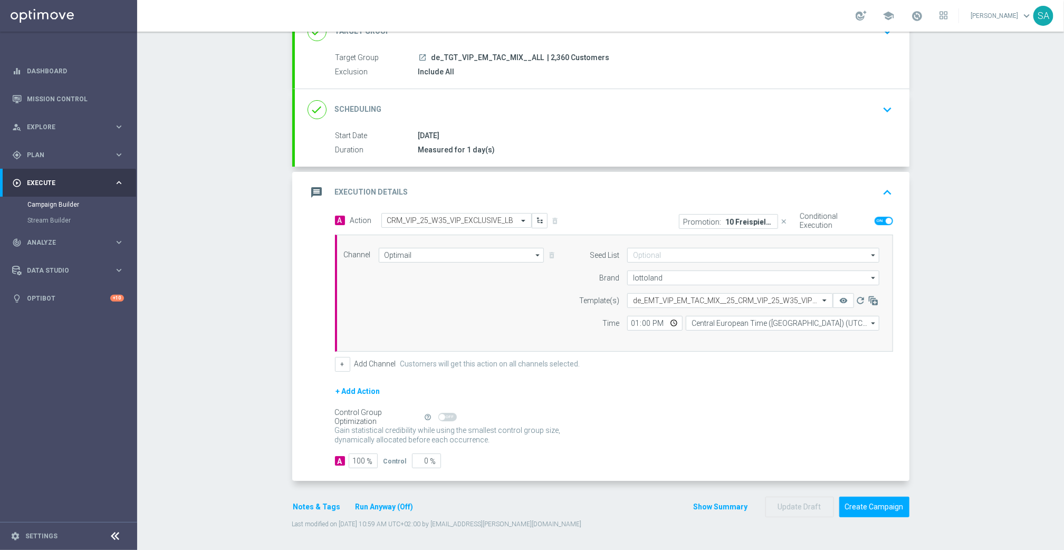
scroll to position [0, 0]
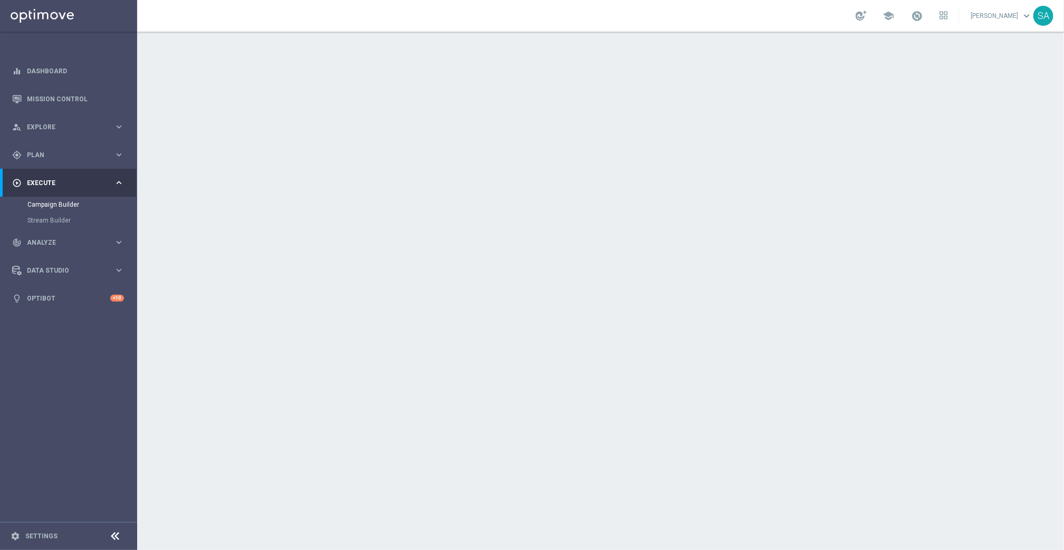
click at [707, 201] on div "done Scheduling keyboard_arrow_down" at bounding box center [602, 193] width 589 height 20
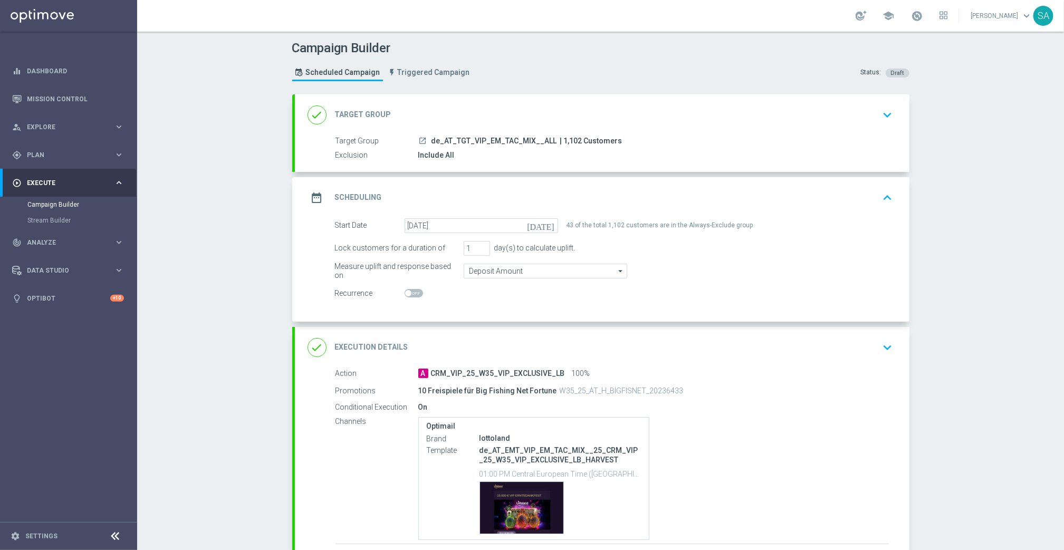
click at [707, 201] on div "date_range Scheduling keyboard_arrow_up" at bounding box center [602, 198] width 589 height 20
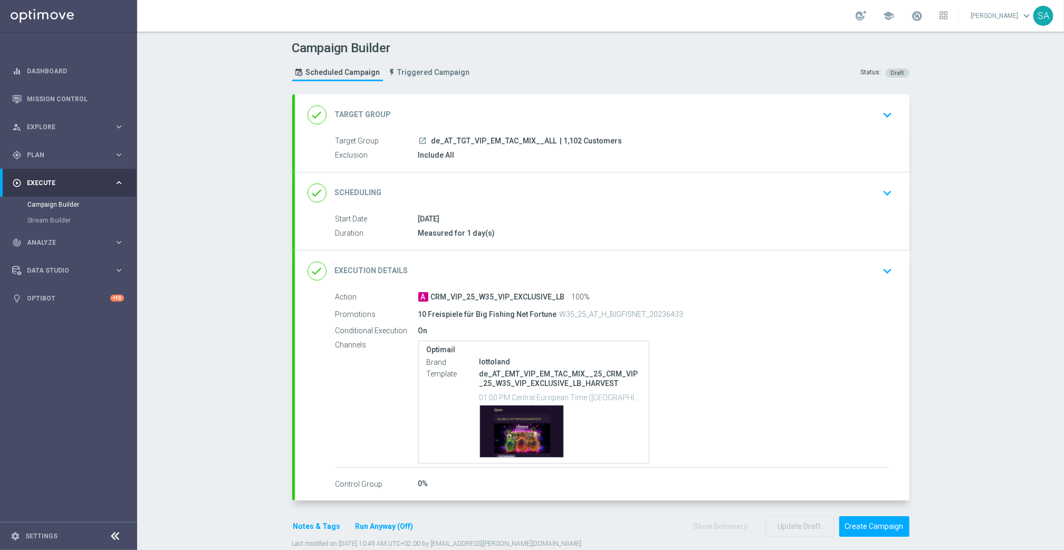
click at [765, 129] on div "done Target Group keyboard_arrow_down" at bounding box center [602, 114] width 615 height 41
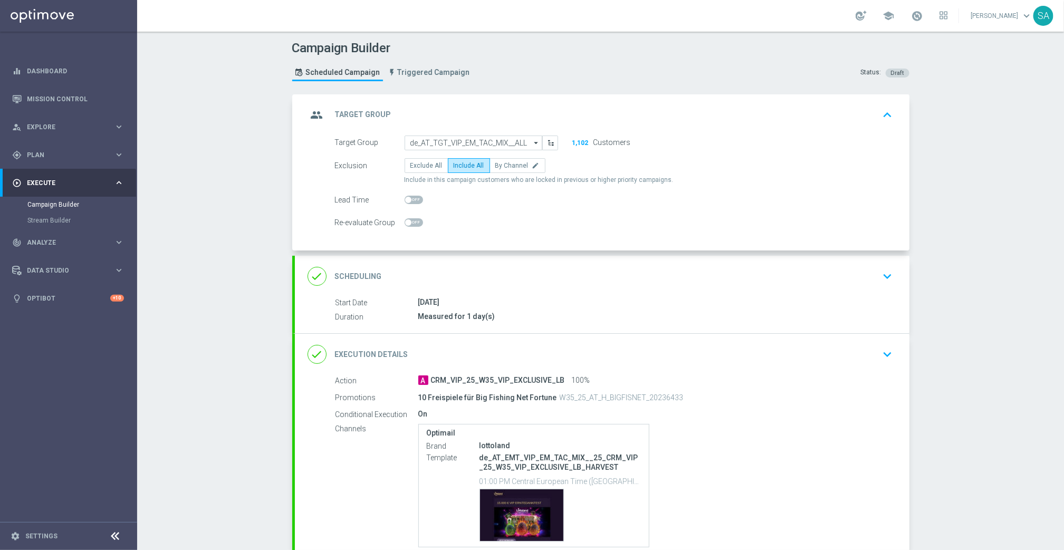
click at [704, 289] on div "done Scheduling keyboard_arrow_down" at bounding box center [602, 276] width 615 height 41
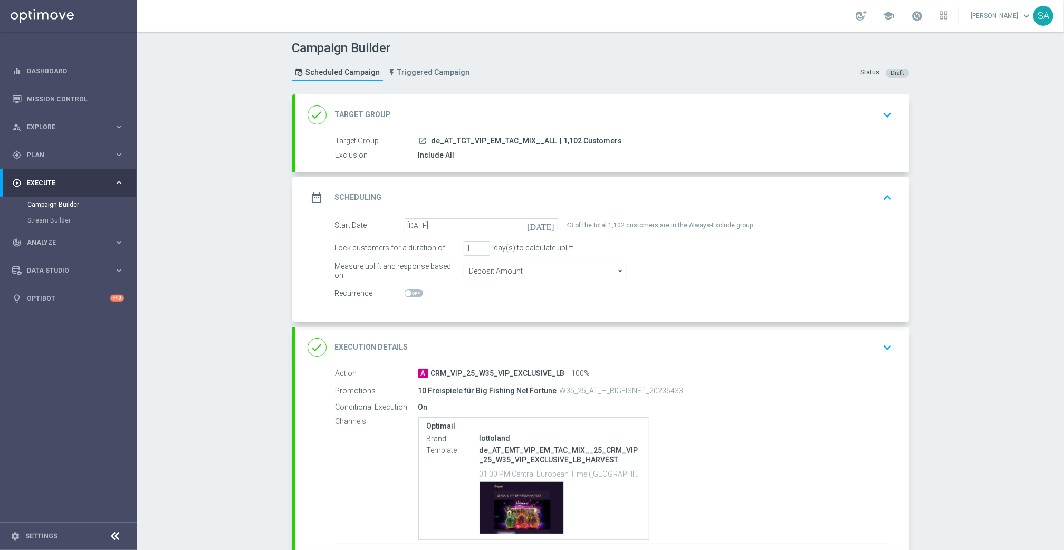
click at [807, 354] on div "done Execution Details keyboard_arrow_down" at bounding box center [602, 348] width 589 height 20
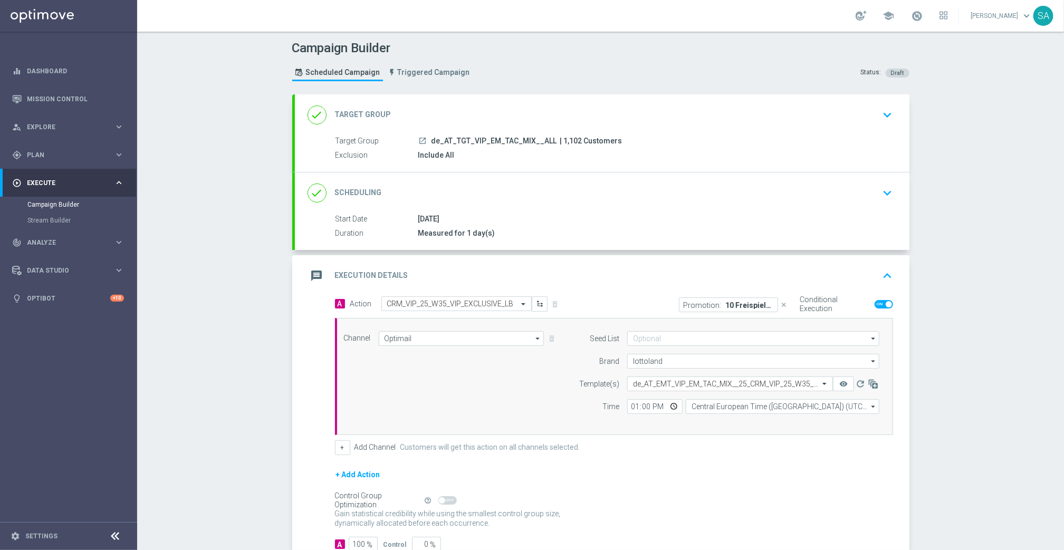
click at [749, 304] on p "10 Freispiele für Big Fishing Net Fortune" at bounding box center [749, 305] width 47 height 8
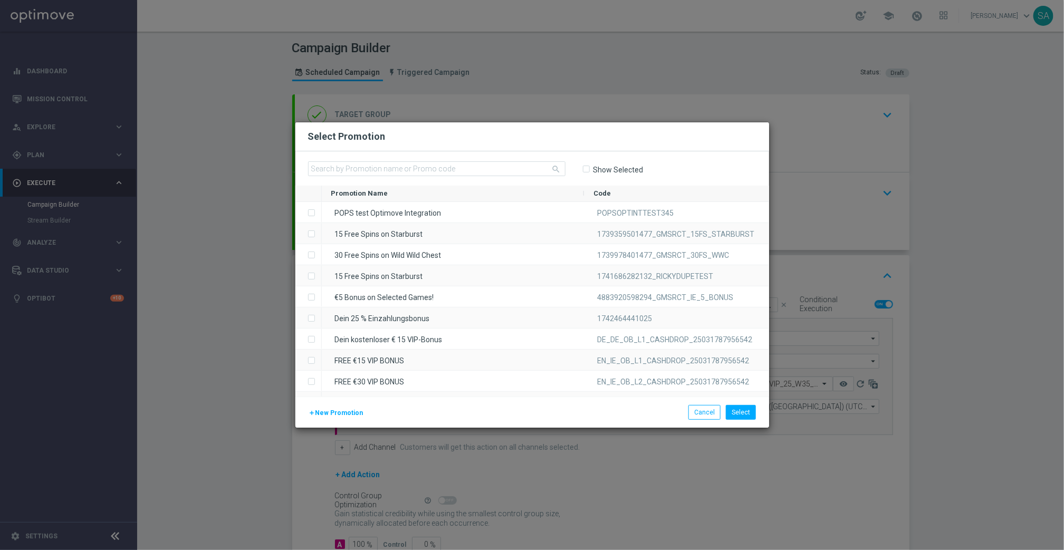
click at [587, 170] on input "Show Selected" at bounding box center [586, 169] width 7 height 7
checkbox input "true"
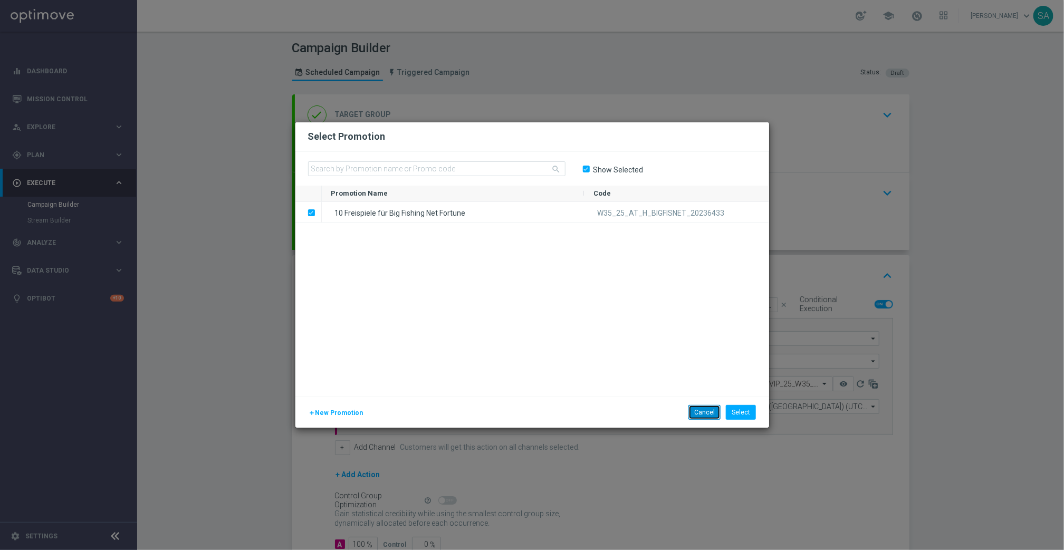
click at [708, 411] on button "Cancel" at bounding box center [705, 412] width 32 height 15
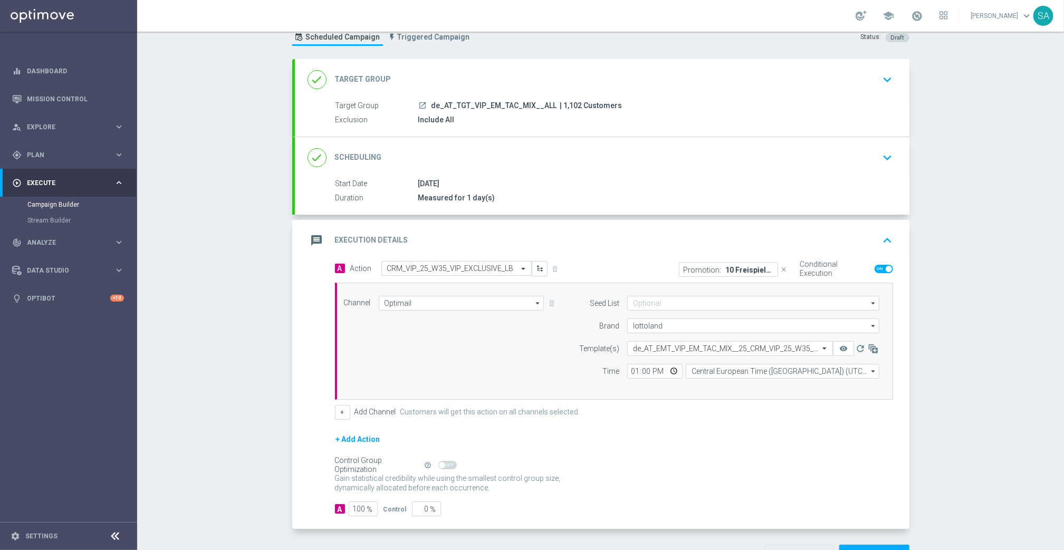
scroll to position [84, 0]
